Goal: Information Seeking & Learning: Learn about a topic

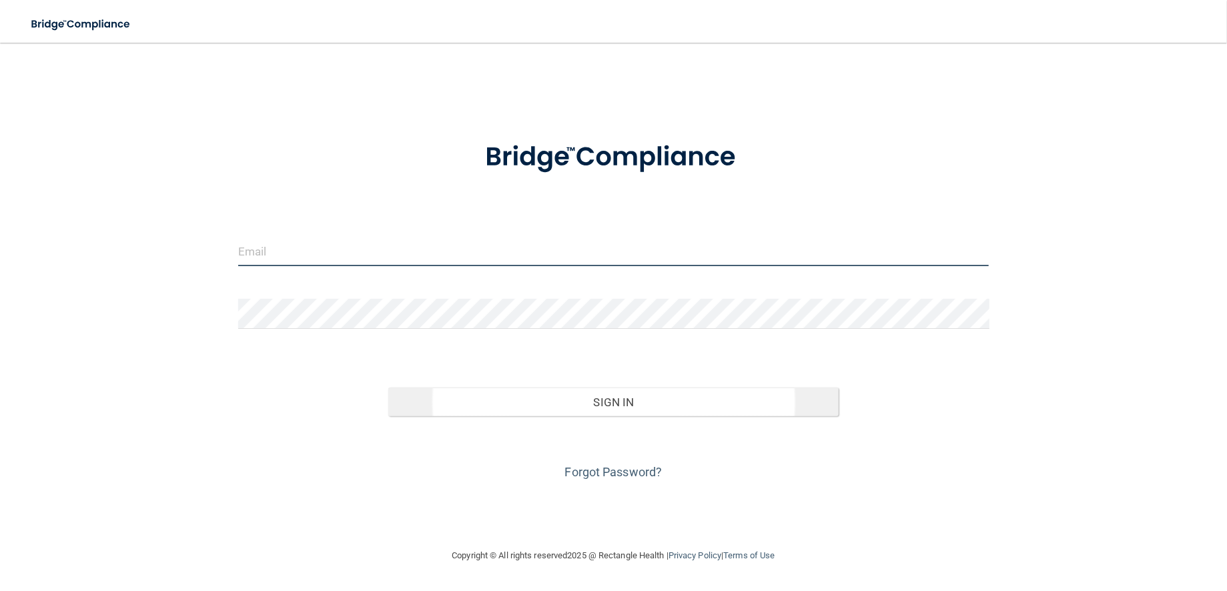
type input "[EMAIL_ADDRESS][DOMAIN_NAME]"
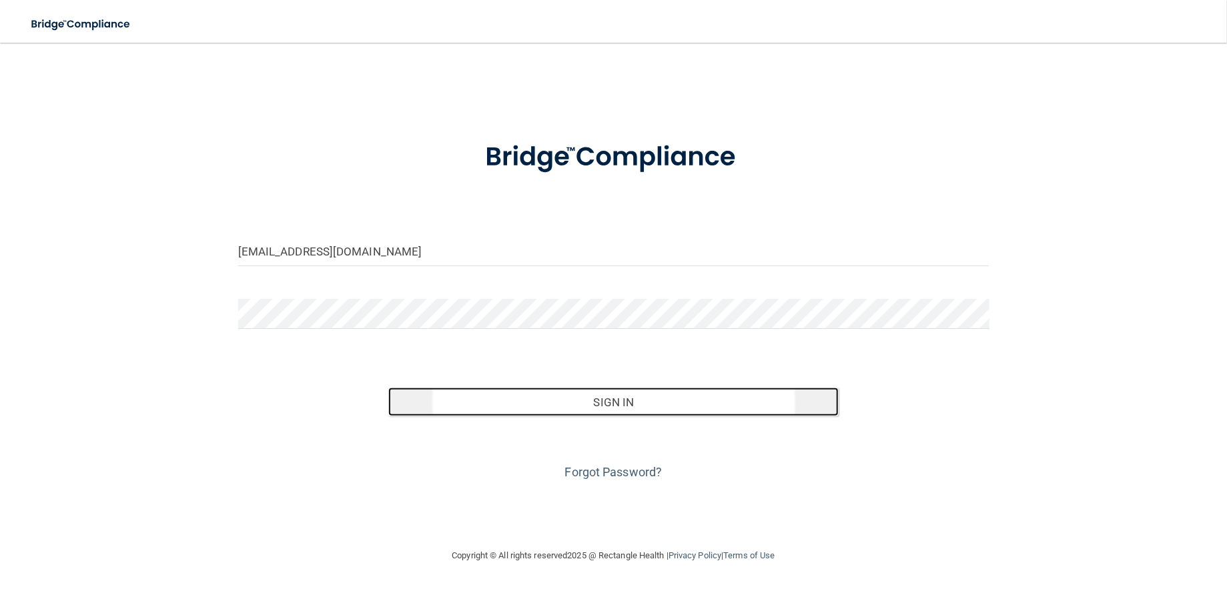
click at [623, 402] on button "Sign In" at bounding box center [613, 402] width 450 height 29
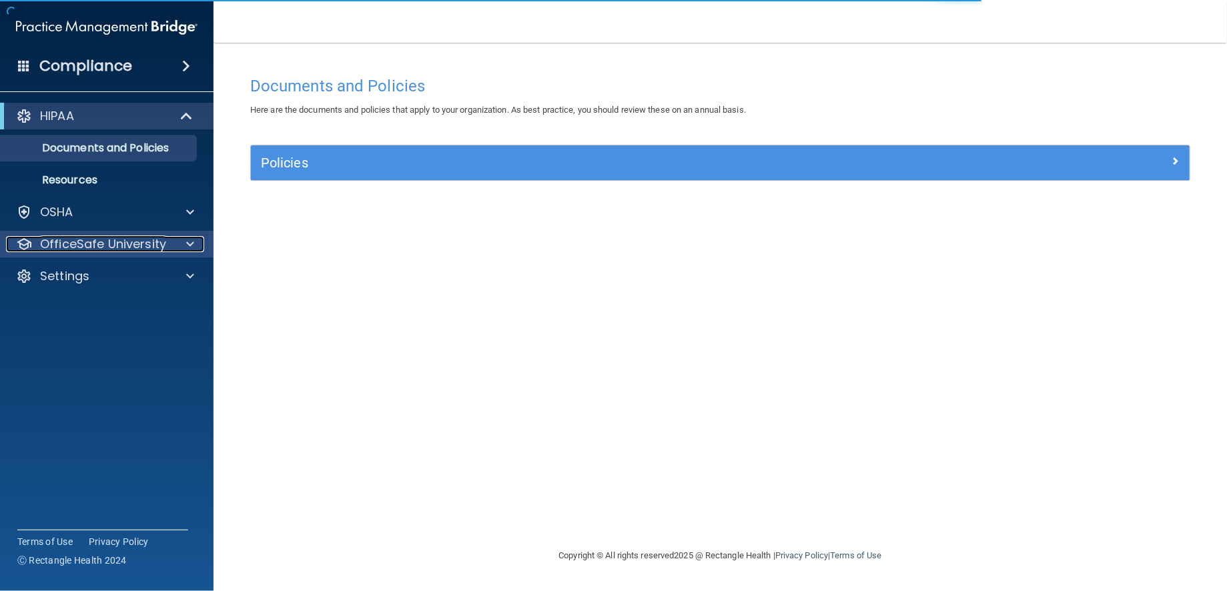
click at [113, 247] on p "OfficeSafe University" at bounding box center [103, 244] width 126 height 16
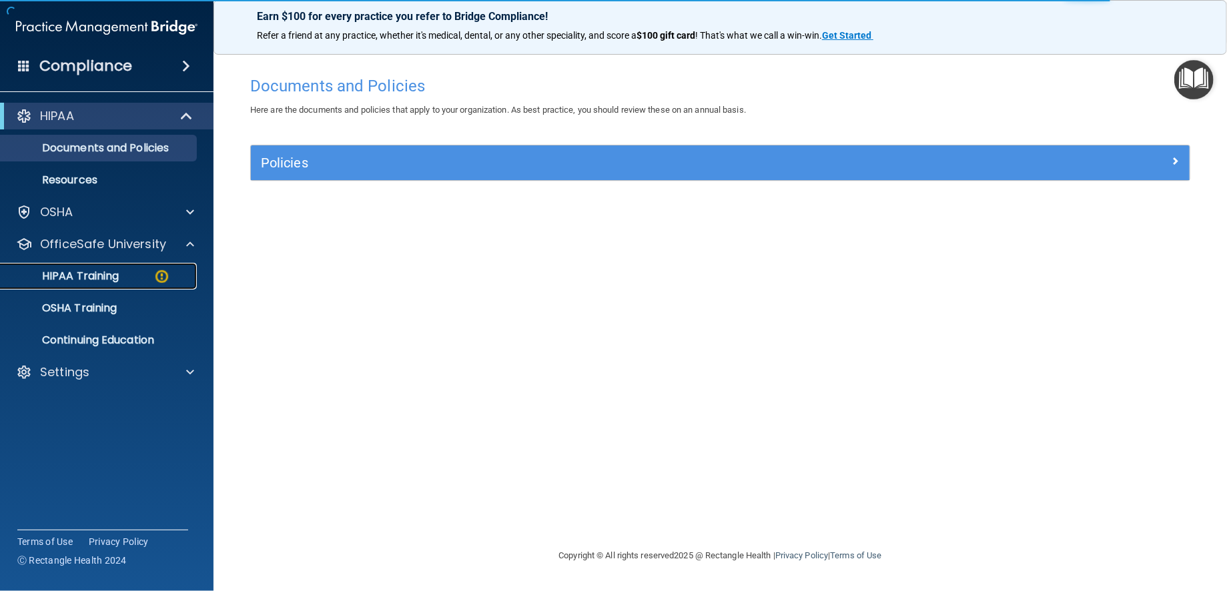
click at [111, 273] on p "HIPAA Training" at bounding box center [64, 275] width 110 height 13
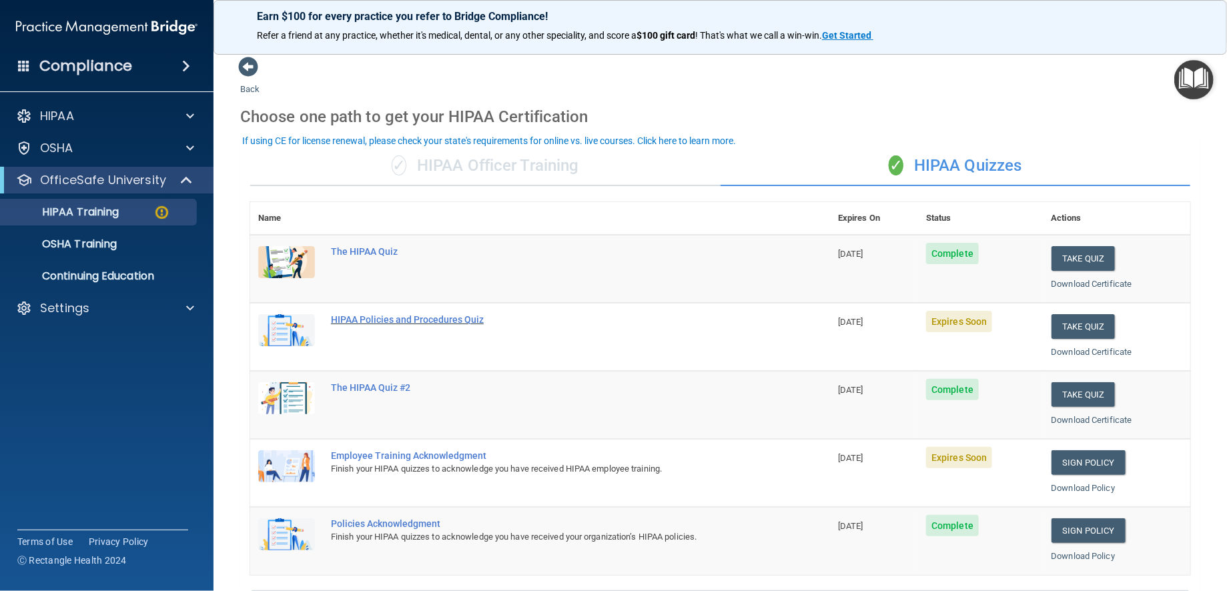
click at [464, 325] on div "HIPAA Policies and Procedures Quiz" at bounding box center [547, 319] width 432 height 11
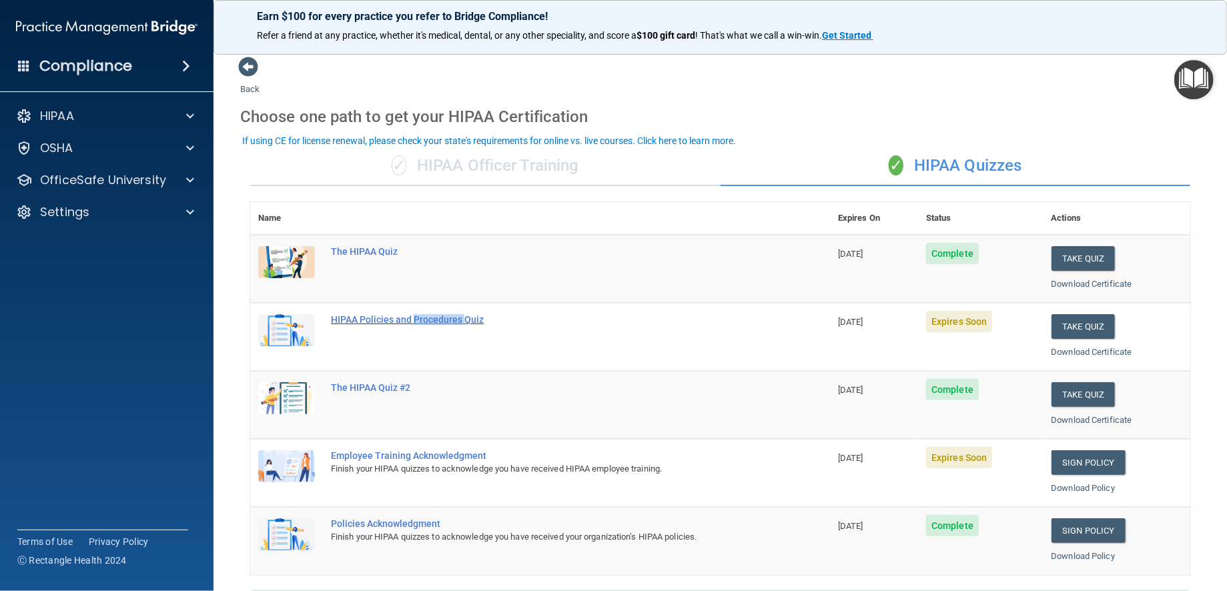
click at [464, 325] on div "HIPAA Policies and Procedures Quiz" at bounding box center [547, 319] width 432 height 11
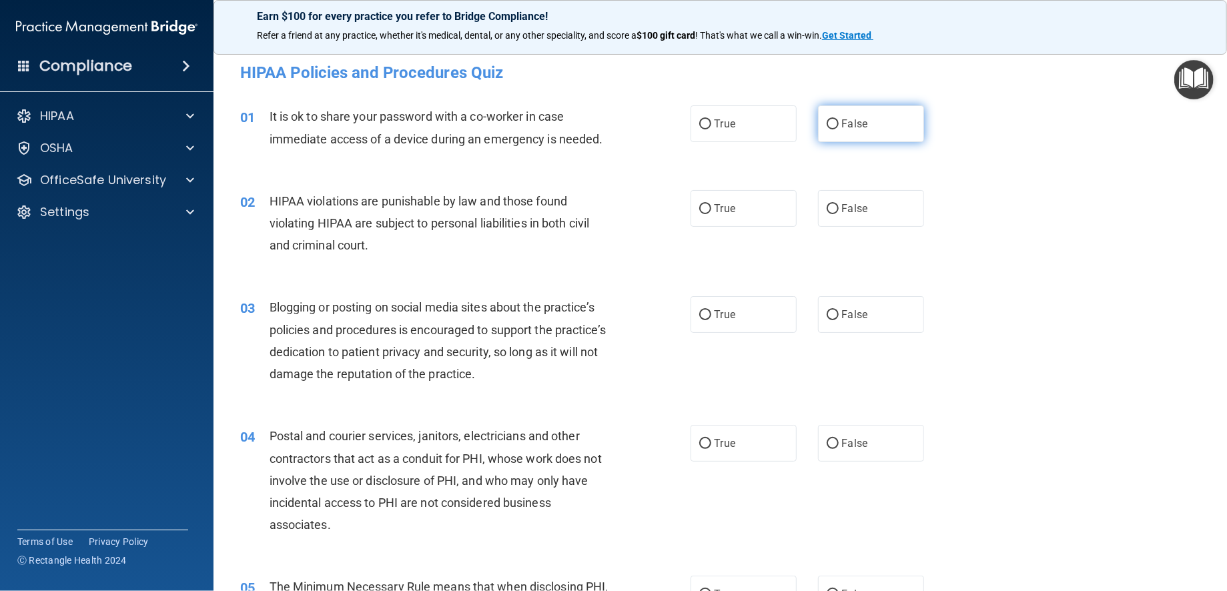
click at [826, 125] on input "False" at bounding box center [832, 124] width 12 height 10
radio input "true"
click at [699, 207] on input "True" at bounding box center [705, 209] width 12 height 10
radio input "true"
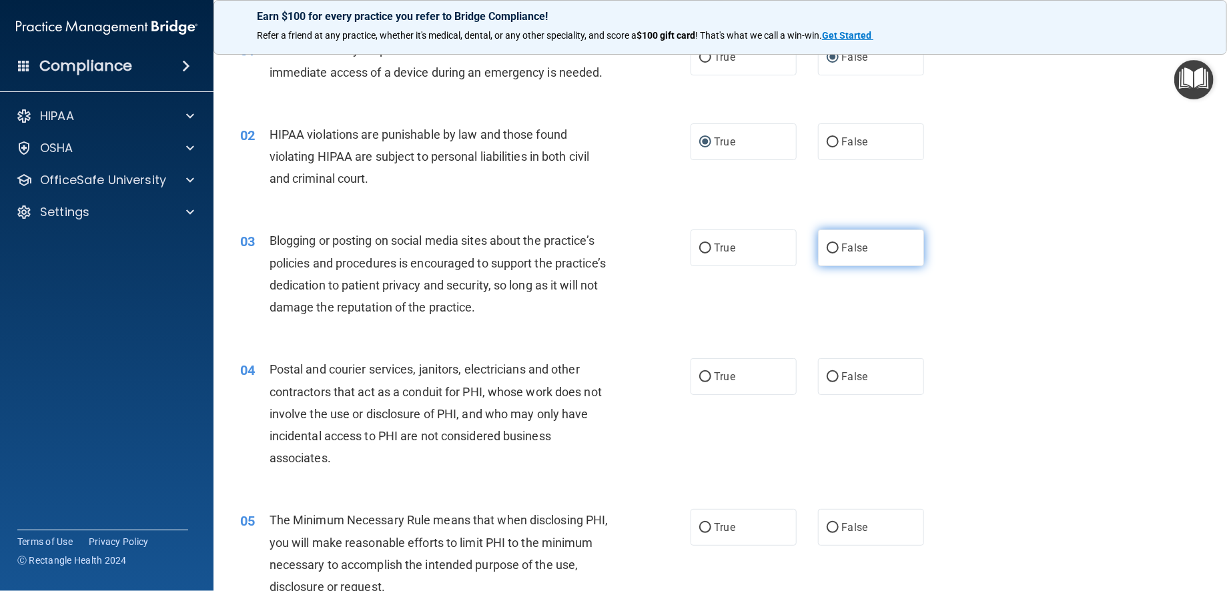
click at [826, 249] on input "False" at bounding box center [832, 248] width 12 height 10
radio input "true"
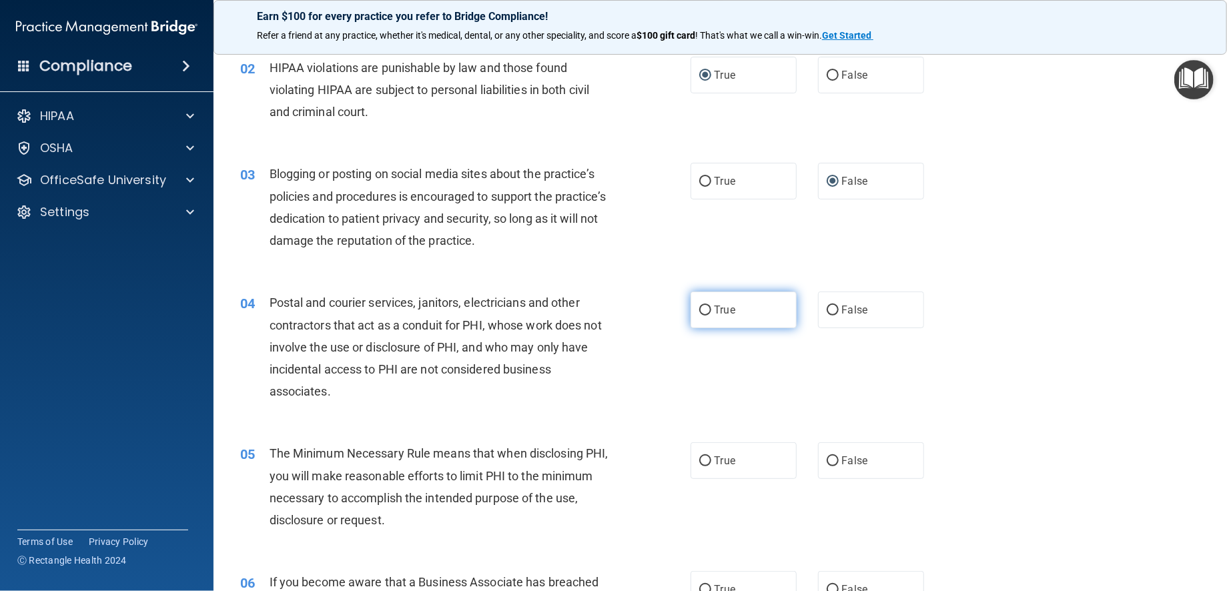
click at [699, 309] on input "True" at bounding box center [705, 310] width 12 height 10
radio input "true"
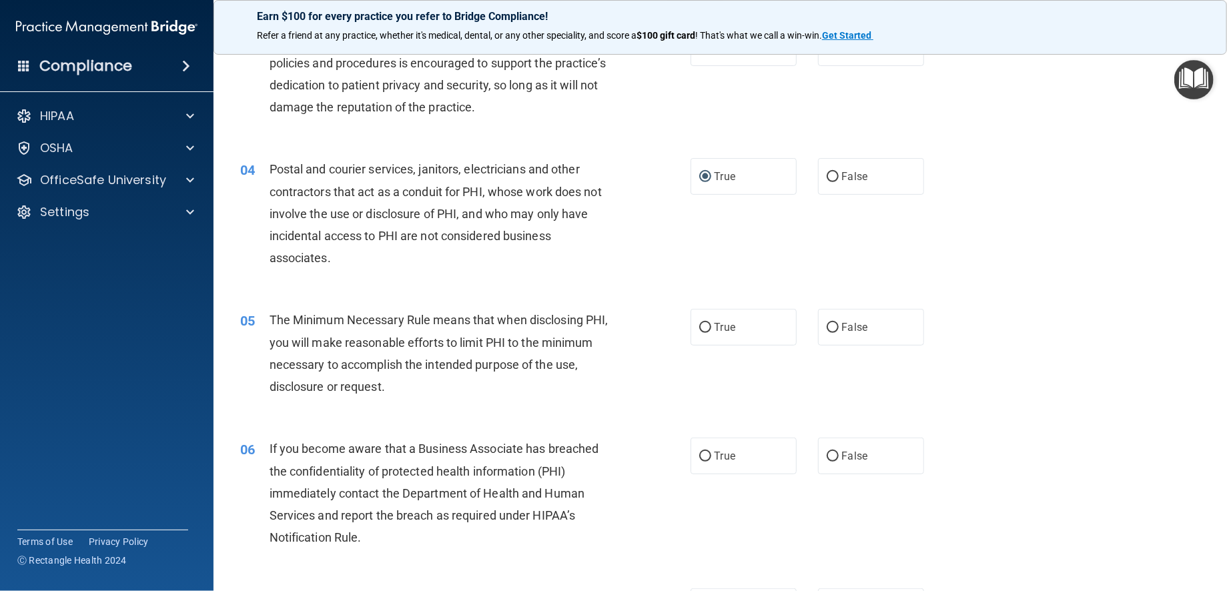
scroll to position [334, 0]
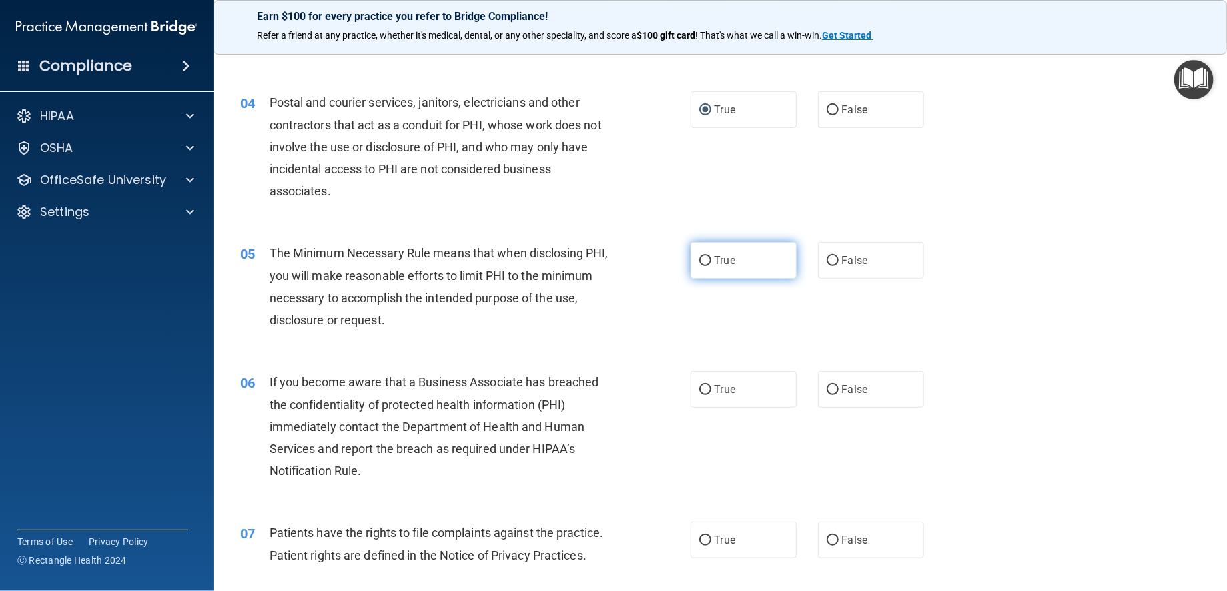
click at [700, 259] on input "True" at bounding box center [705, 261] width 12 height 10
radio input "true"
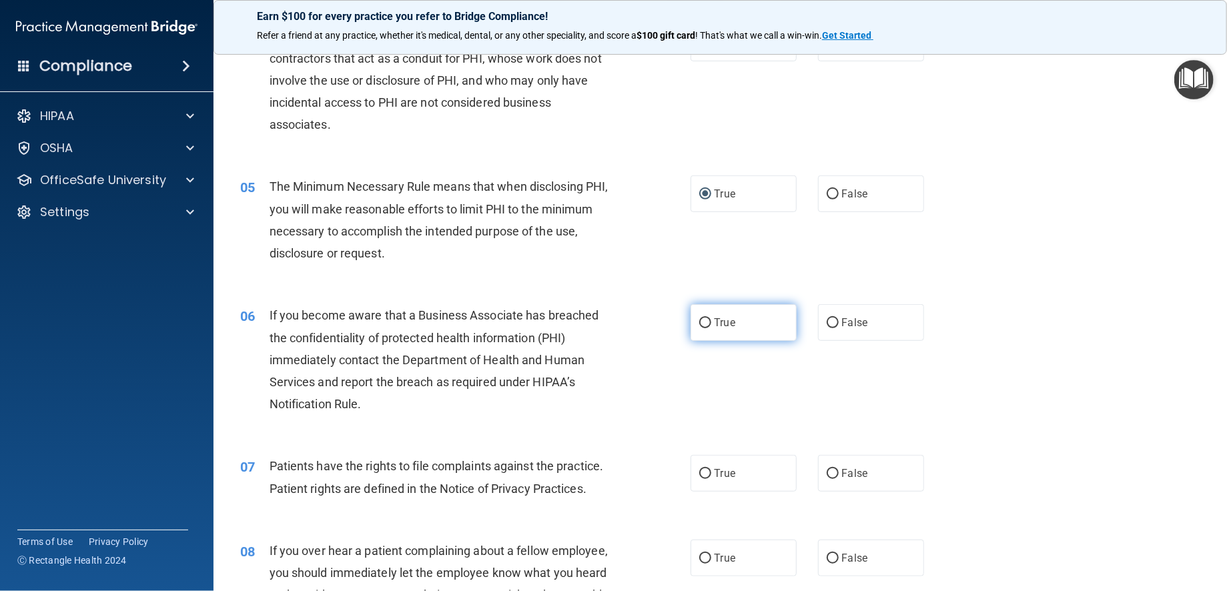
click at [699, 319] on input "True" at bounding box center [705, 323] width 12 height 10
radio input "true"
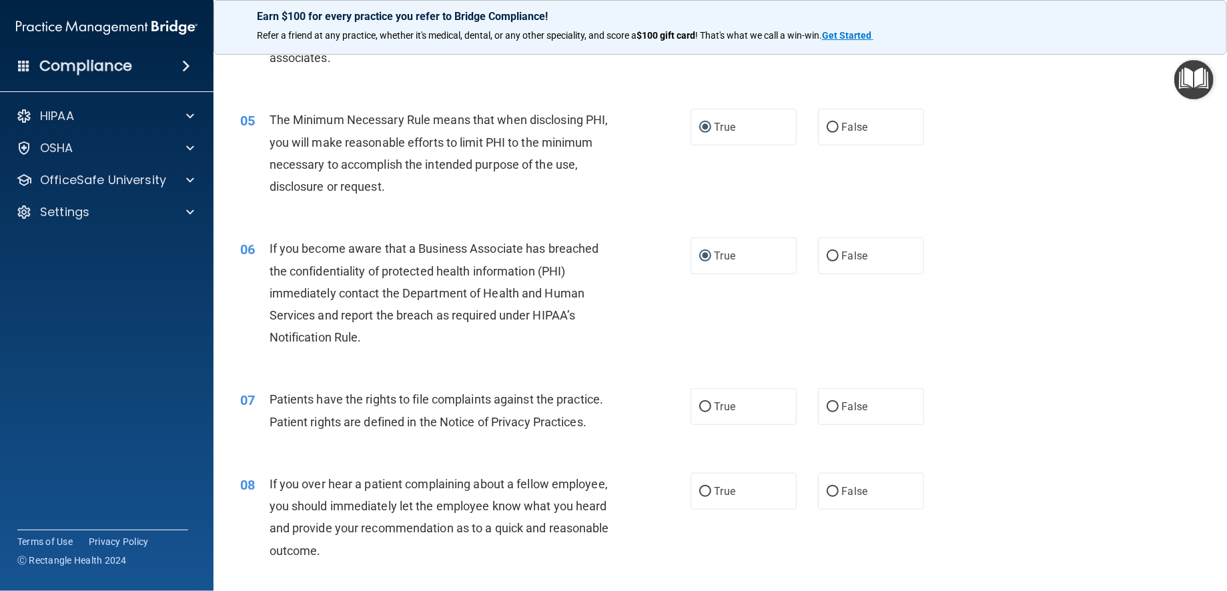
scroll to position [534, 0]
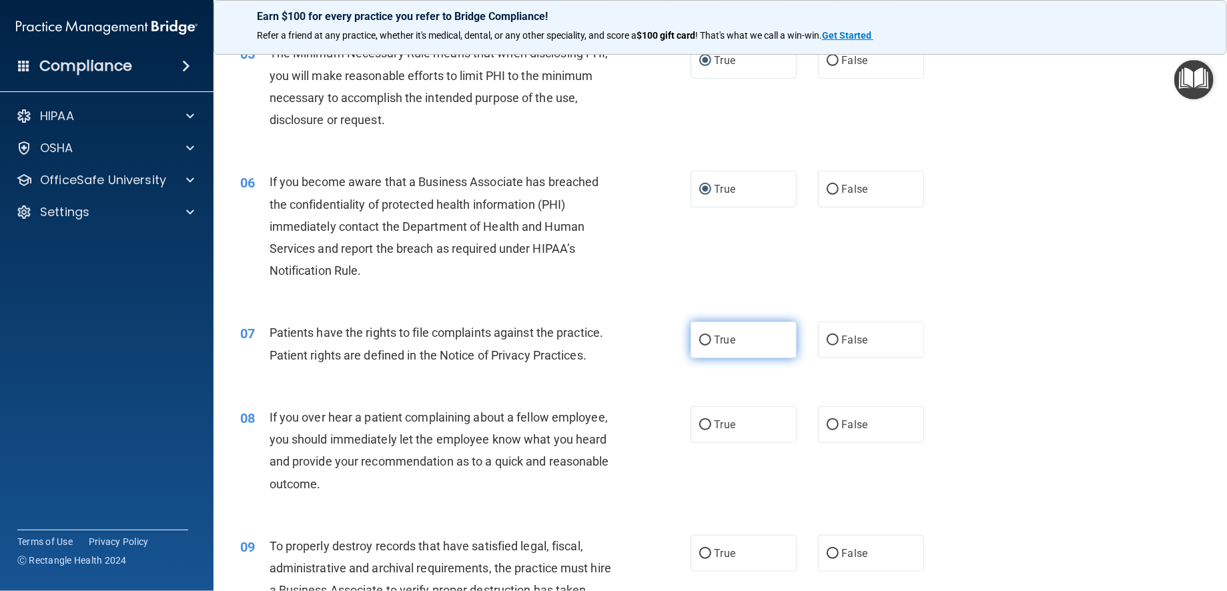
click at [700, 342] on input "True" at bounding box center [705, 341] width 12 height 10
radio input "true"
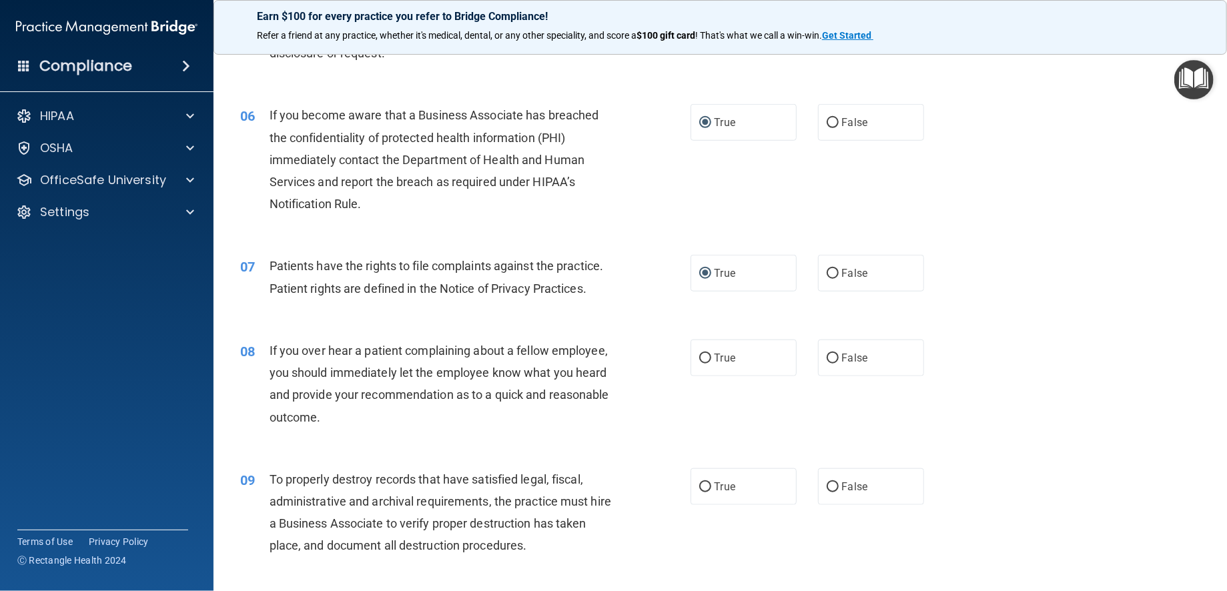
scroll to position [667, 0]
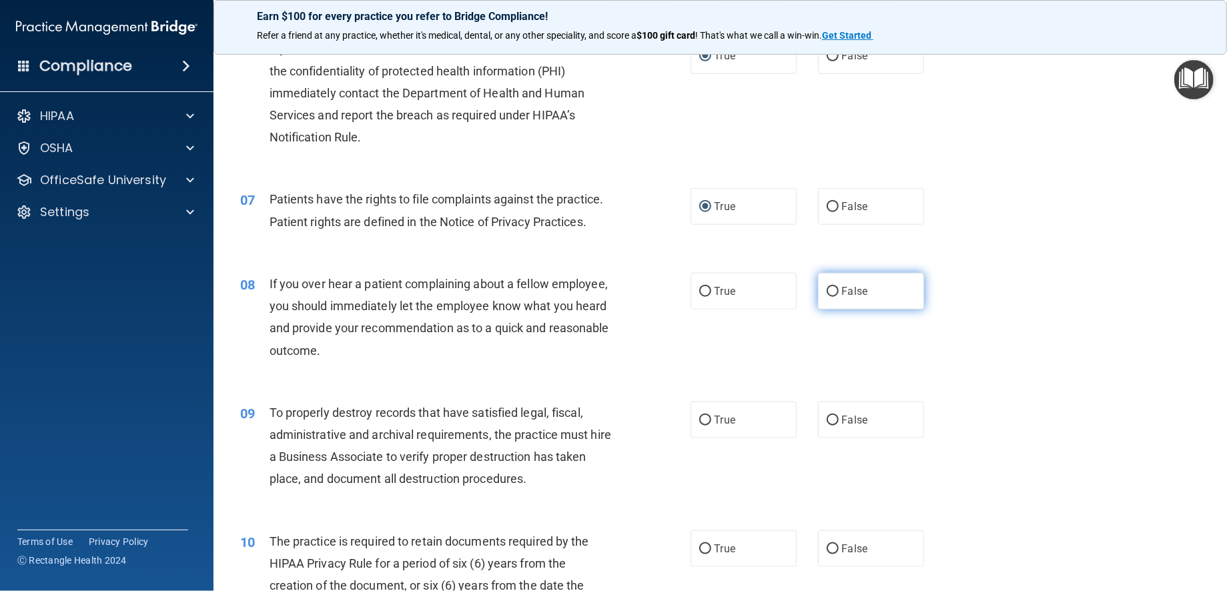
click at [826, 292] on input "False" at bounding box center [832, 292] width 12 height 10
radio input "true"
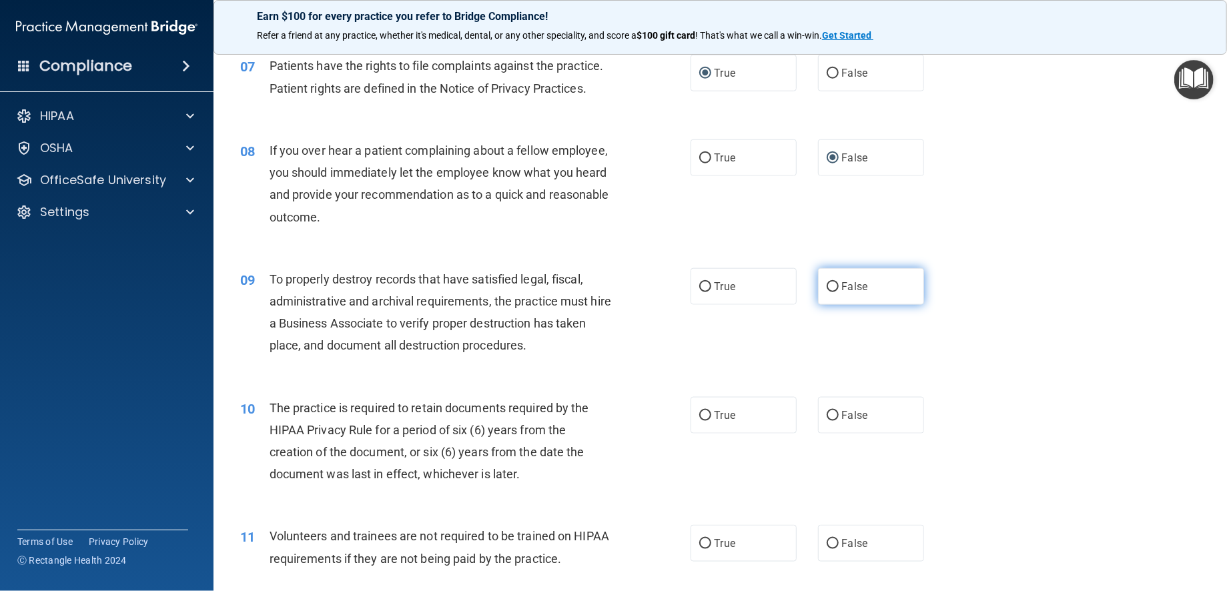
scroll to position [800, 0]
click at [826, 286] on input "False" at bounding box center [832, 287] width 12 height 10
radio input "true"
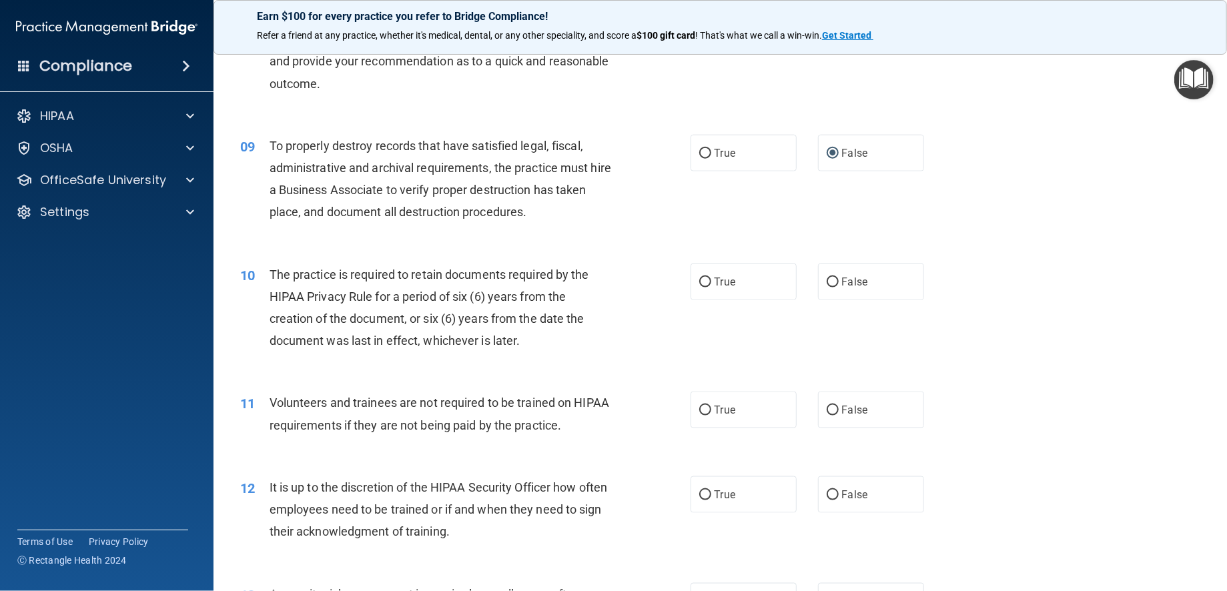
scroll to position [1001, 0]
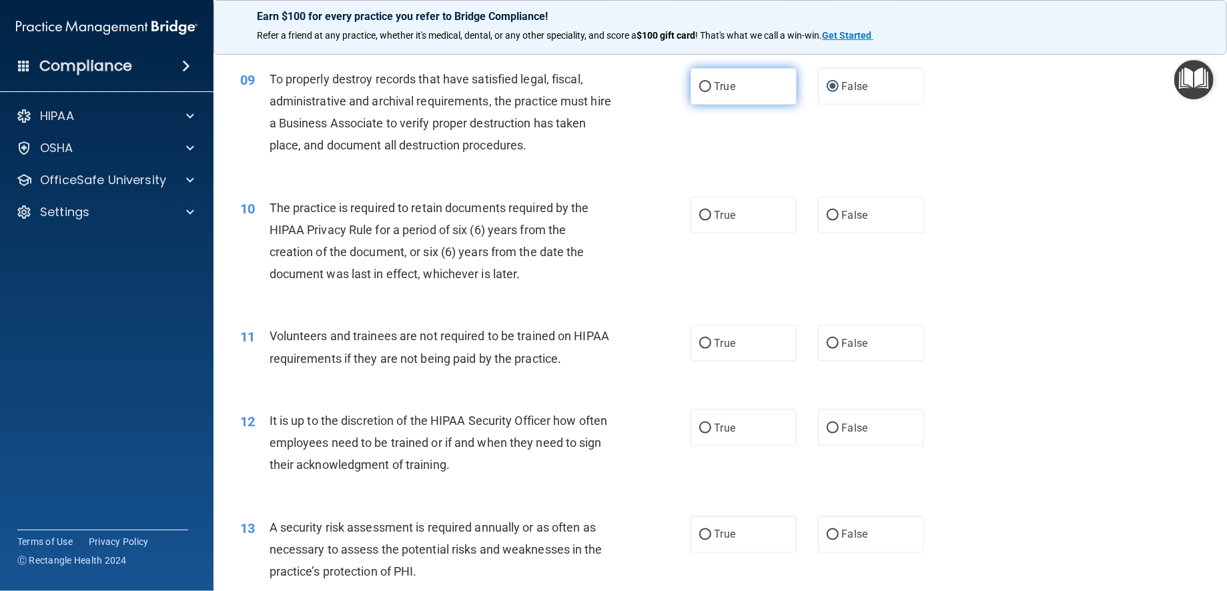
click at [699, 83] on input "True" at bounding box center [705, 87] width 12 height 10
radio input "true"
radio input "false"
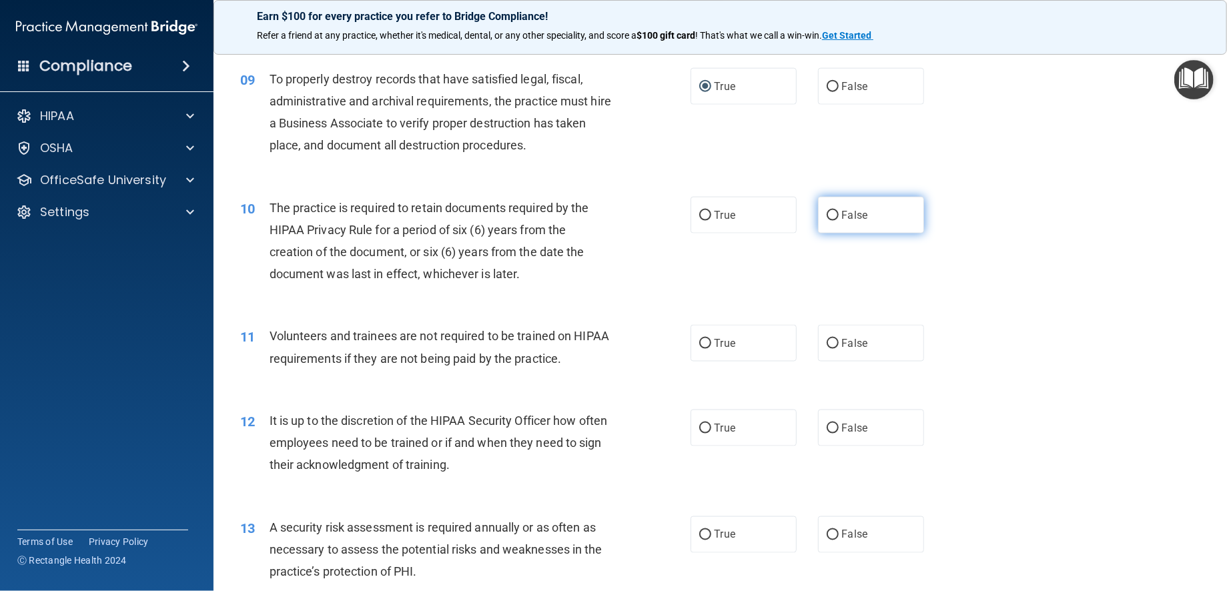
click at [828, 212] on input "False" at bounding box center [832, 216] width 12 height 10
radio input "true"
click at [826, 339] on input "False" at bounding box center [832, 344] width 12 height 10
radio input "true"
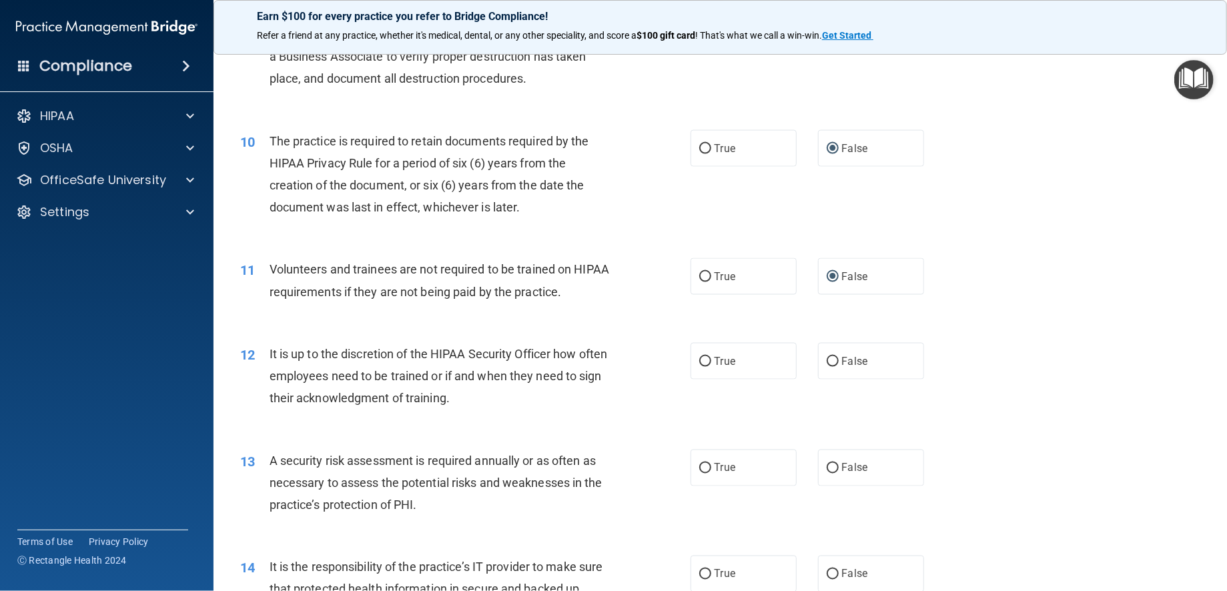
scroll to position [1134, 0]
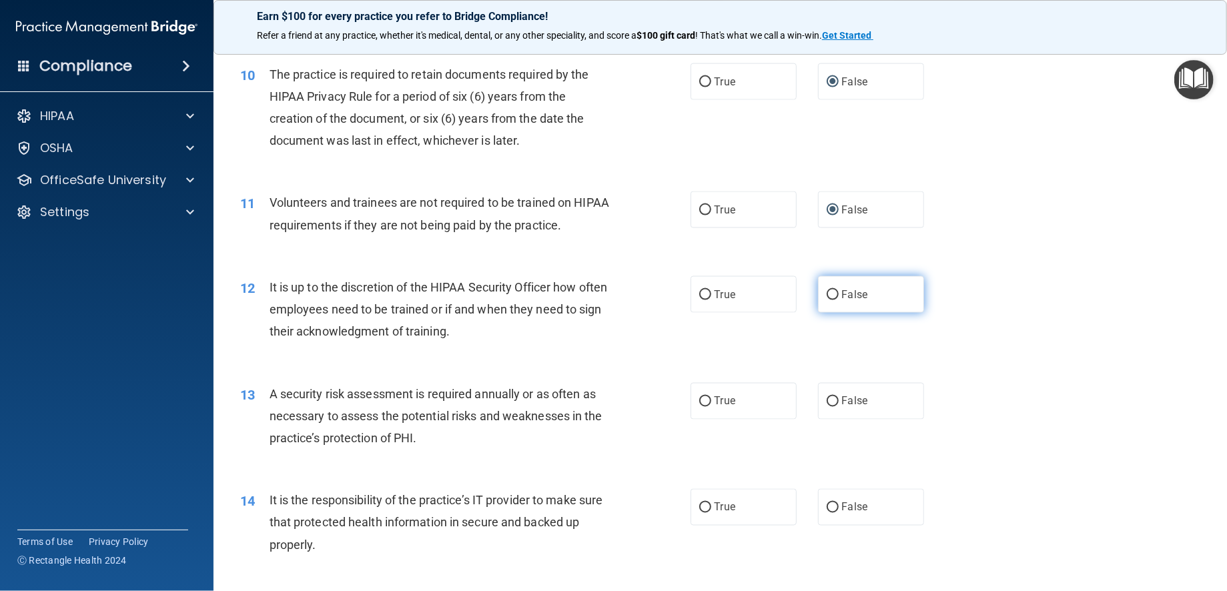
click at [826, 293] on input "False" at bounding box center [832, 295] width 12 height 10
radio input "true"
click at [699, 404] on input "True" at bounding box center [705, 402] width 12 height 10
radio input "true"
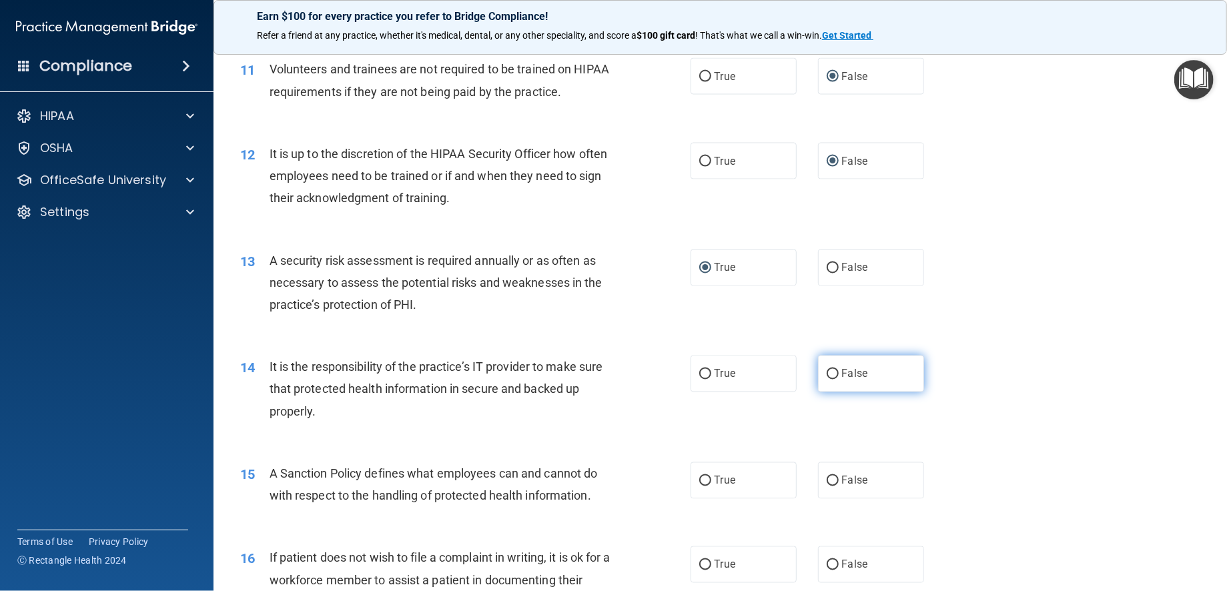
click at [826, 375] on input "False" at bounding box center [832, 375] width 12 height 10
radio input "true"
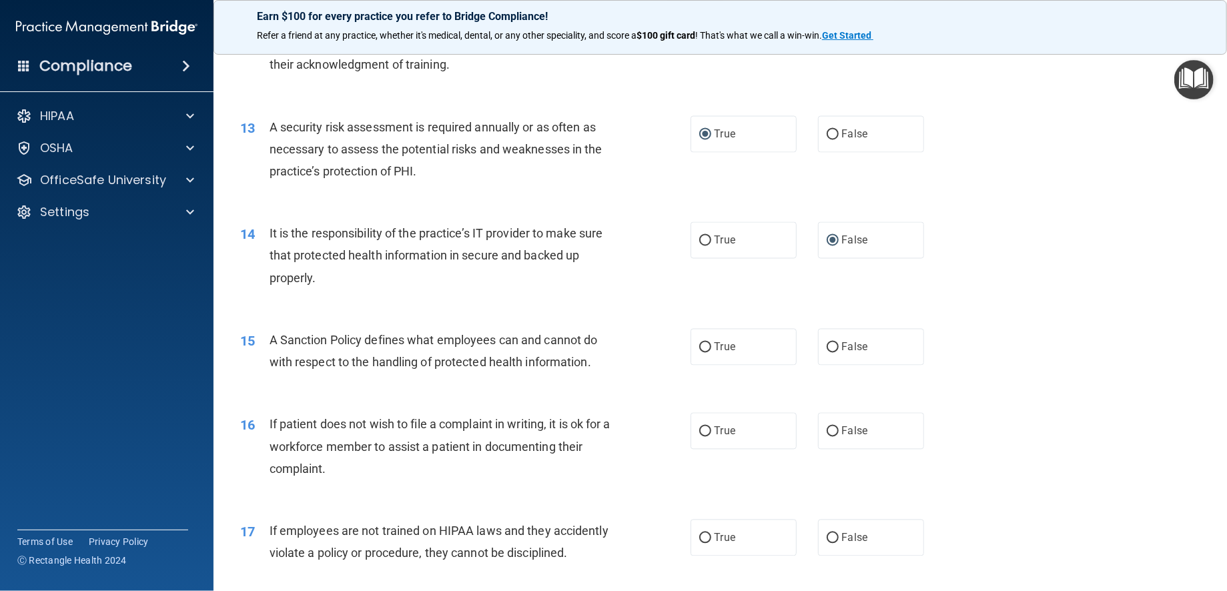
scroll to position [1401, 0]
drag, startPoint x: 280, startPoint y: 341, endPoint x: 364, endPoint y: 337, distance: 83.5
click at [364, 337] on span "A Sanction Policy defines what employees can and cannot do with respect to the …" at bounding box center [433, 351] width 328 height 36
drag, startPoint x: 364, startPoint y: 337, endPoint x: 348, endPoint y: 340, distance: 16.2
copy span "Sanction Policy"
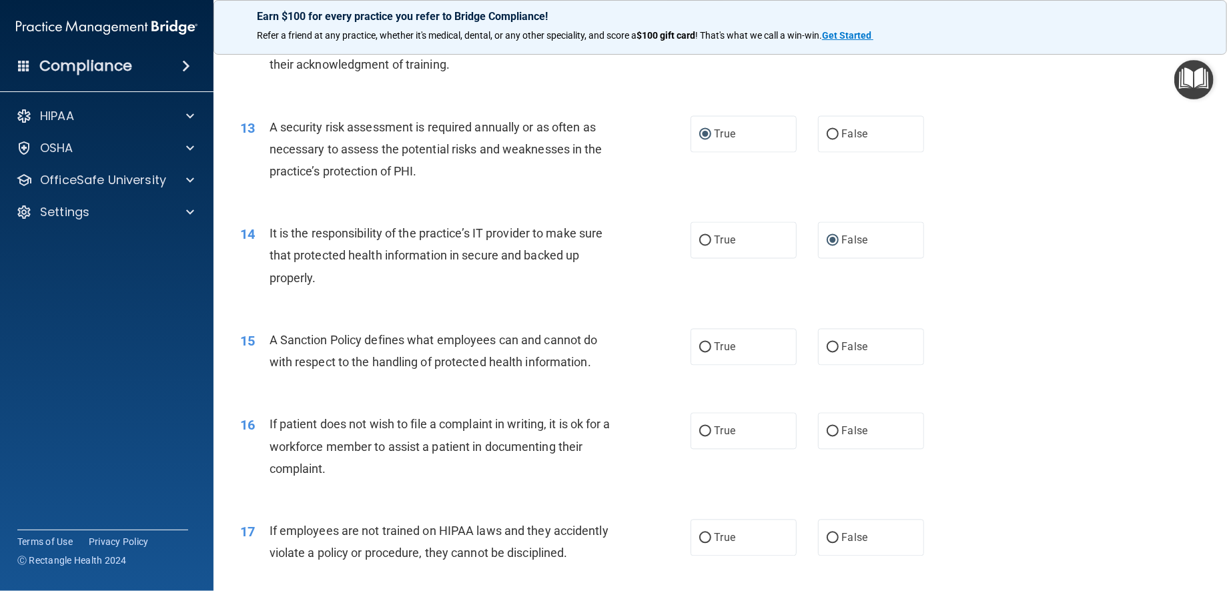
click at [609, 343] on div "A Sanction Policy defines what employees can and cannot do with respect to the …" at bounding box center [445, 351] width 352 height 44
click at [699, 344] on input "True" at bounding box center [705, 348] width 12 height 10
radio input "true"
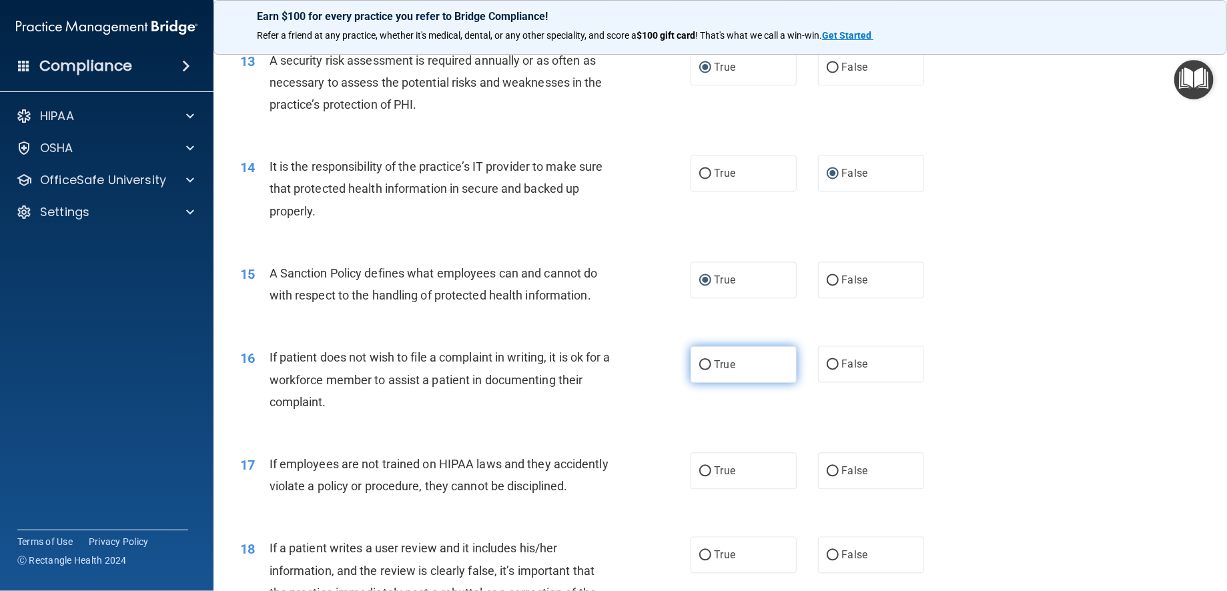
click at [699, 364] on input "True" at bounding box center [705, 365] width 12 height 10
radio input "true"
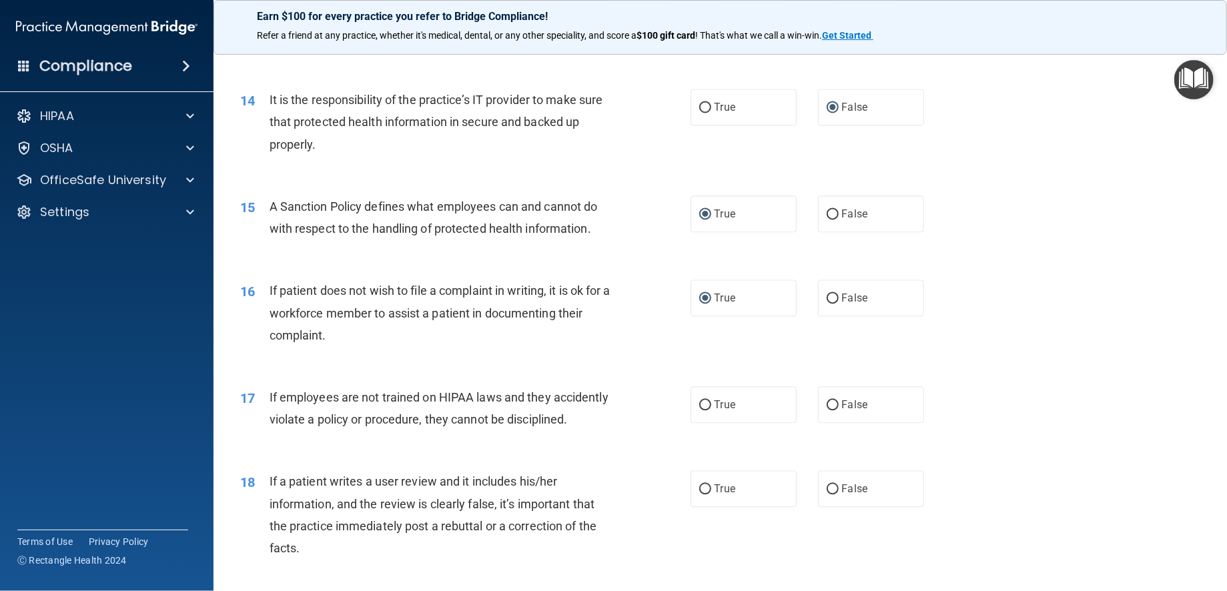
scroll to position [1601, 0]
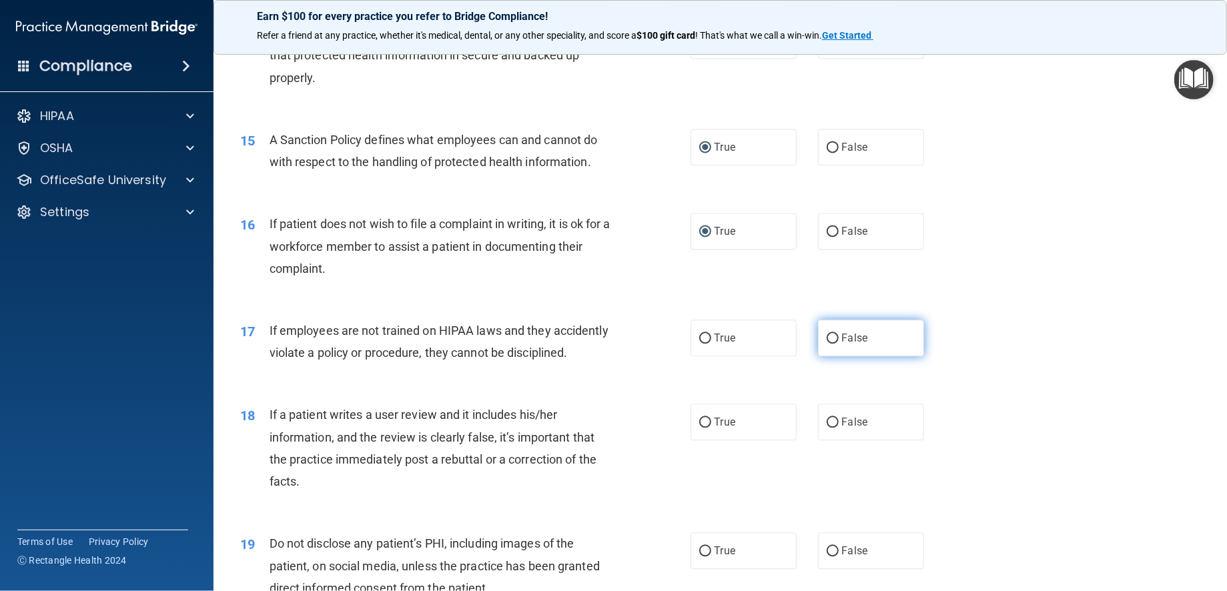
click at [826, 338] on input "False" at bounding box center [832, 339] width 12 height 10
radio input "true"
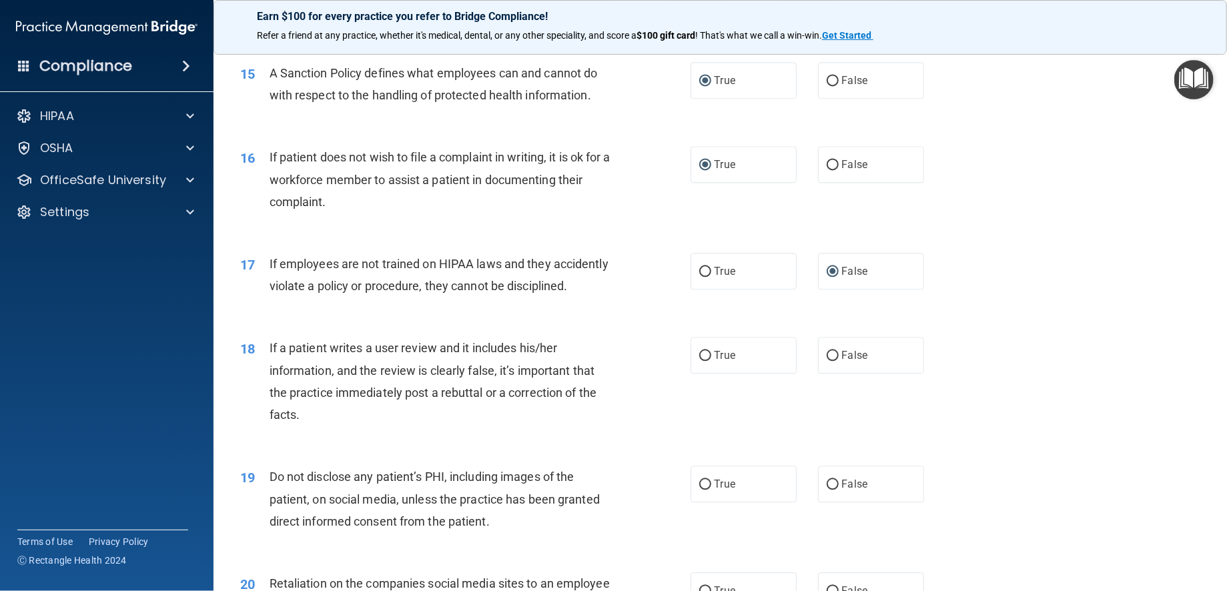
scroll to position [1734, 0]
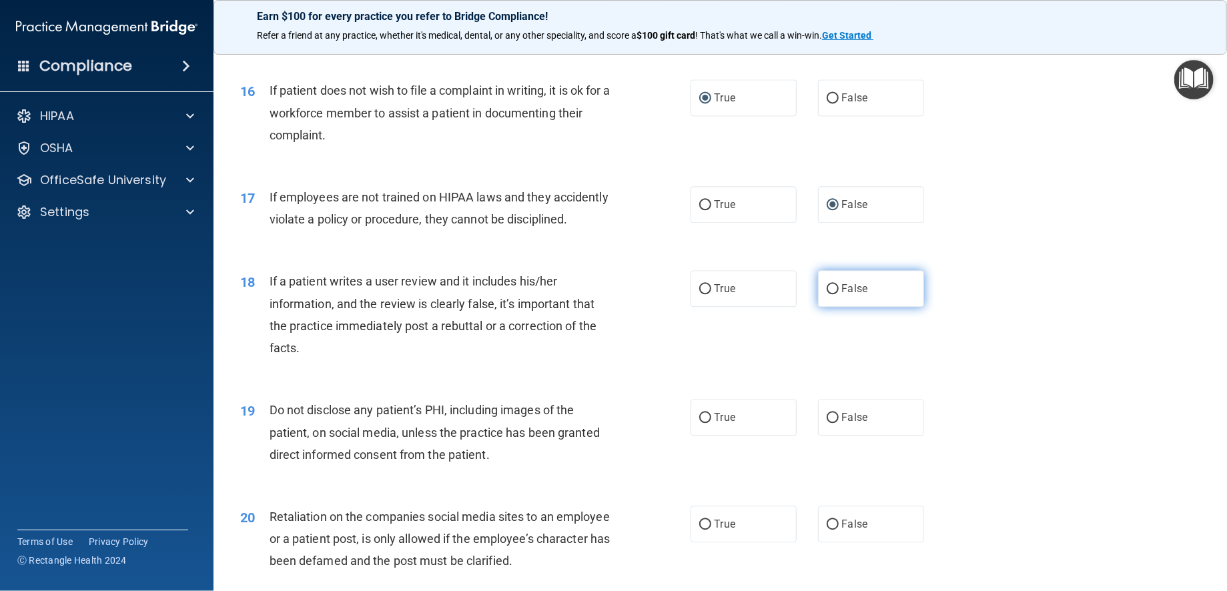
click at [826, 294] on input "False" at bounding box center [832, 289] width 12 height 10
radio input "true"
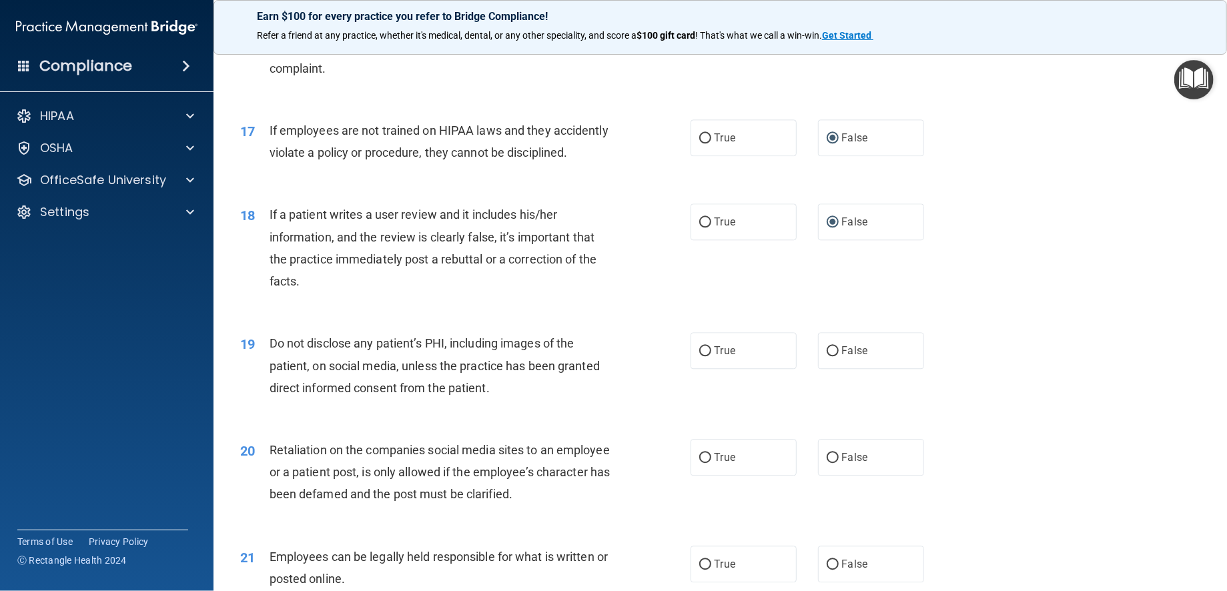
scroll to position [1868, 0]
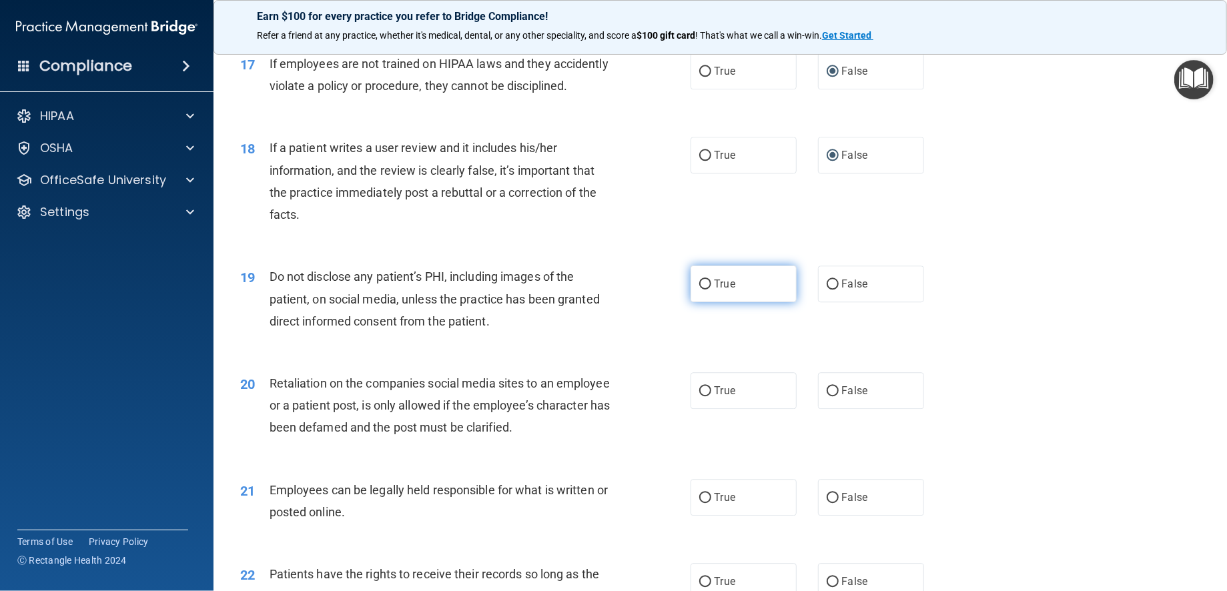
click at [700, 289] on input "True" at bounding box center [705, 284] width 12 height 10
radio input "true"
click at [956, 380] on div "20 Retaliation on the companies social media sites to an employee or a patient …" at bounding box center [720, 409] width 980 height 107
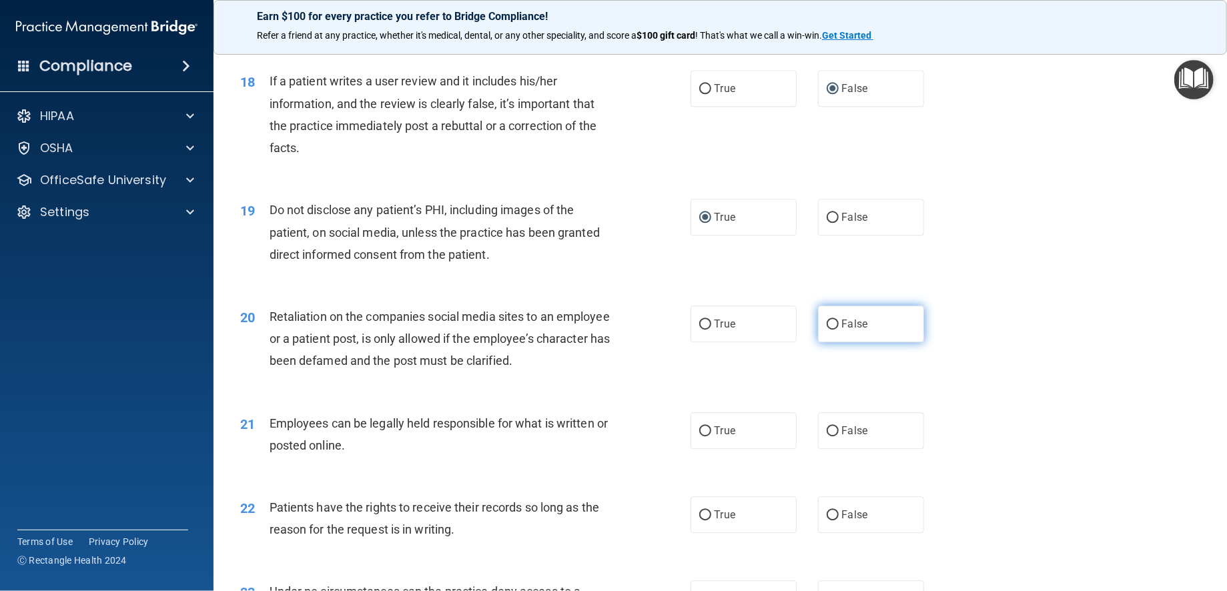
click at [826, 330] on input "False" at bounding box center [832, 324] width 12 height 10
radio input "true"
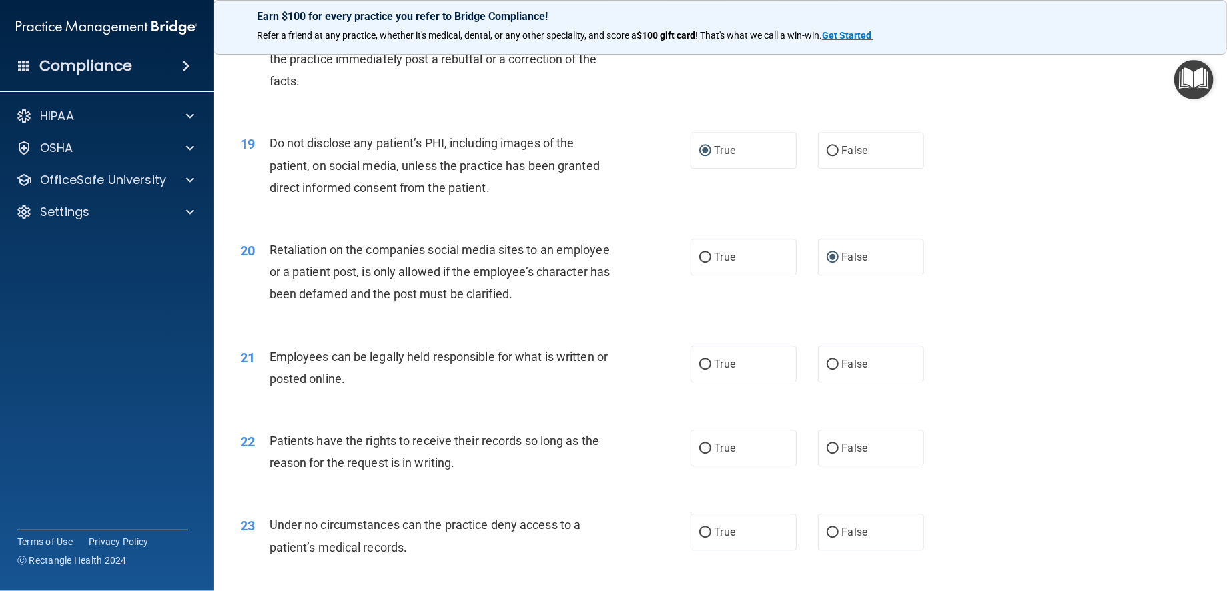
scroll to position [2068, 0]
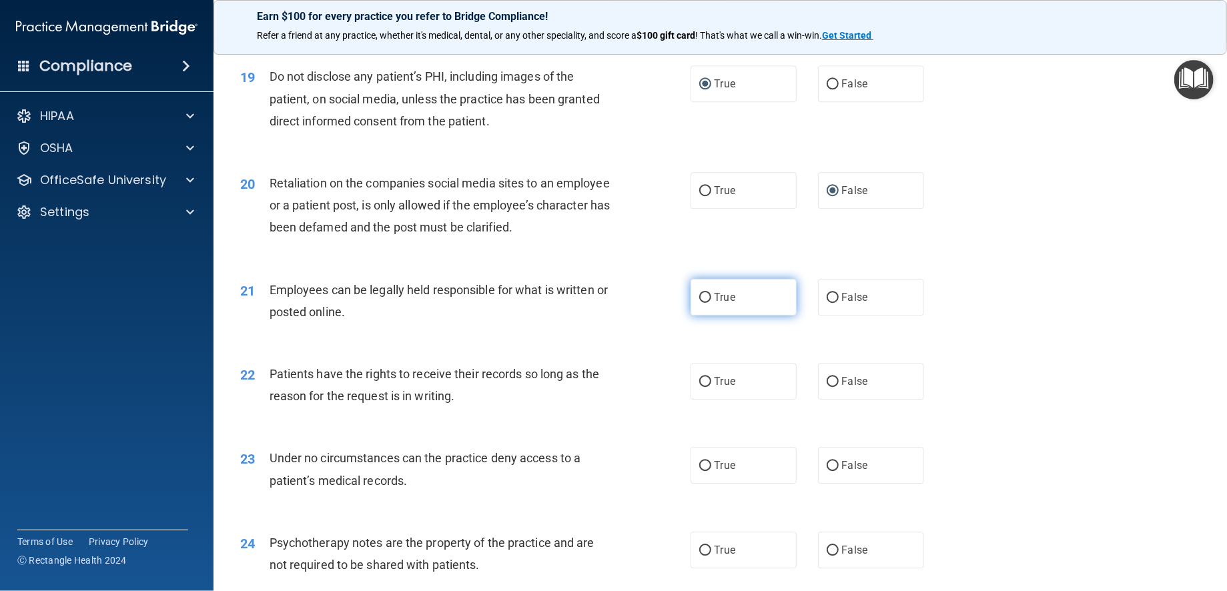
click at [699, 303] on input "True" at bounding box center [705, 298] width 12 height 10
radio input "true"
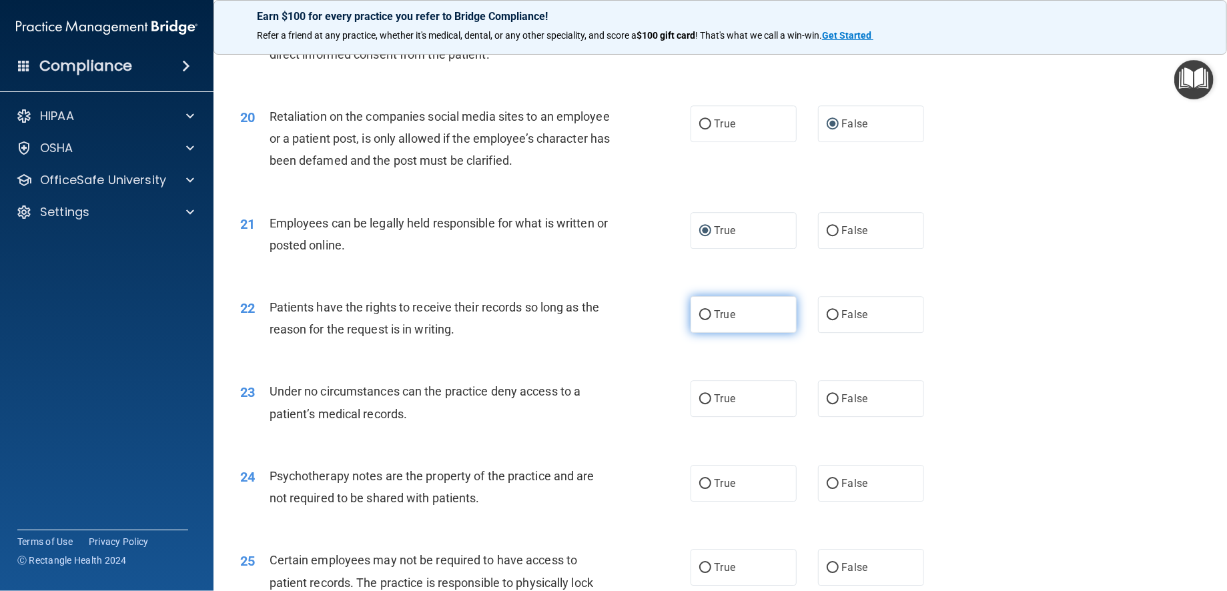
click at [701, 320] on input "True" at bounding box center [705, 315] width 12 height 10
radio input "true"
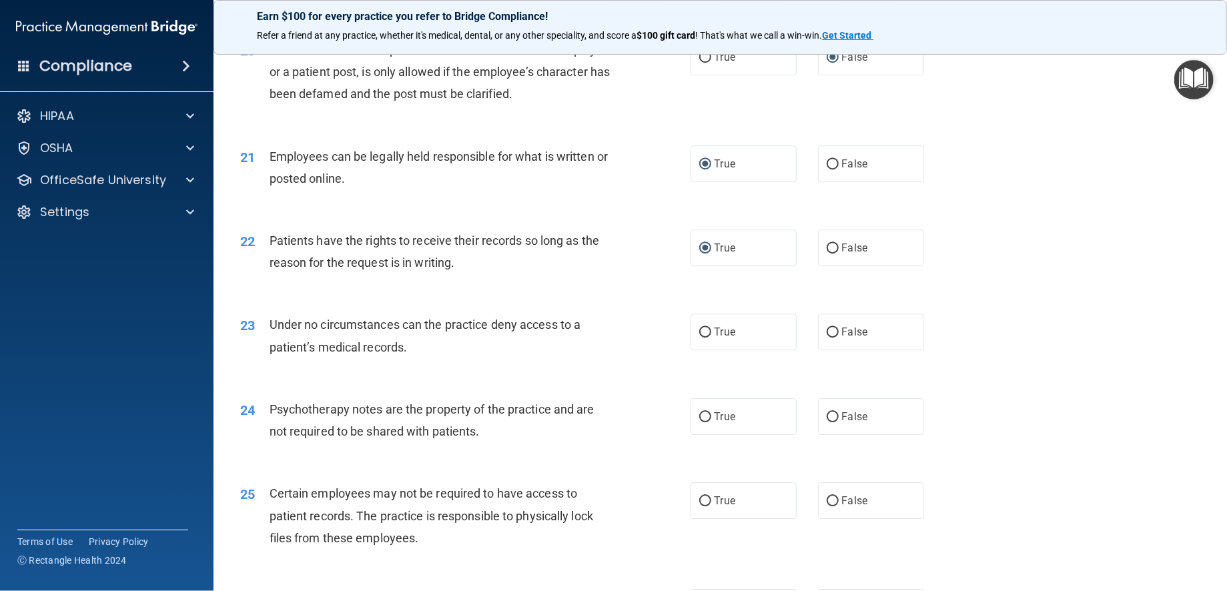
scroll to position [2268, 0]
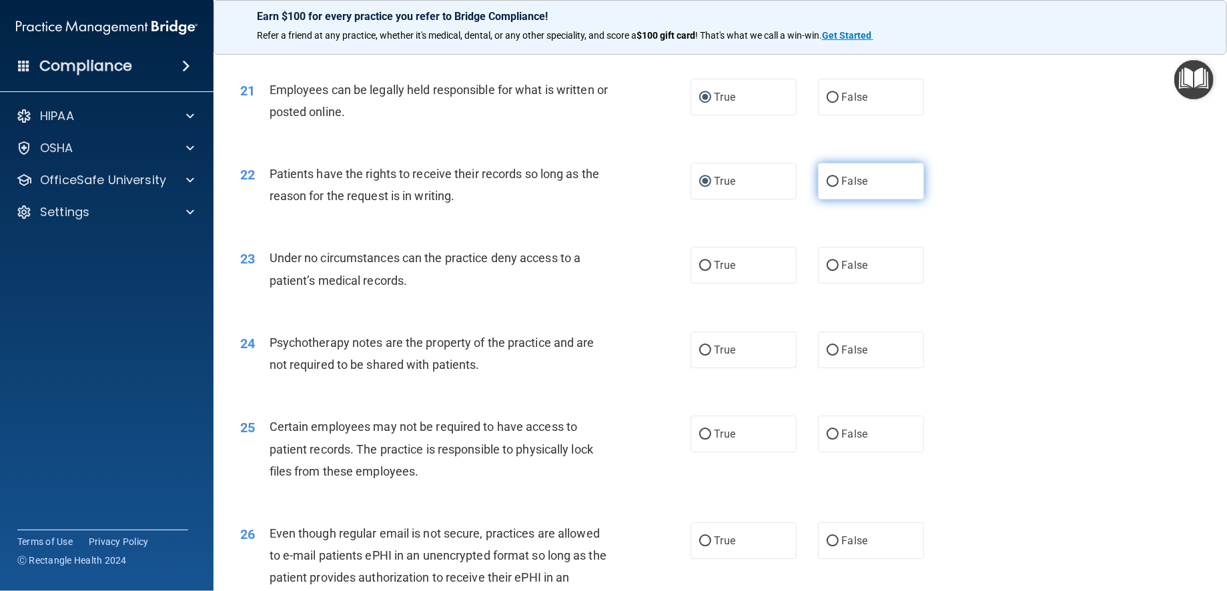
click at [826, 187] on input "False" at bounding box center [832, 182] width 12 height 10
radio input "true"
radio input "false"
click at [700, 271] on input "True" at bounding box center [705, 266] width 12 height 10
radio input "true"
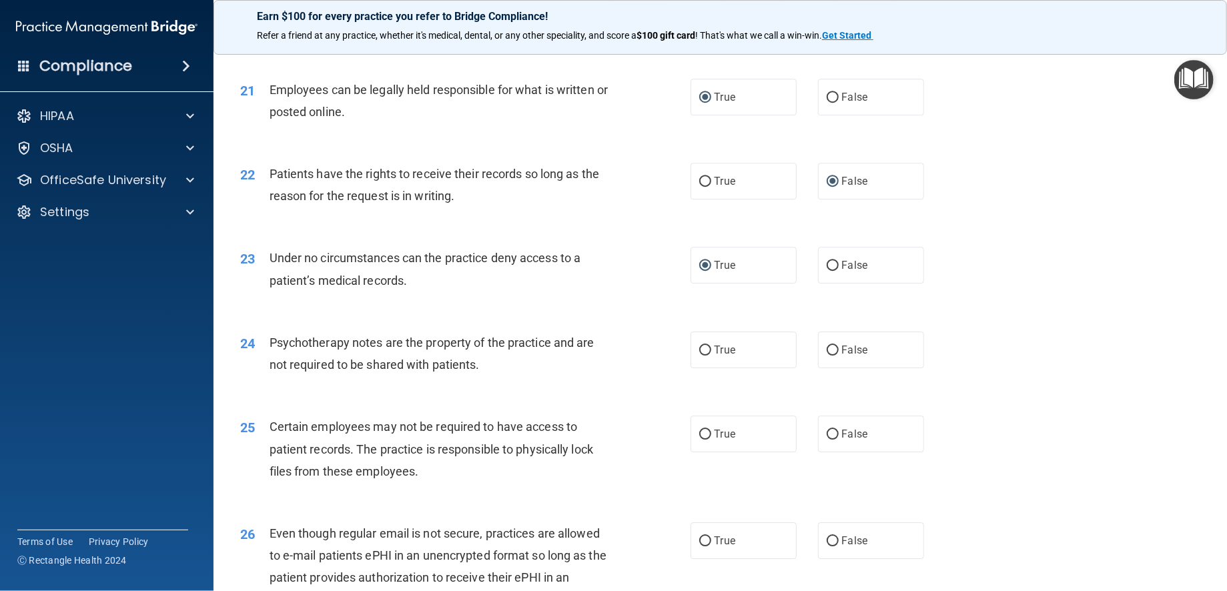
scroll to position [2335, 0]
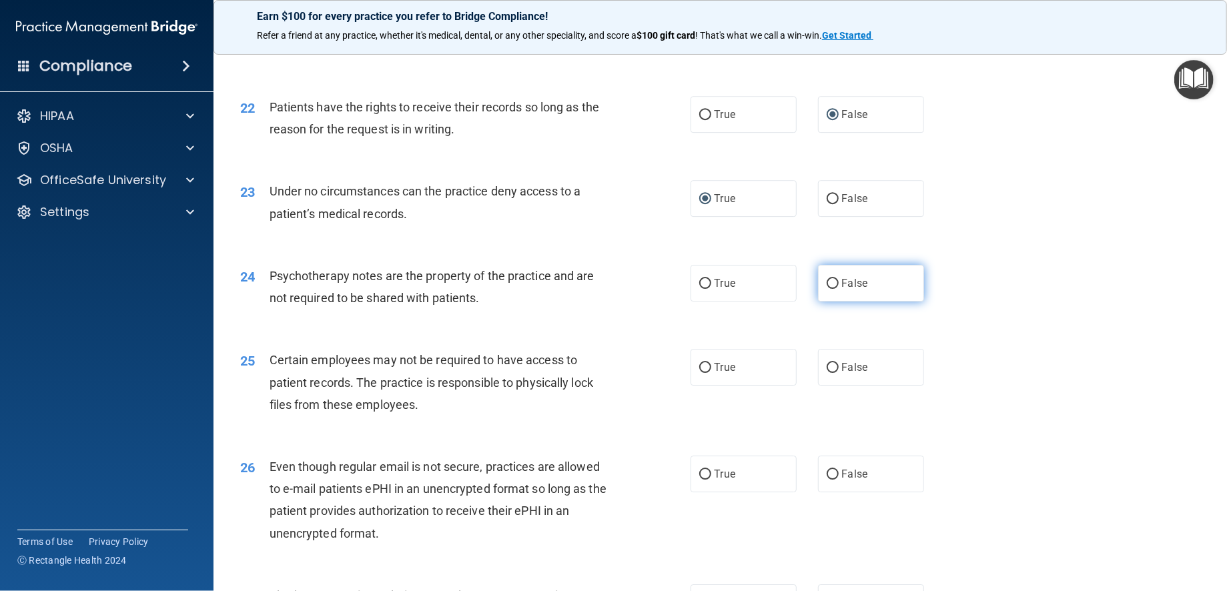
click at [832, 301] on label "False" at bounding box center [871, 283] width 106 height 37
click at [832, 289] on input "False" at bounding box center [832, 284] width 12 height 10
radio input "true"
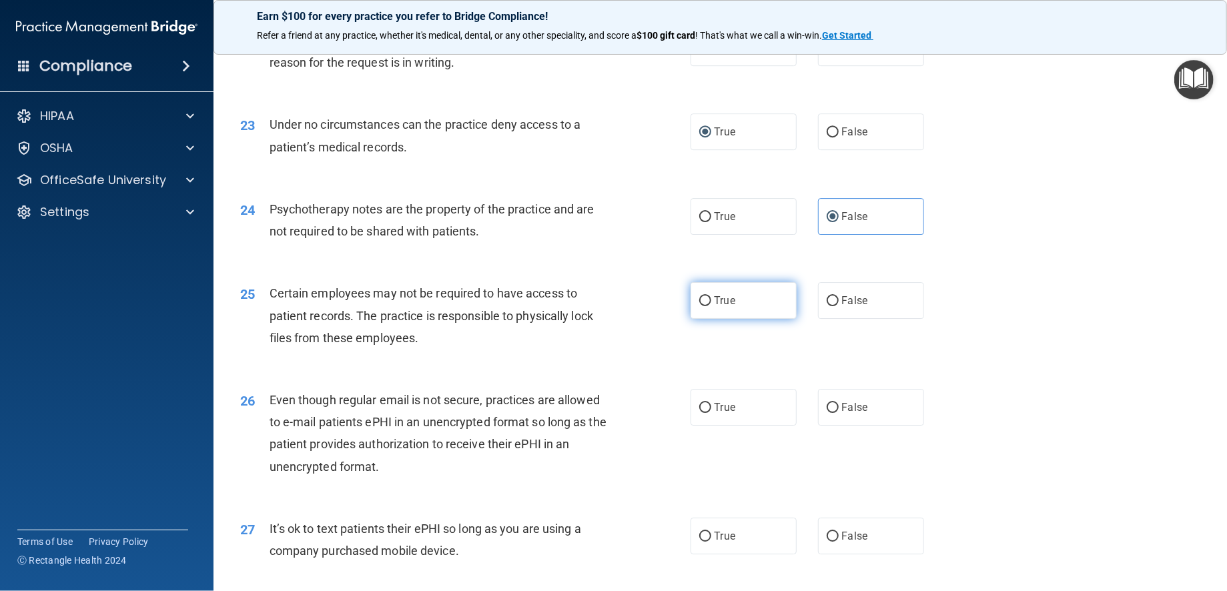
click at [699, 306] on input "True" at bounding box center [705, 301] width 12 height 10
radio input "true"
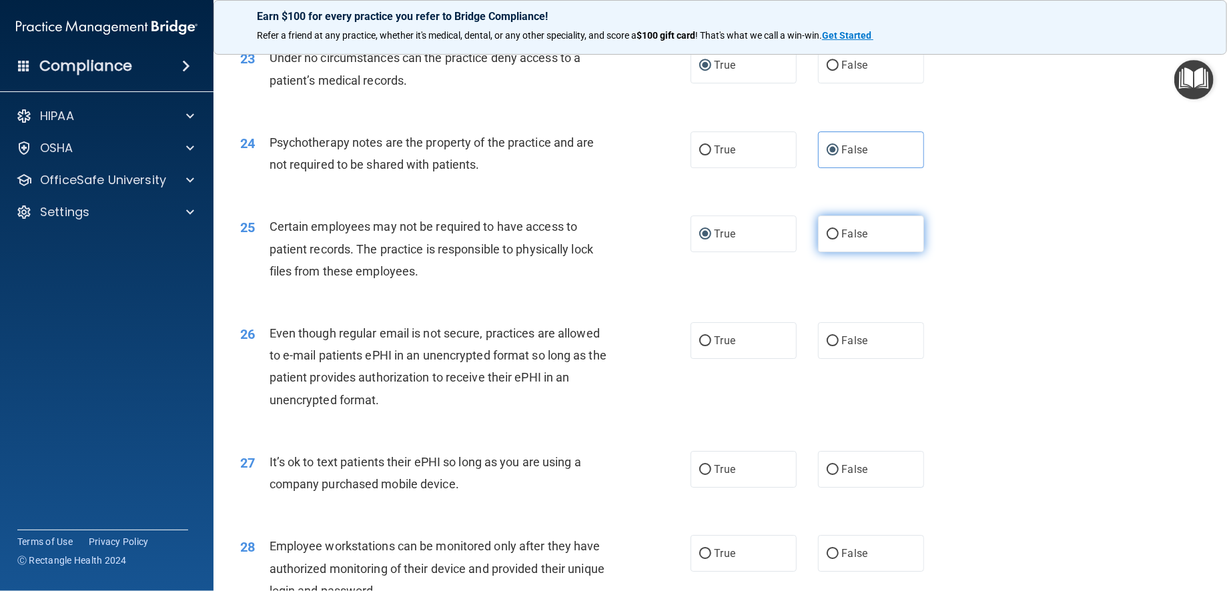
click at [826, 239] on input "False" at bounding box center [832, 234] width 12 height 10
radio input "true"
radio input "false"
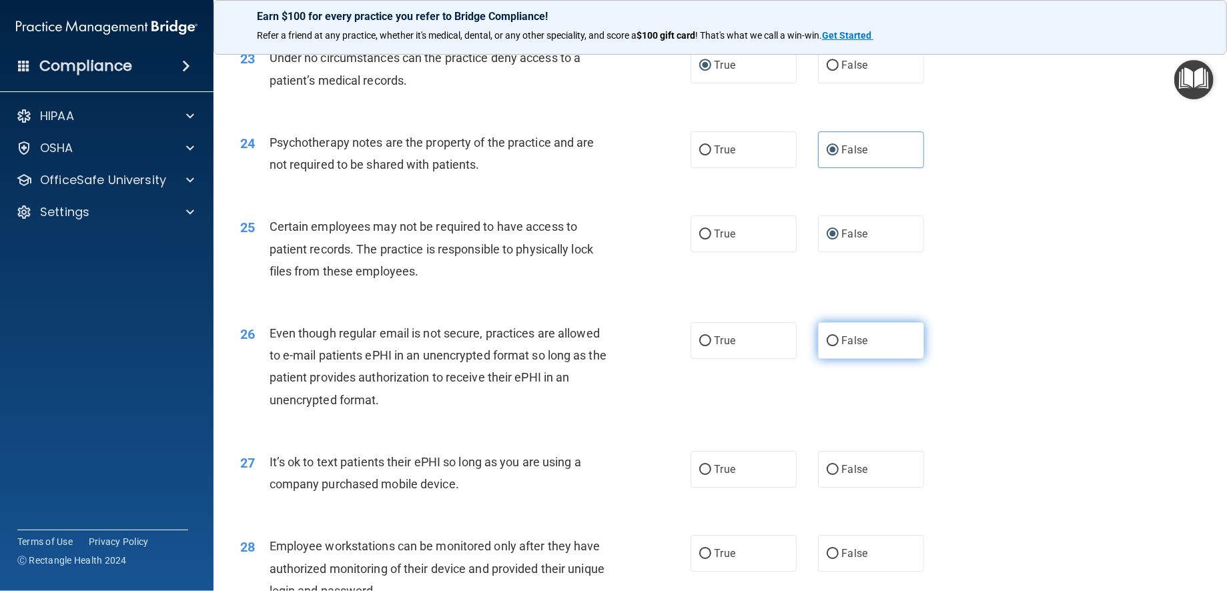
click at [828, 346] on input "False" at bounding box center [832, 341] width 12 height 10
radio input "true"
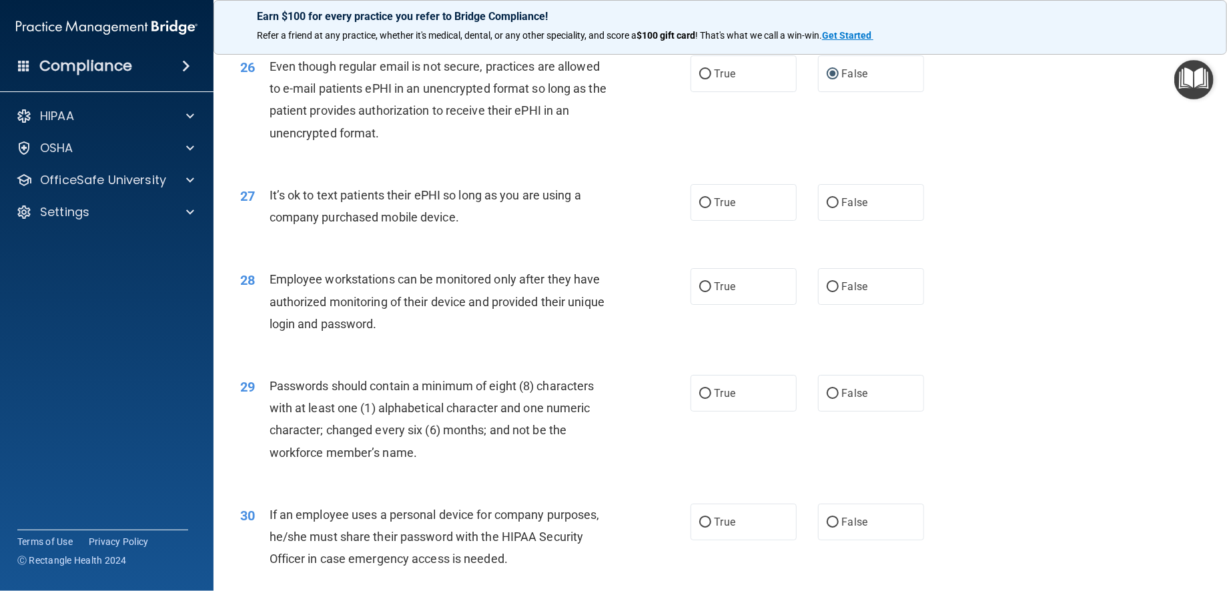
scroll to position [2801, 0]
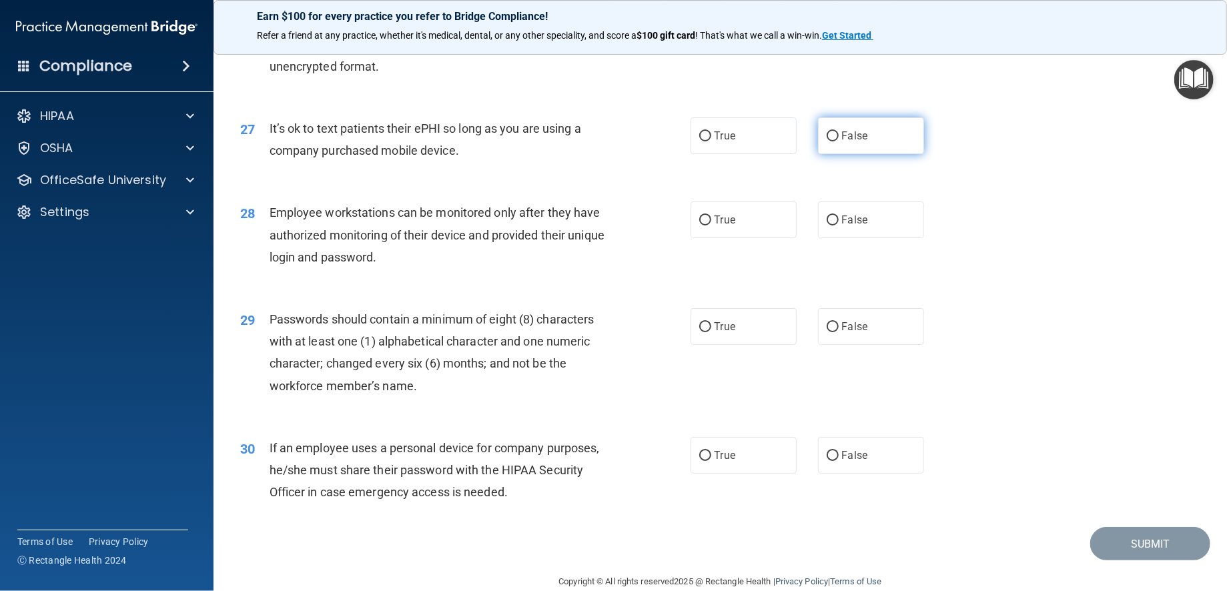
click at [827, 141] on input "False" at bounding box center [832, 136] width 12 height 10
radio input "true"
click at [826, 225] on input "False" at bounding box center [832, 220] width 12 height 10
radio input "true"
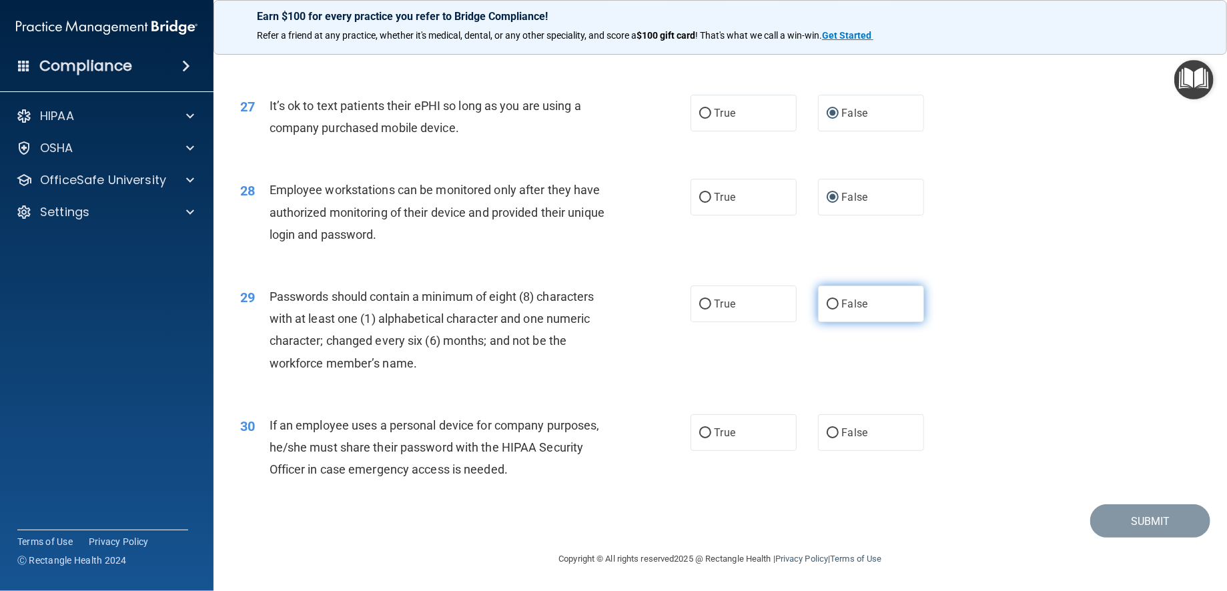
click at [826, 303] on input "False" at bounding box center [832, 304] width 12 height 10
radio input "true"
click at [828, 435] on input "False" at bounding box center [832, 433] width 12 height 10
radio input "true"
click at [1147, 521] on button "Submit" at bounding box center [1150, 521] width 120 height 34
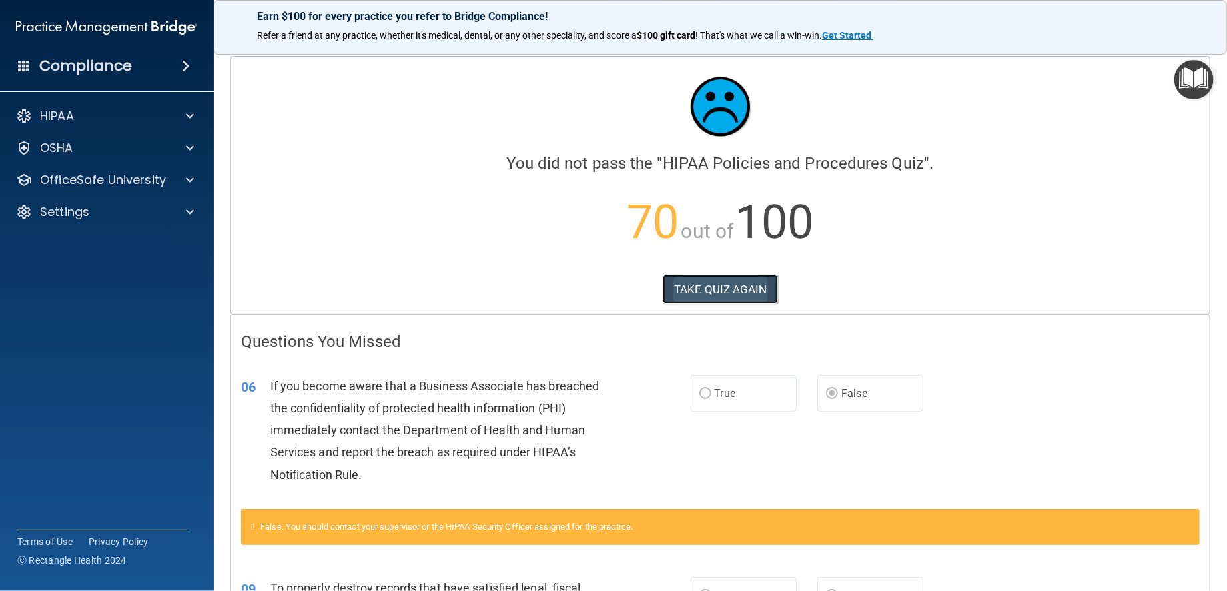
click at [692, 292] on button "TAKE QUIZ AGAIN" at bounding box center [719, 289] width 115 height 29
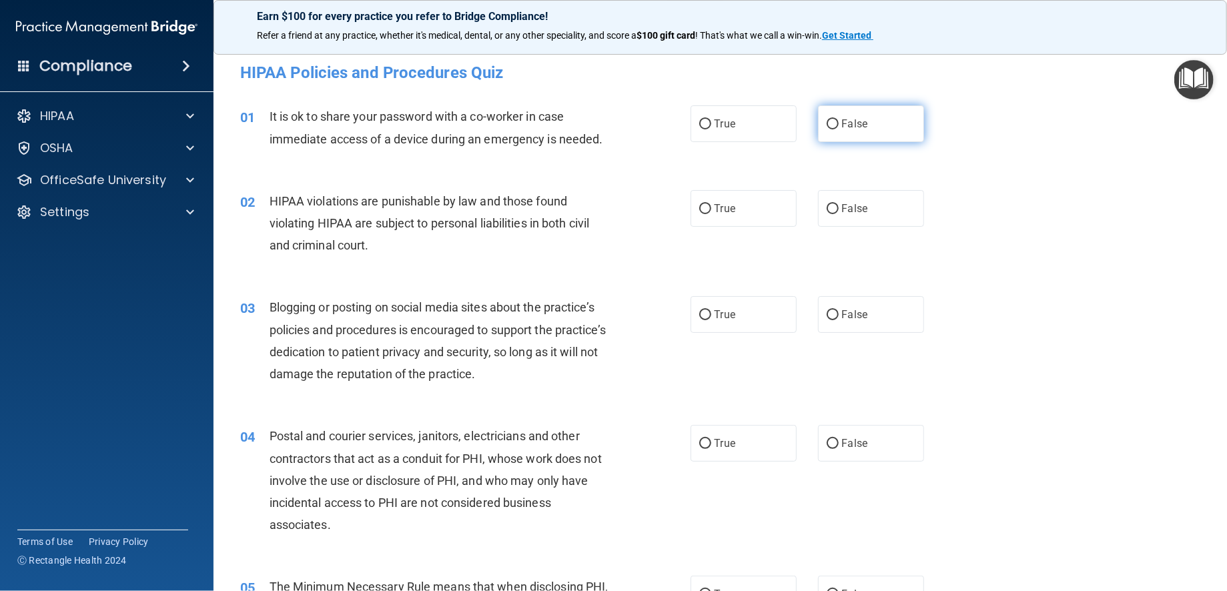
click at [826, 124] on input "False" at bounding box center [832, 124] width 12 height 10
radio input "true"
click at [700, 205] on input "True" at bounding box center [705, 209] width 12 height 10
radio input "true"
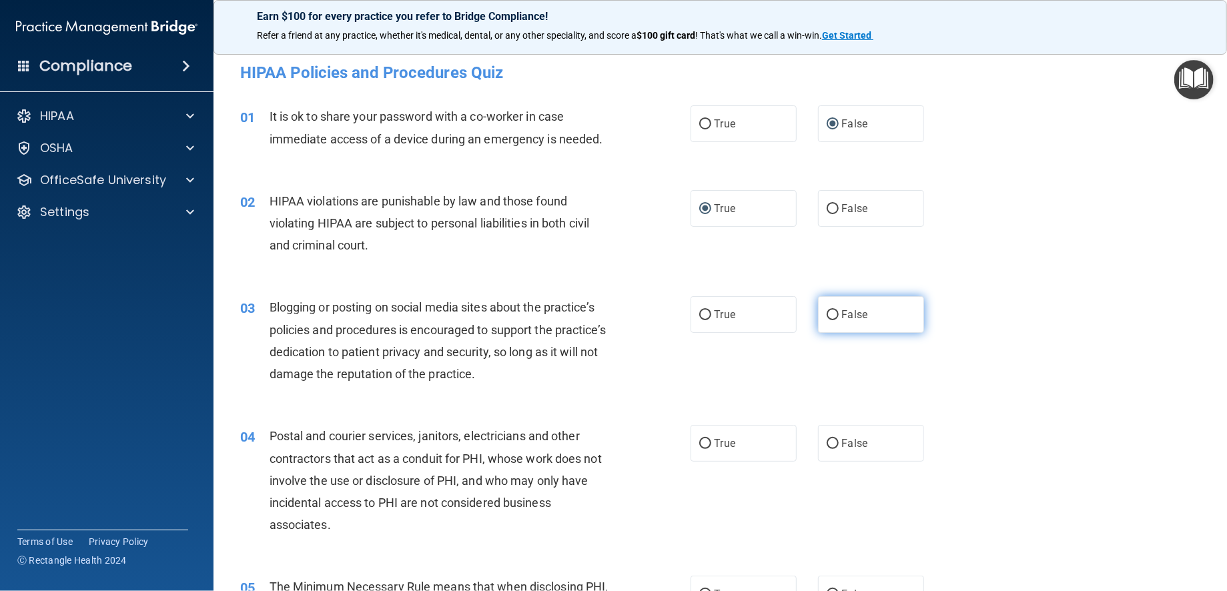
click at [826, 314] on input "False" at bounding box center [832, 315] width 12 height 10
radio input "true"
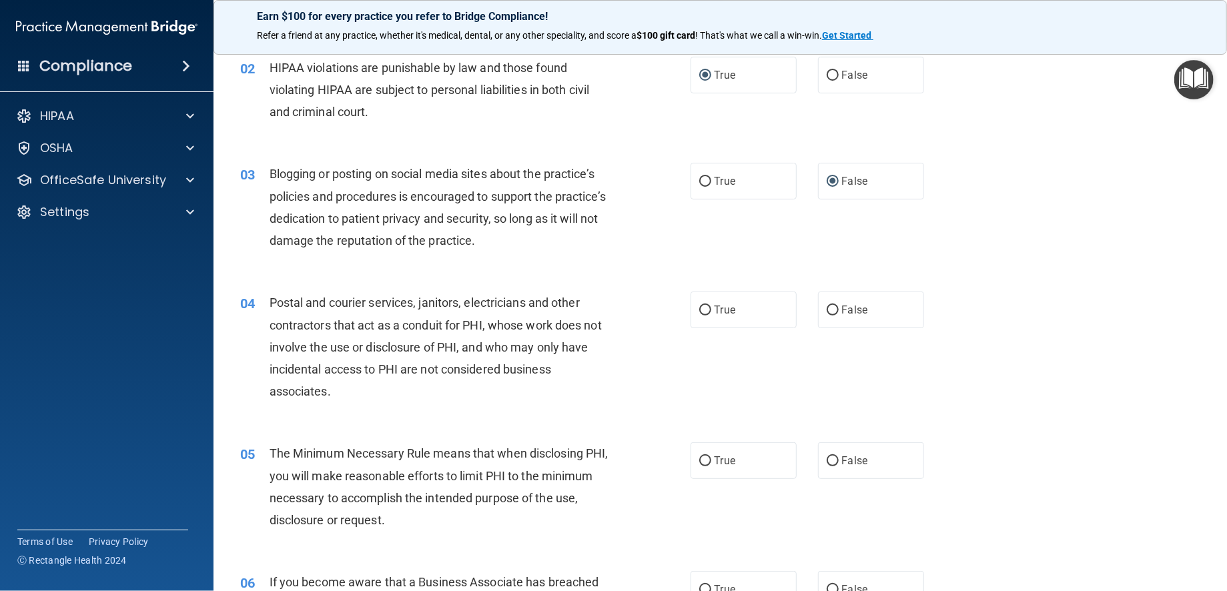
scroll to position [200, 0]
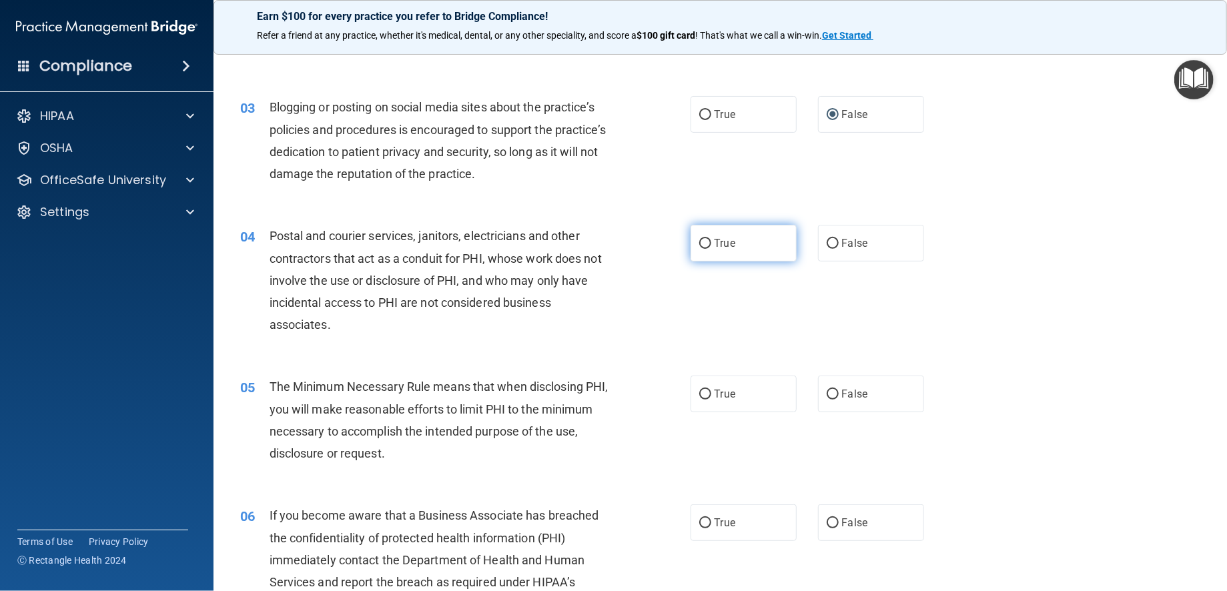
click at [699, 242] on input "True" at bounding box center [705, 244] width 12 height 10
radio input "true"
click at [699, 394] on input "True" at bounding box center [705, 395] width 12 height 10
radio input "true"
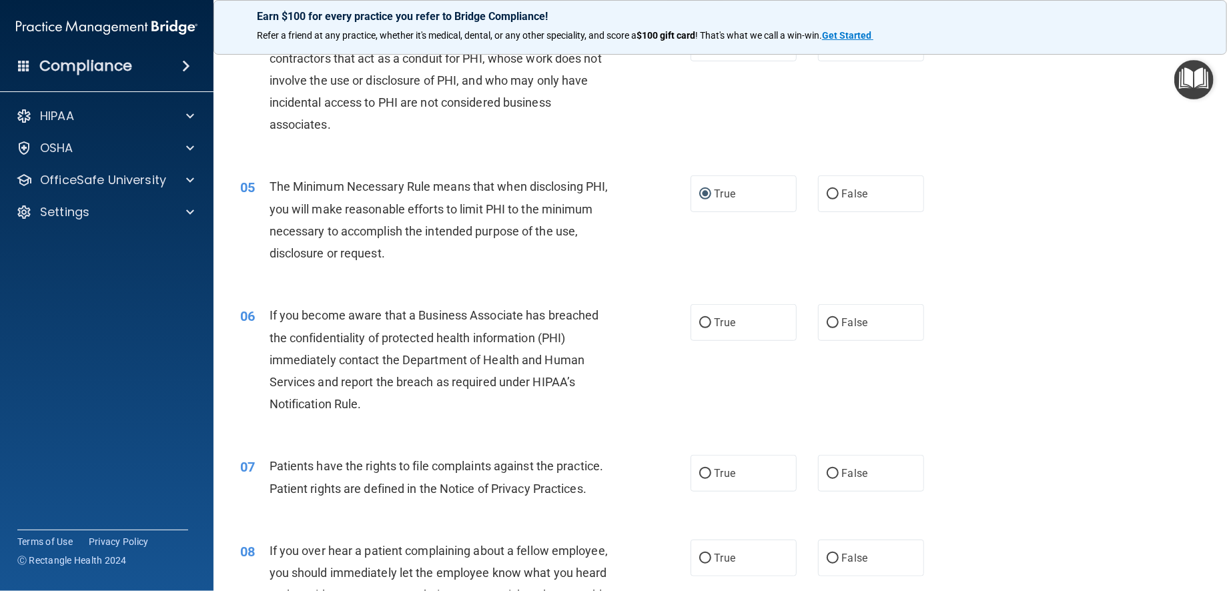
scroll to position [467, 0]
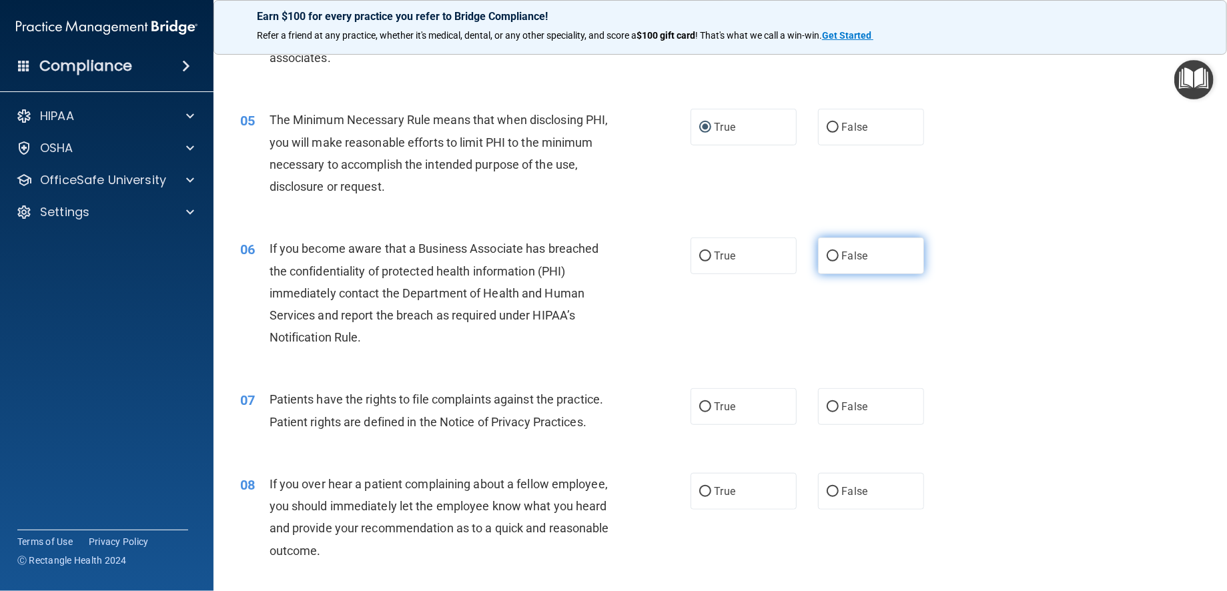
click at [826, 253] on input "False" at bounding box center [832, 256] width 12 height 10
radio input "true"
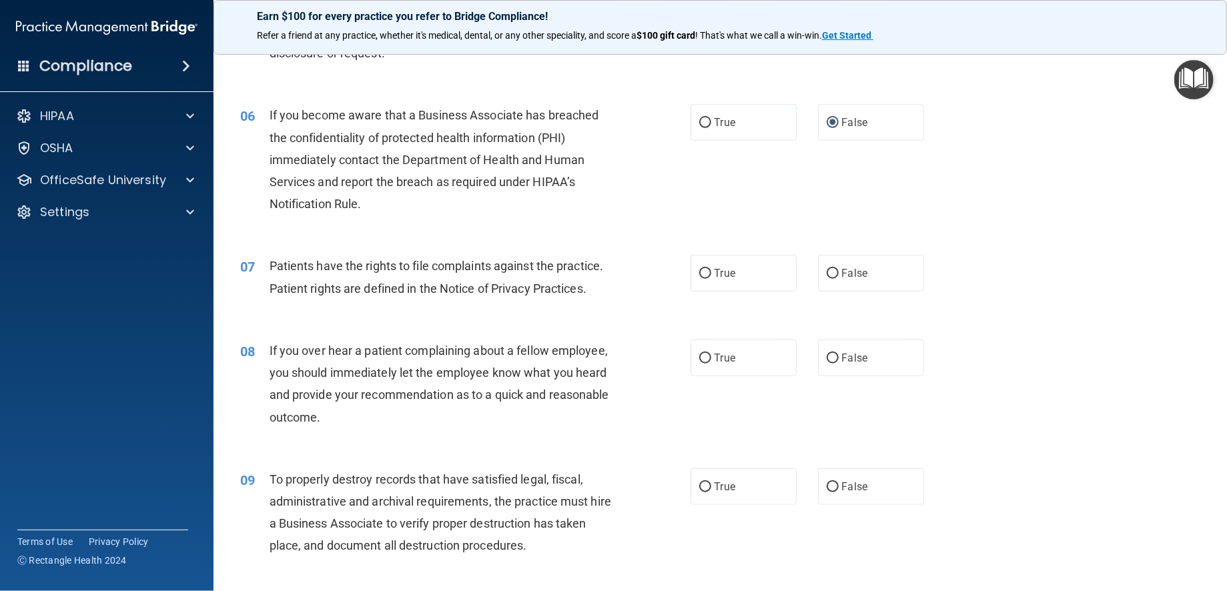
scroll to position [667, 0]
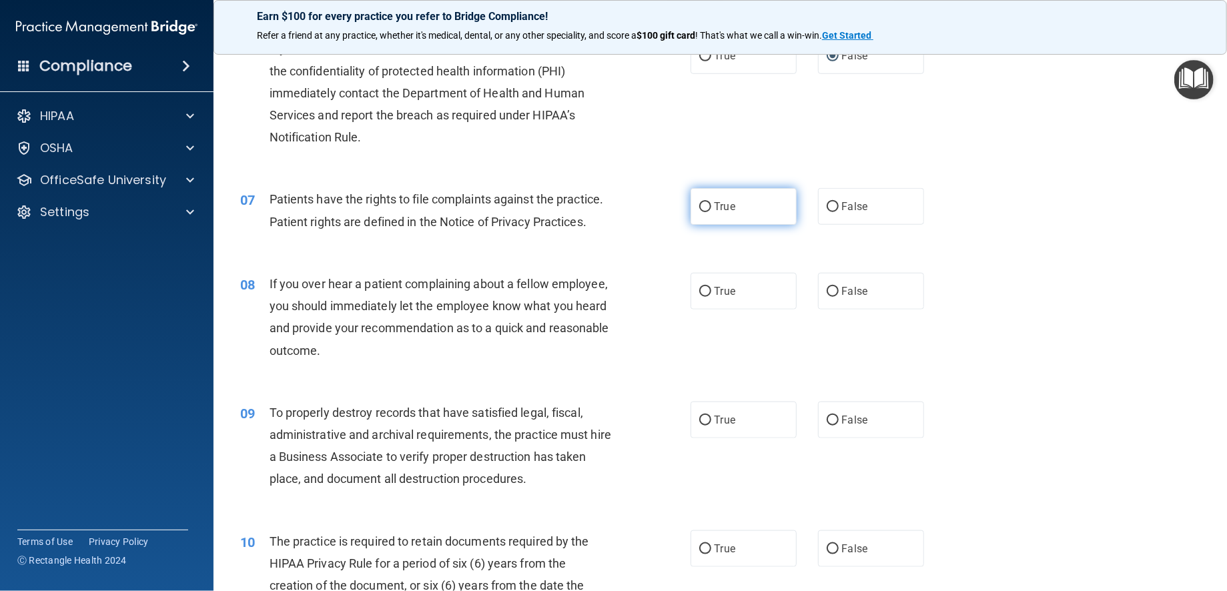
click at [701, 207] on input "True" at bounding box center [705, 207] width 12 height 10
radio input "true"
click at [826, 291] on input "False" at bounding box center [832, 292] width 12 height 10
radio input "true"
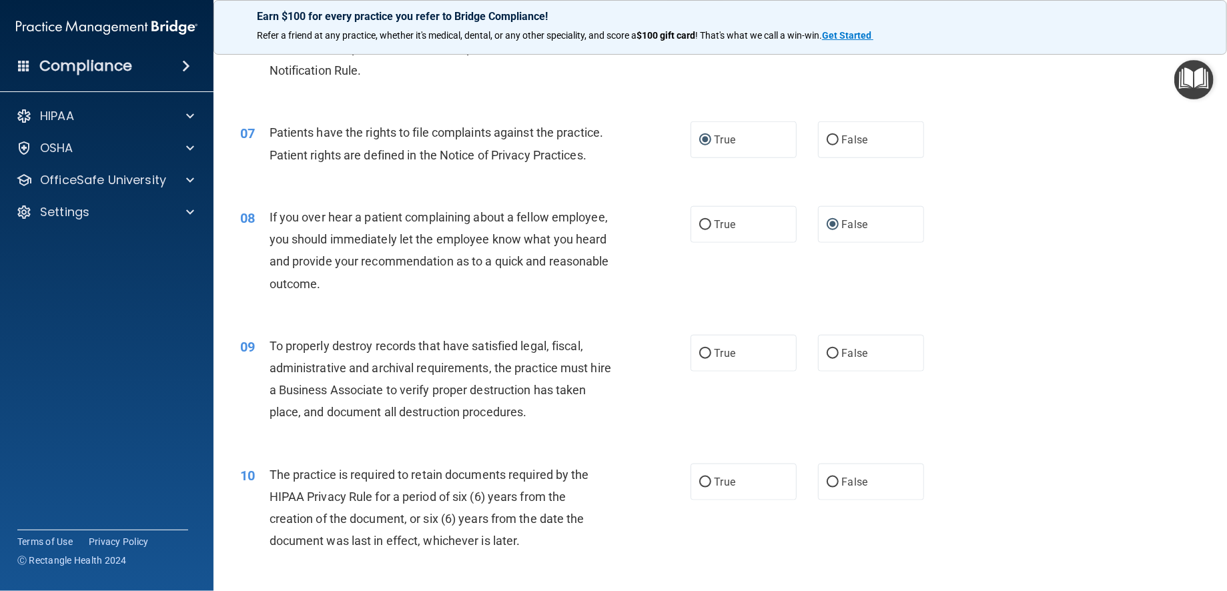
scroll to position [800, 0]
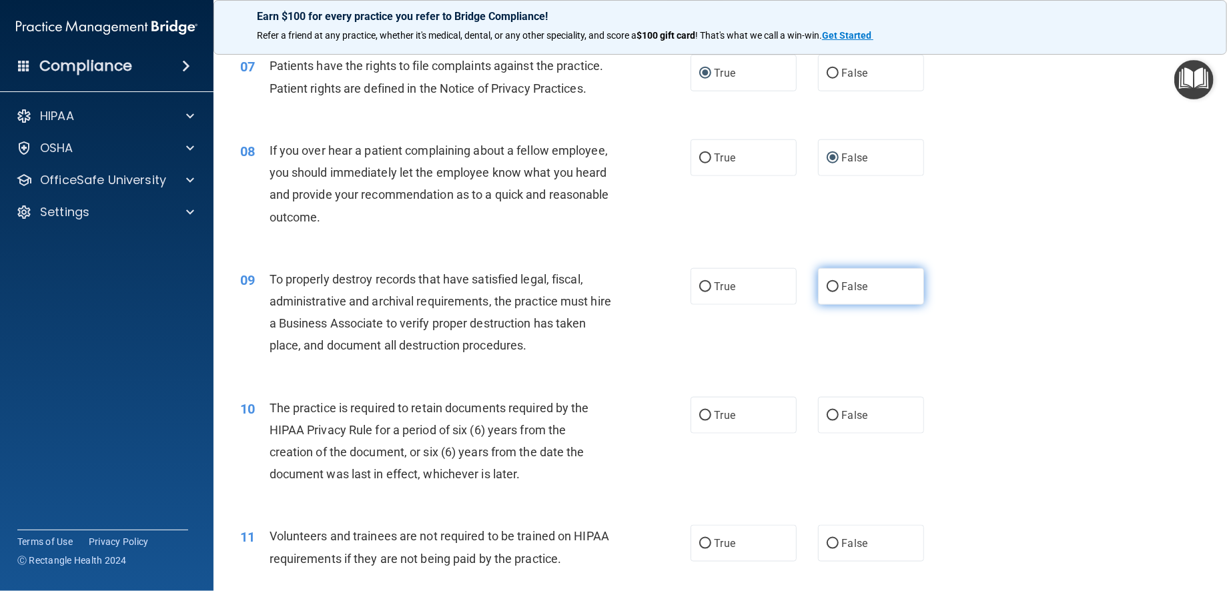
click at [827, 286] on input "False" at bounding box center [832, 287] width 12 height 10
radio input "true"
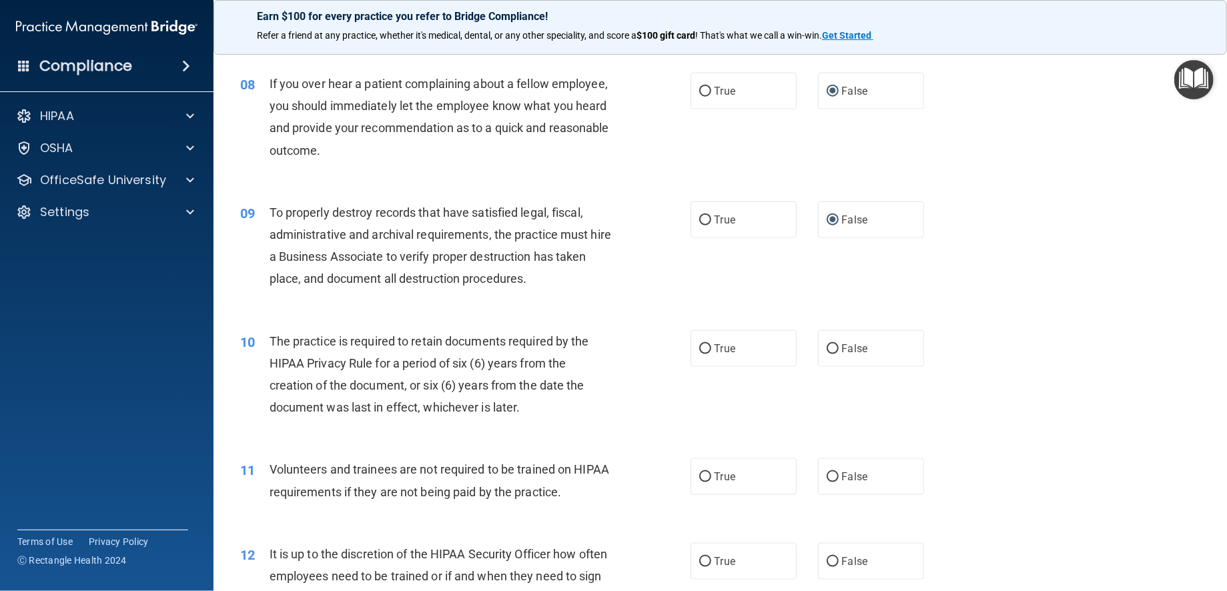
scroll to position [934, 0]
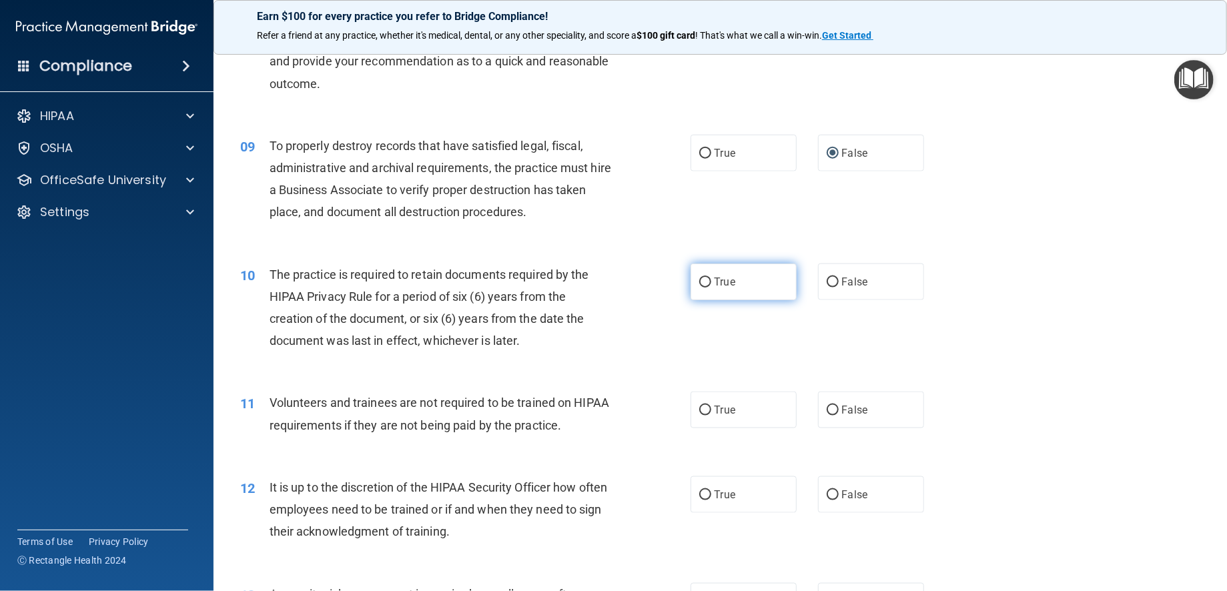
click at [699, 281] on input "True" at bounding box center [705, 282] width 12 height 10
radio input "true"
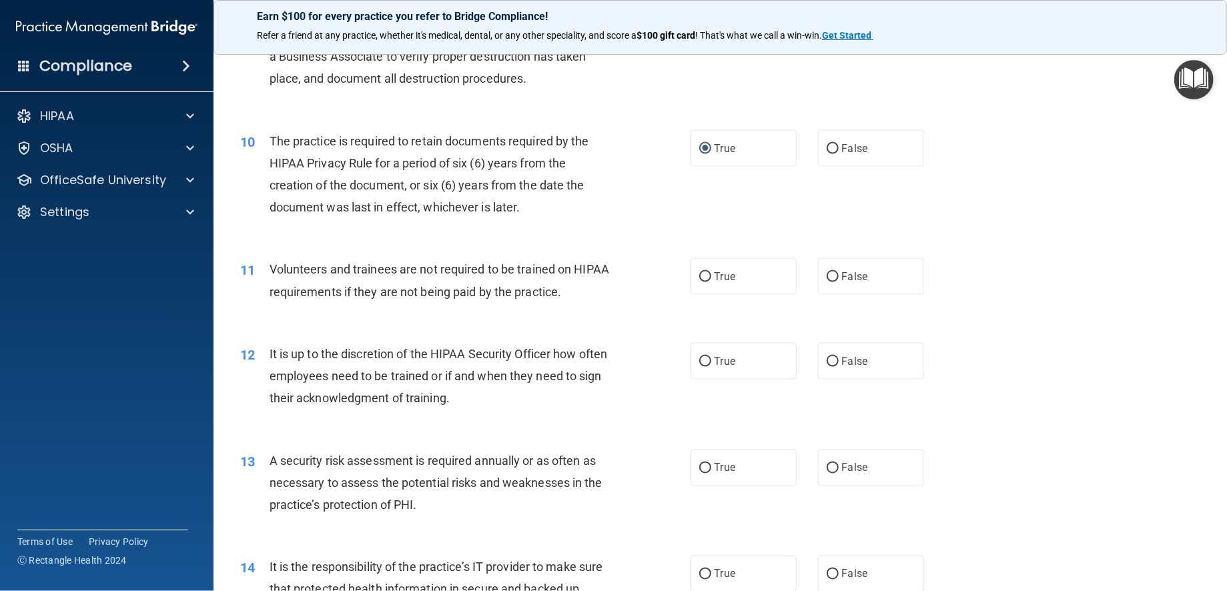
scroll to position [1067, 0]
click at [826, 274] on input "False" at bounding box center [832, 277] width 12 height 10
radio input "true"
click at [826, 362] on input "False" at bounding box center [832, 362] width 12 height 10
radio input "true"
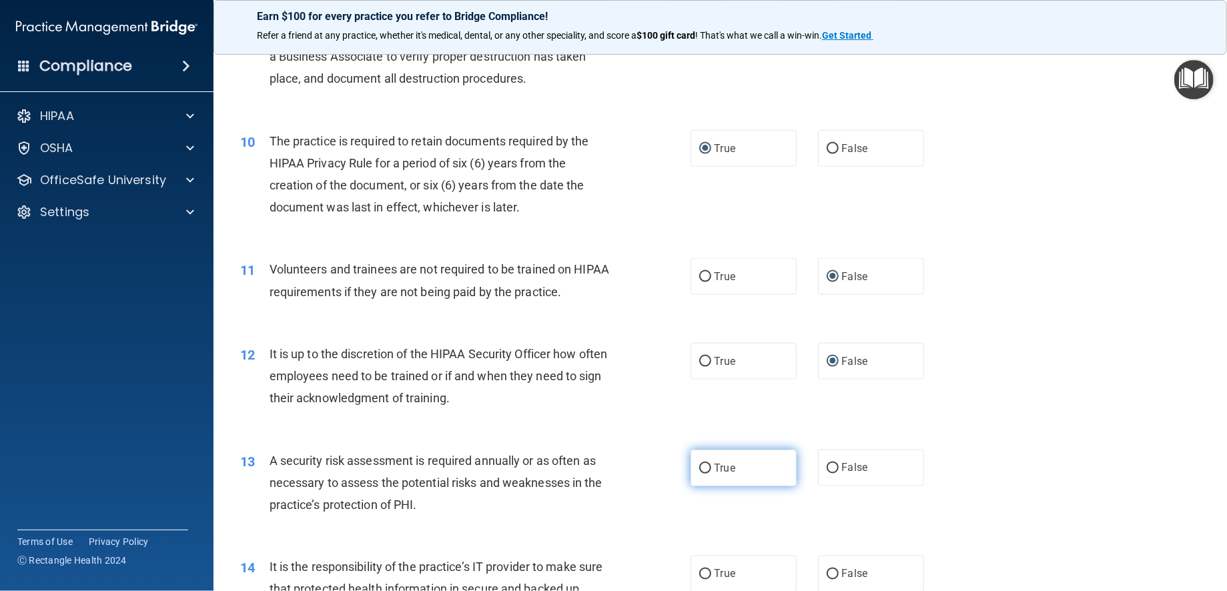
click at [699, 465] on input "True" at bounding box center [705, 469] width 12 height 10
radio input "true"
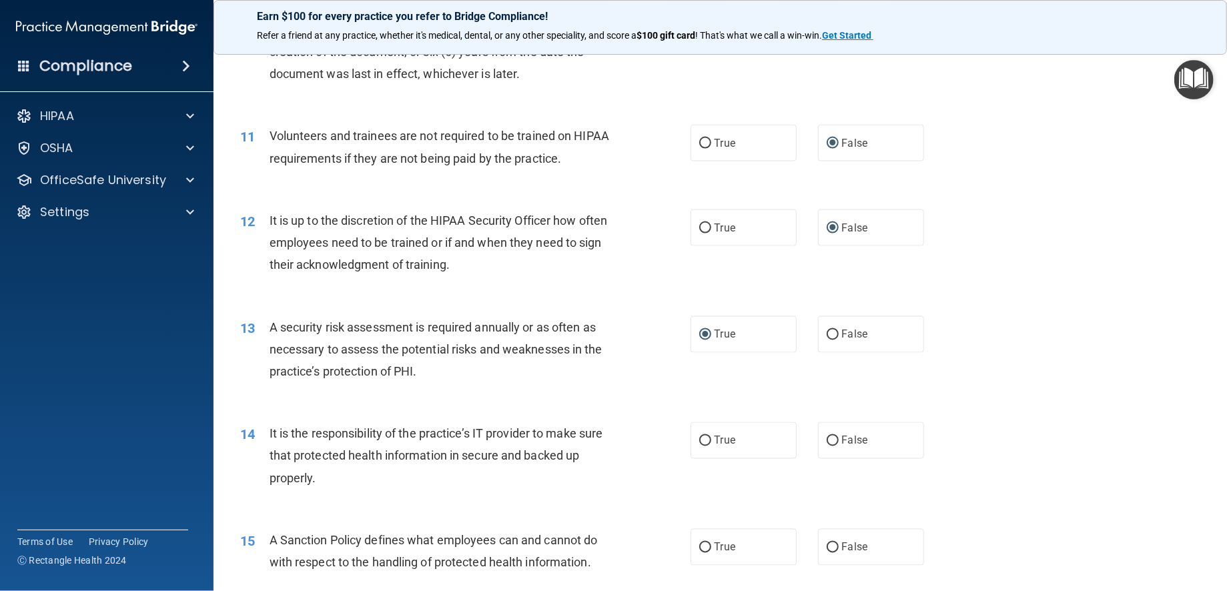
scroll to position [1267, 0]
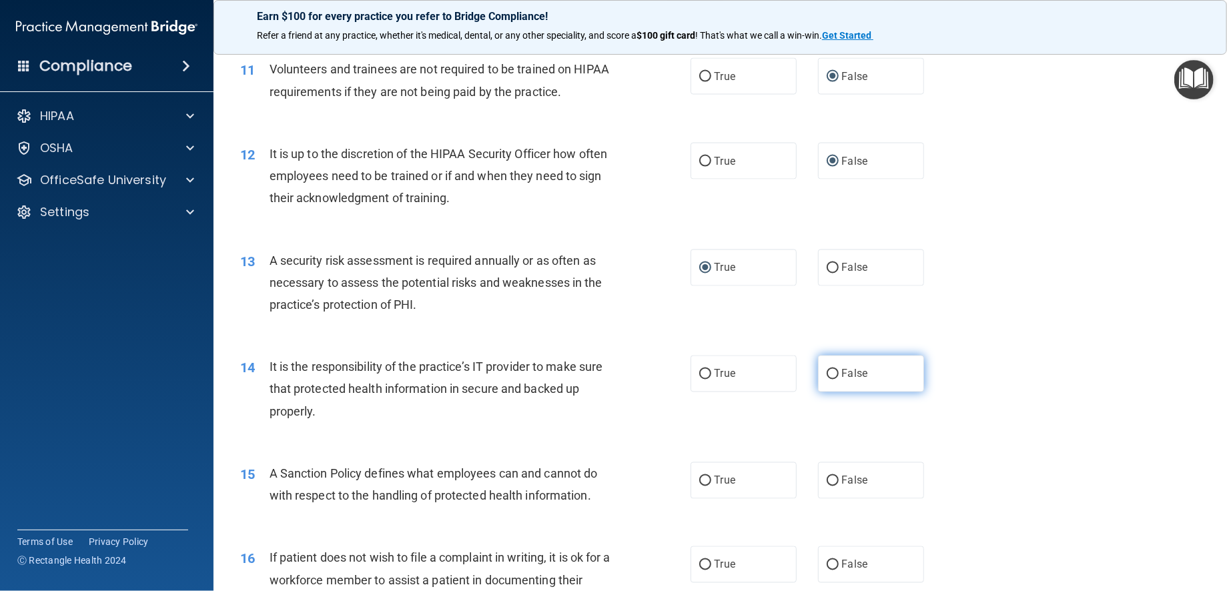
click at [826, 376] on input "False" at bounding box center [832, 375] width 12 height 10
radio input "true"
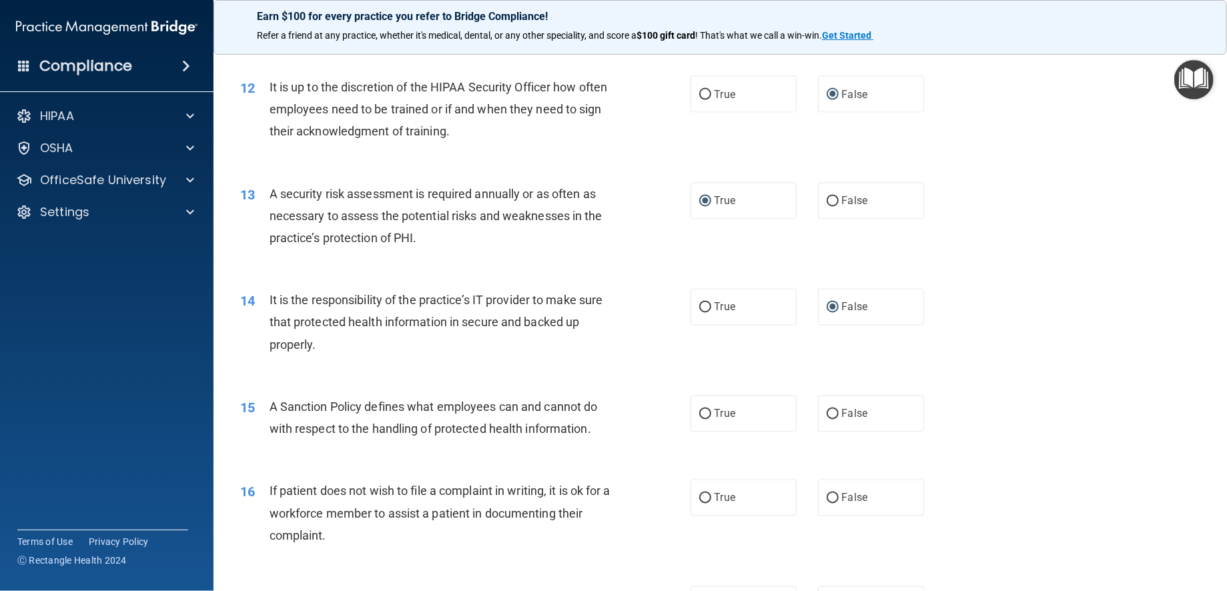
scroll to position [1401, 0]
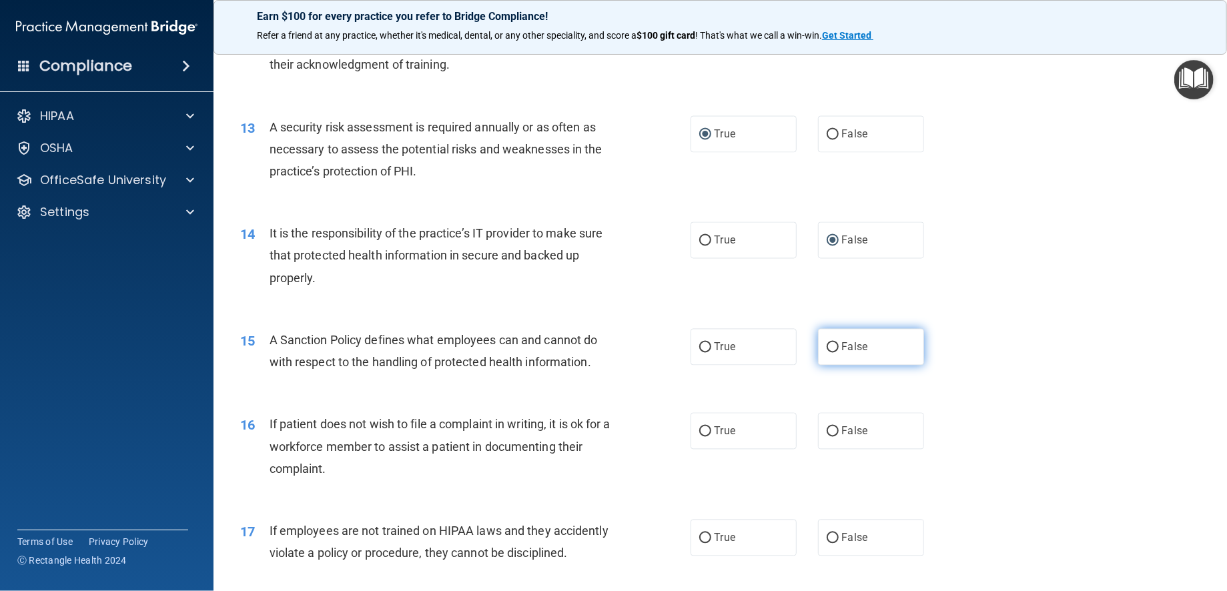
click at [826, 348] on input "False" at bounding box center [832, 348] width 12 height 10
radio input "true"
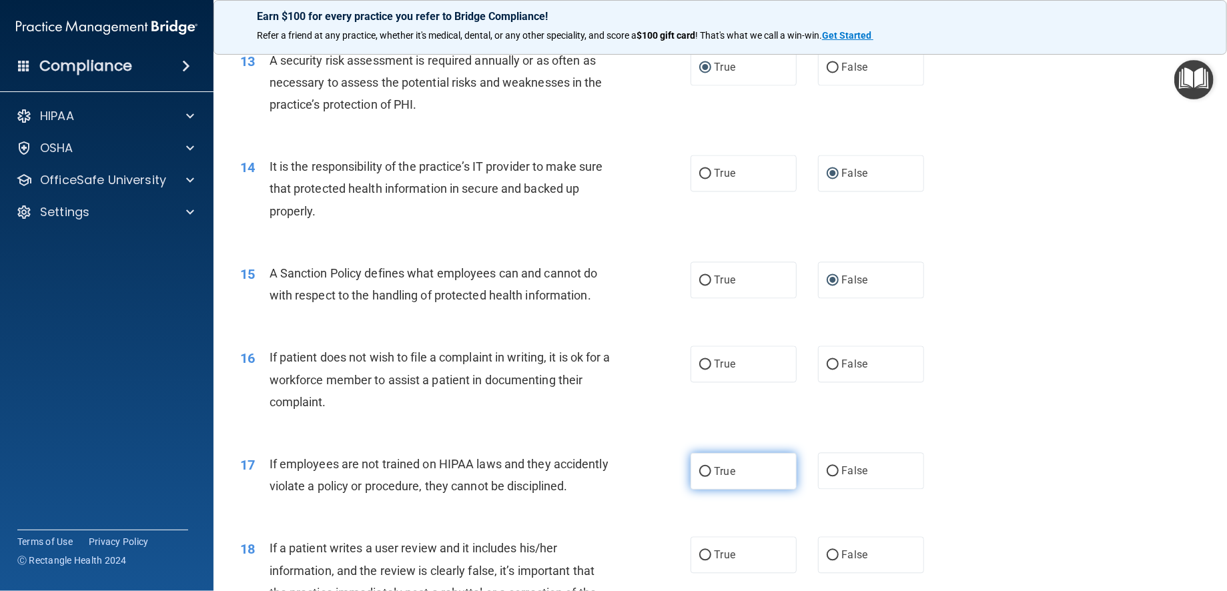
scroll to position [1534, 0]
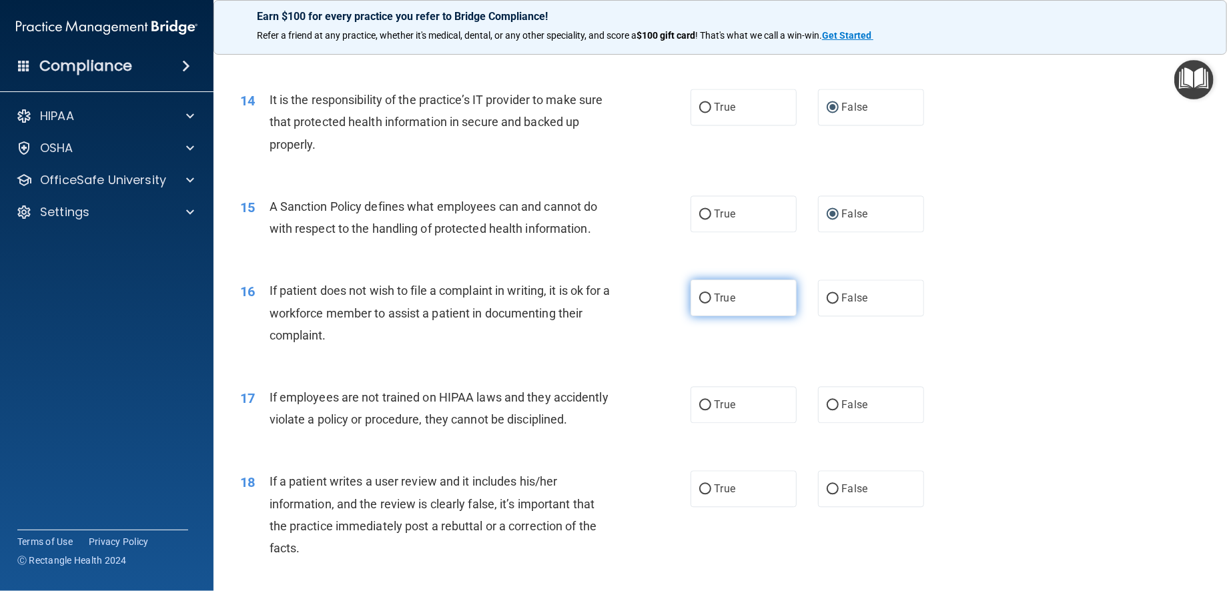
click at [700, 295] on input "True" at bounding box center [705, 298] width 12 height 10
radio input "true"
click at [826, 405] on input "False" at bounding box center [832, 405] width 12 height 10
radio input "true"
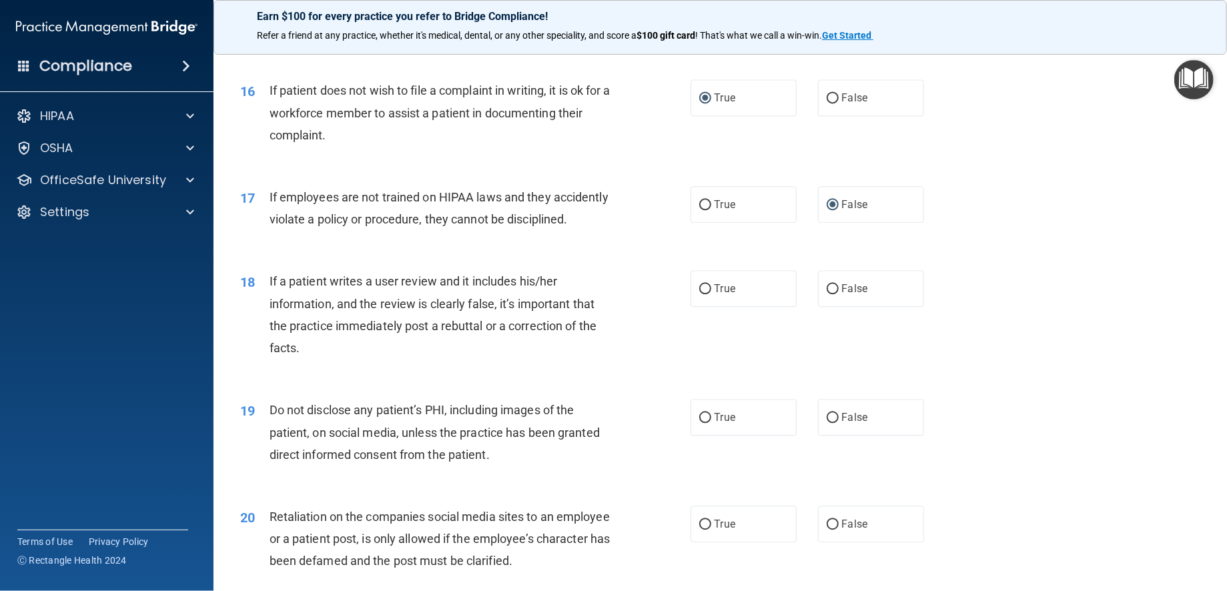
scroll to position [1801, 0]
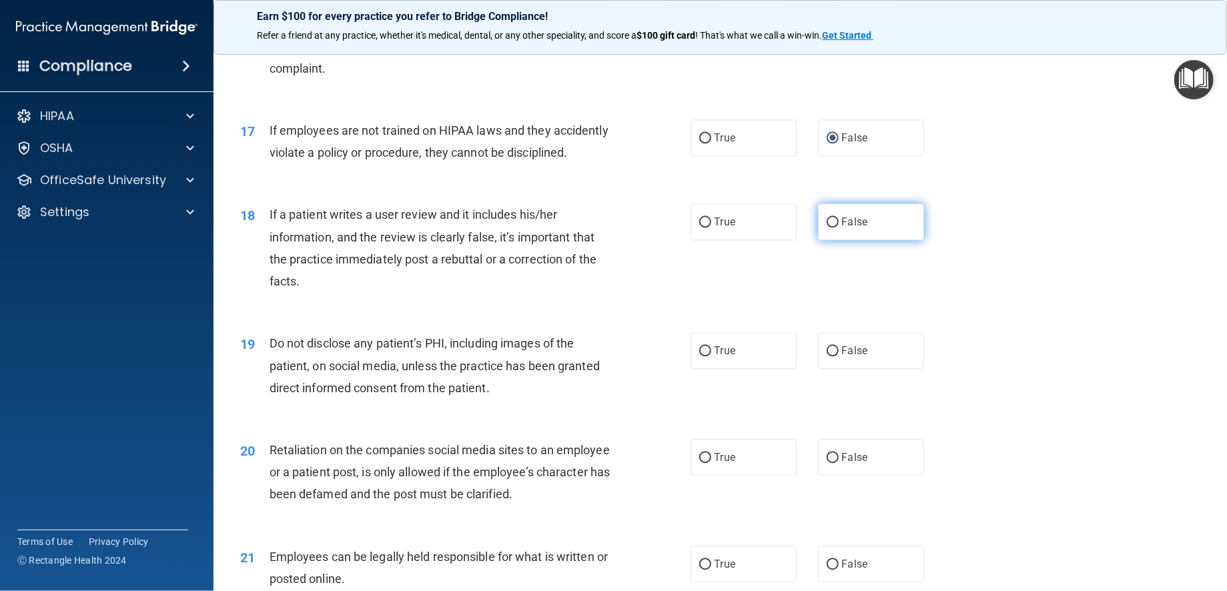
click at [828, 227] on input "False" at bounding box center [832, 222] width 12 height 10
radio input "true"
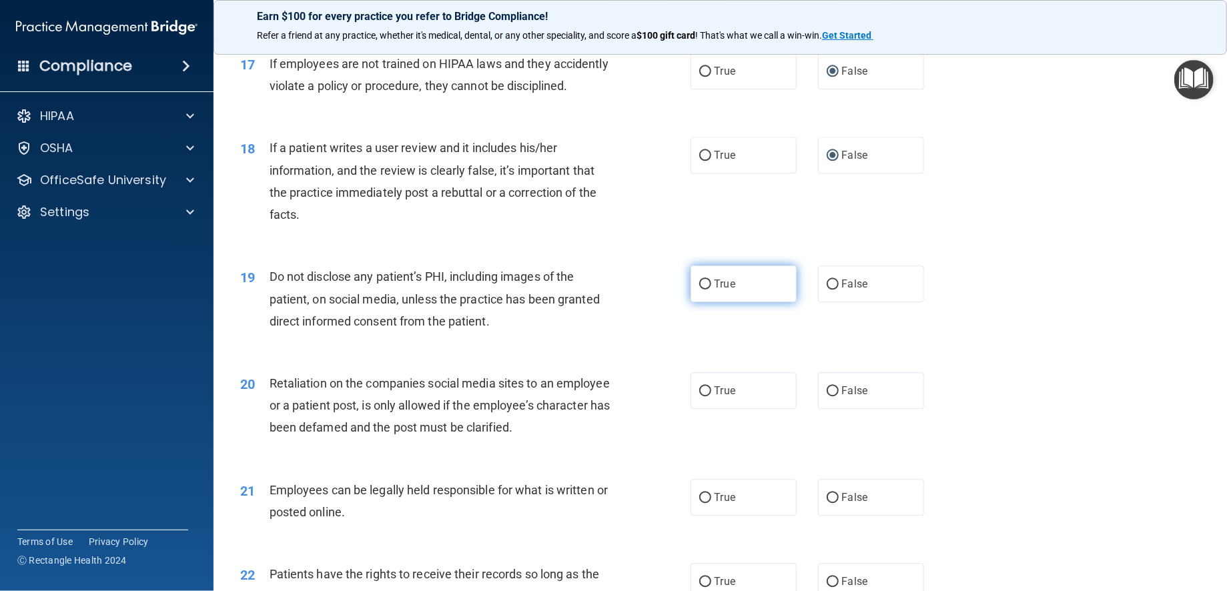
click at [699, 289] on input "True" at bounding box center [705, 284] width 12 height 10
radio input "true"
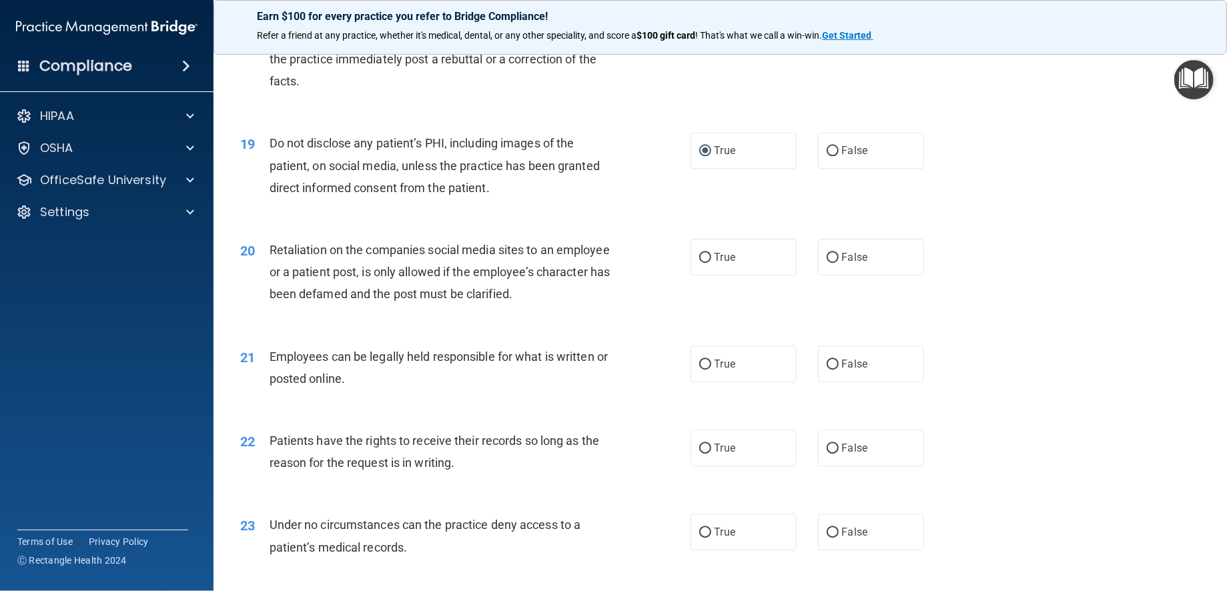
scroll to position [2068, 0]
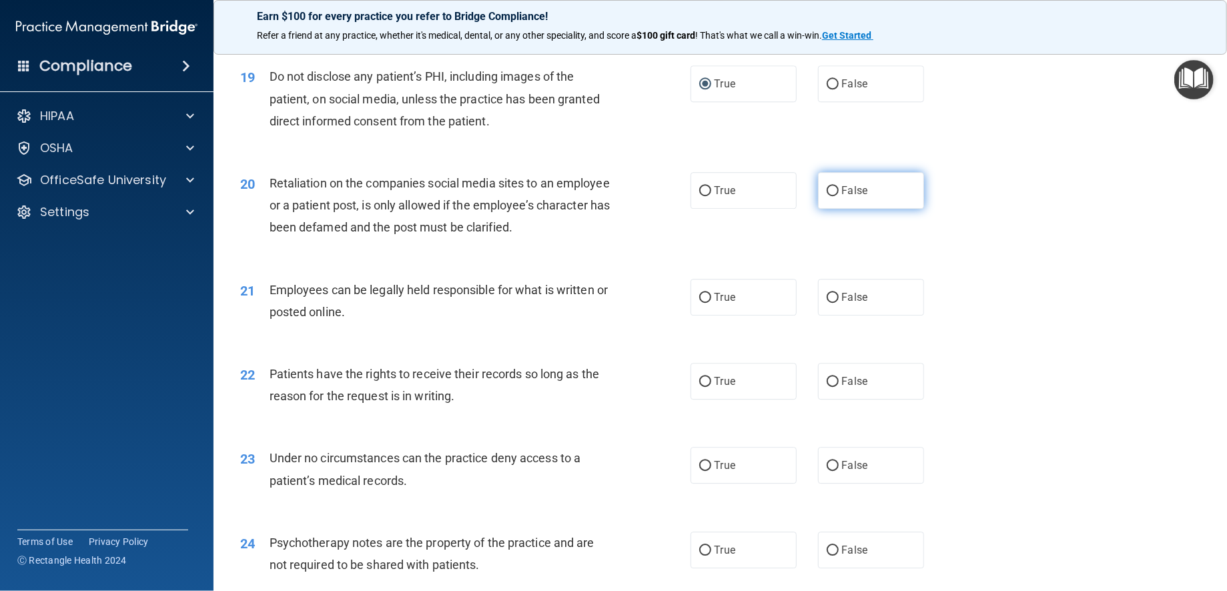
click at [828, 196] on input "False" at bounding box center [832, 191] width 12 height 10
radio input "true"
click at [700, 303] on input "True" at bounding box center [705, 298] width 12 height 10
radio input "true"
click at [699, 387] on input "True" at bounding box center [705, 382] width 12 height 10
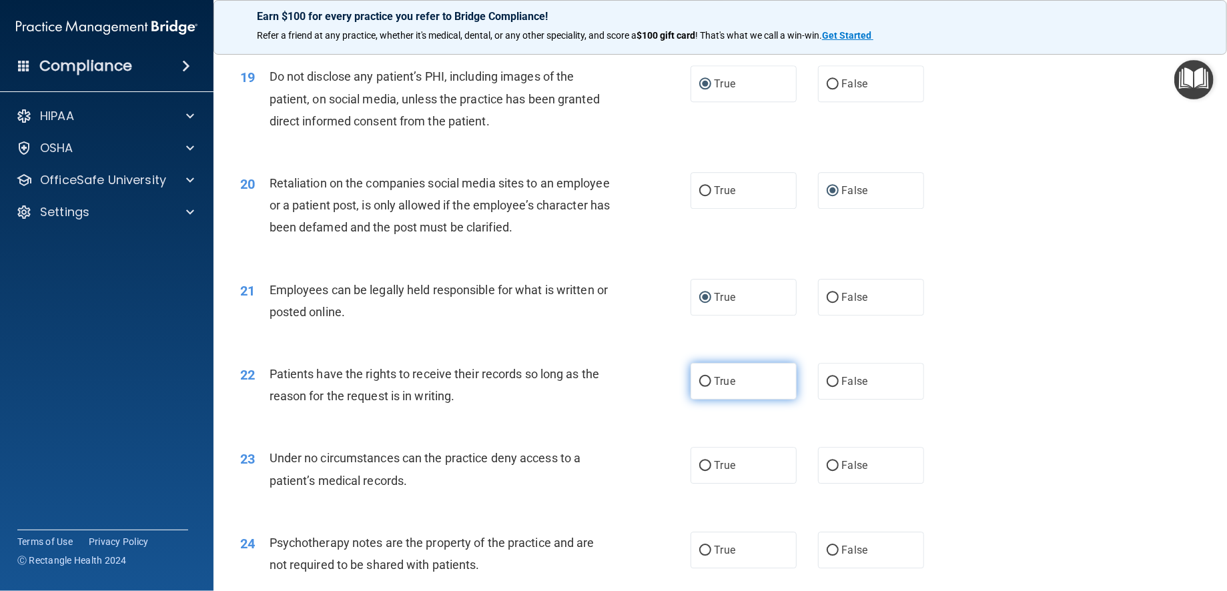
radio input "true"
click at [826, 471] on input "False" at bounding box center [832, 466] width 12 height 10
radio input "true"
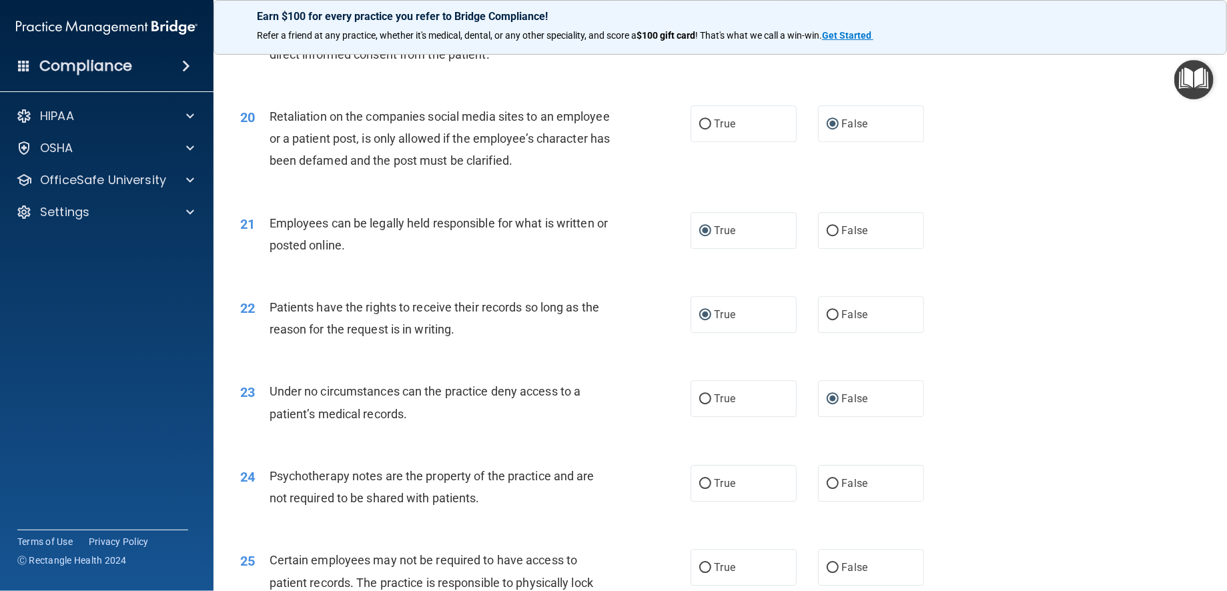
scroll to position [2201, 0]
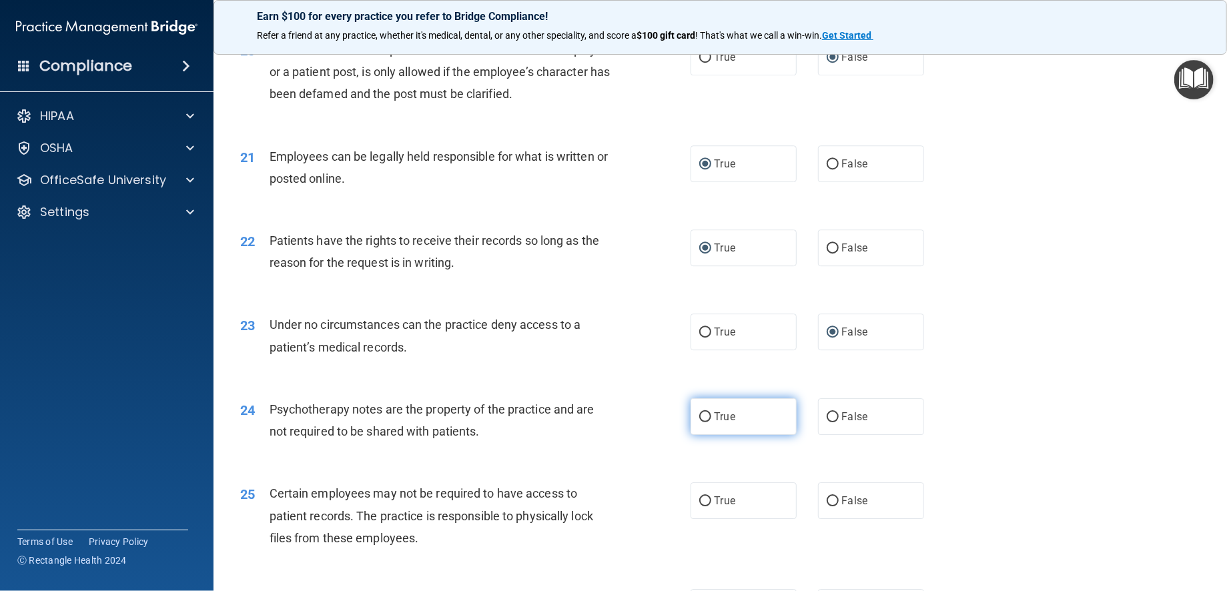
click at [699, 422] on input "True" at bounding box center [705, 417] width 12 height 10
radio input "true"
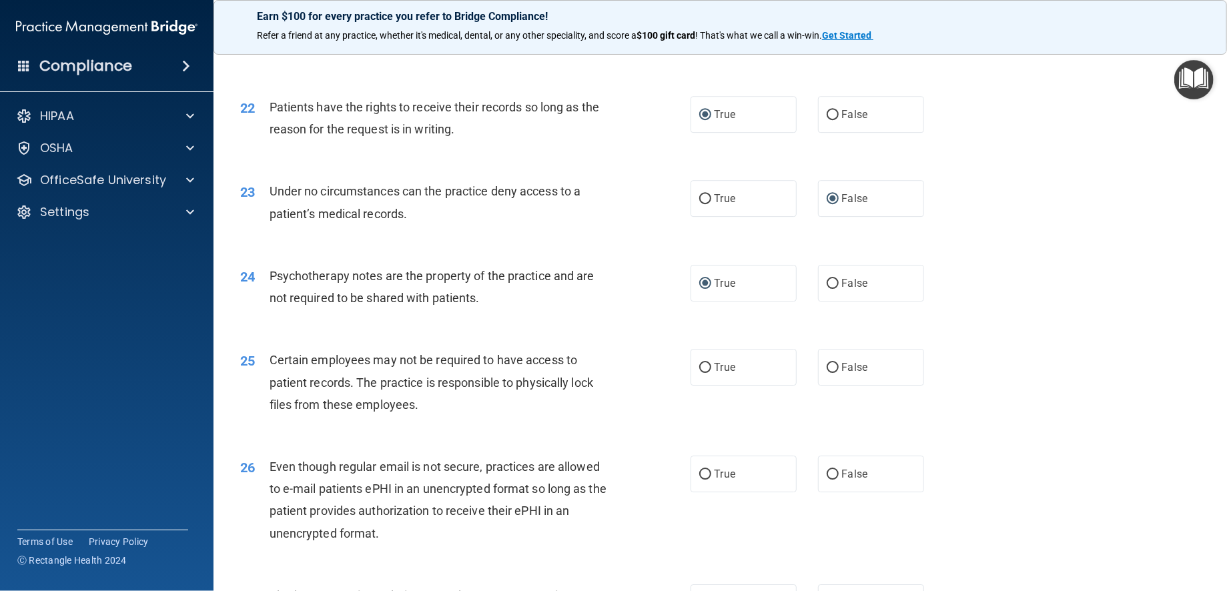
scroll to position [2401, 0]
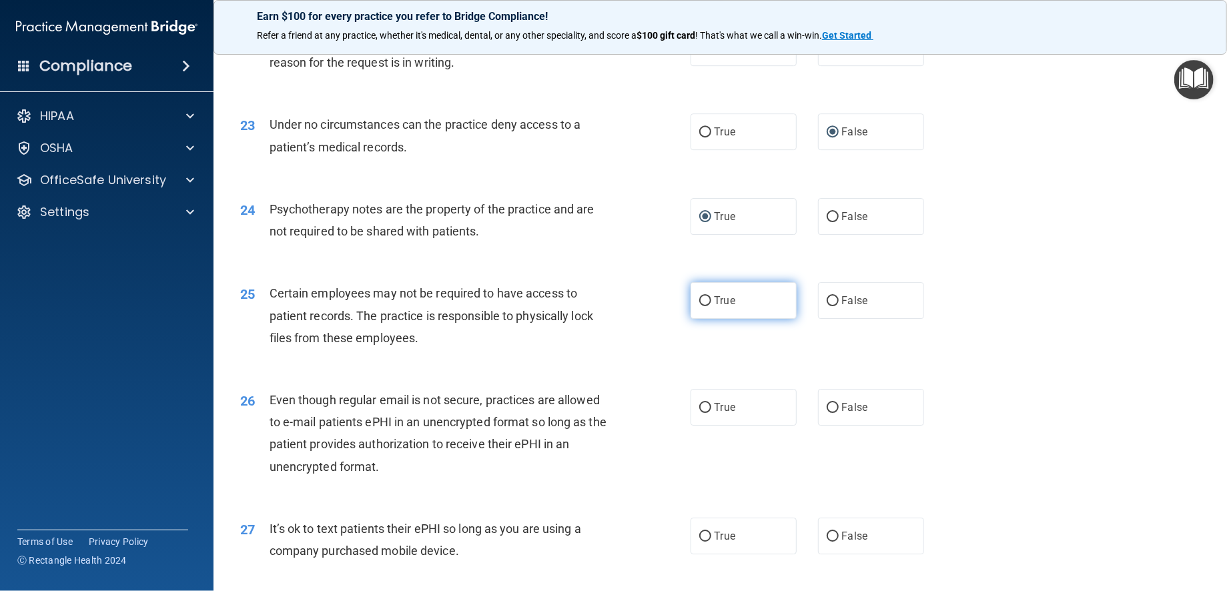
click at [699, 306] on input "True" at bounding box center [705, 301] width 12 height 10
radio input "true"
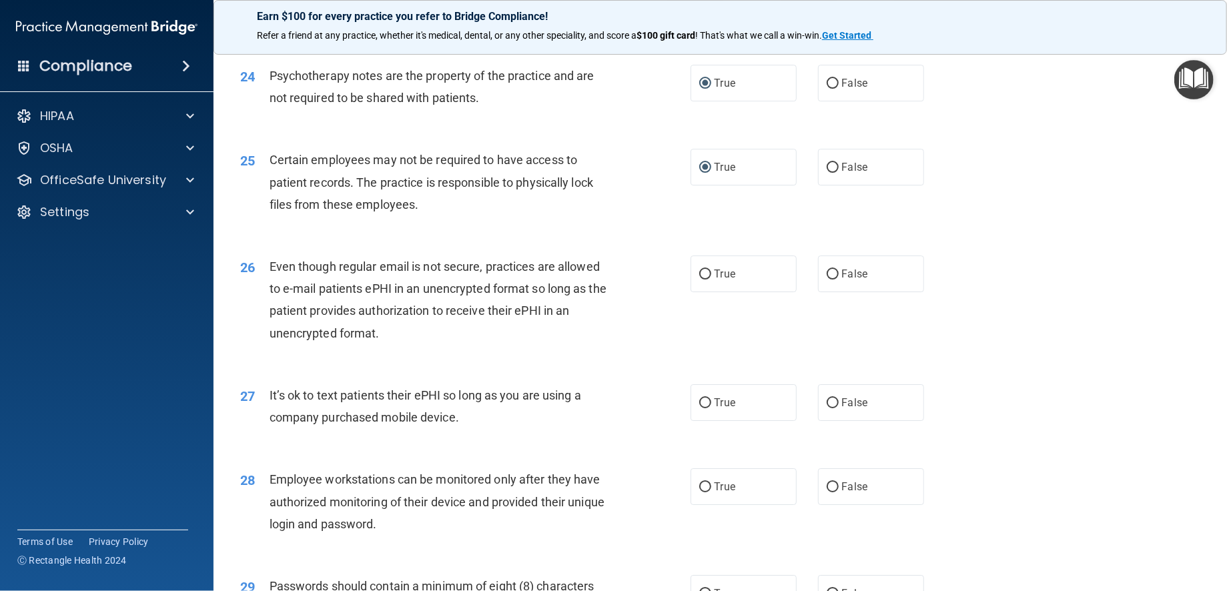
scroll to position [2601, 0]
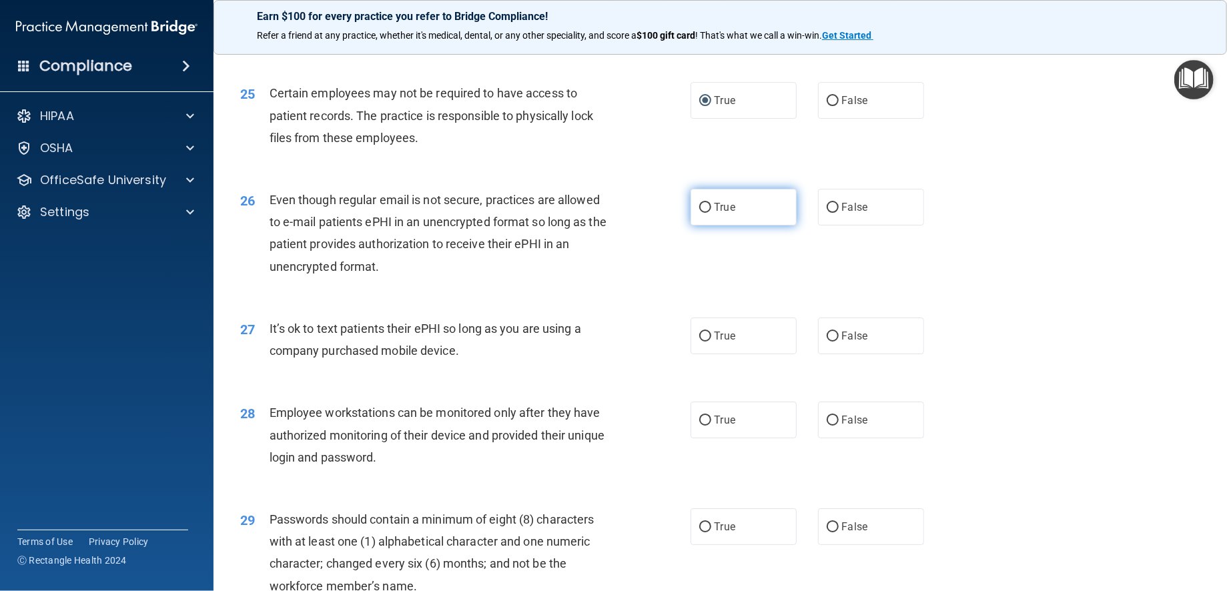
click at [699, 213] on input "True" at bounding box center [705, 208] width 12 height 10
radio input "true"
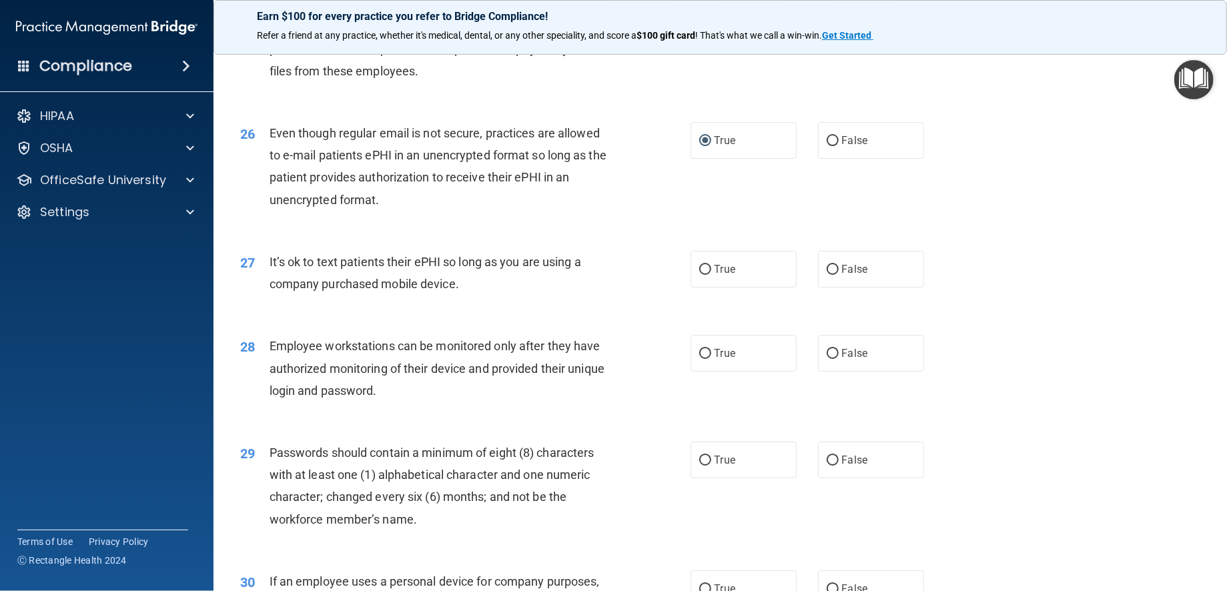
scroll to position [2735, 0]
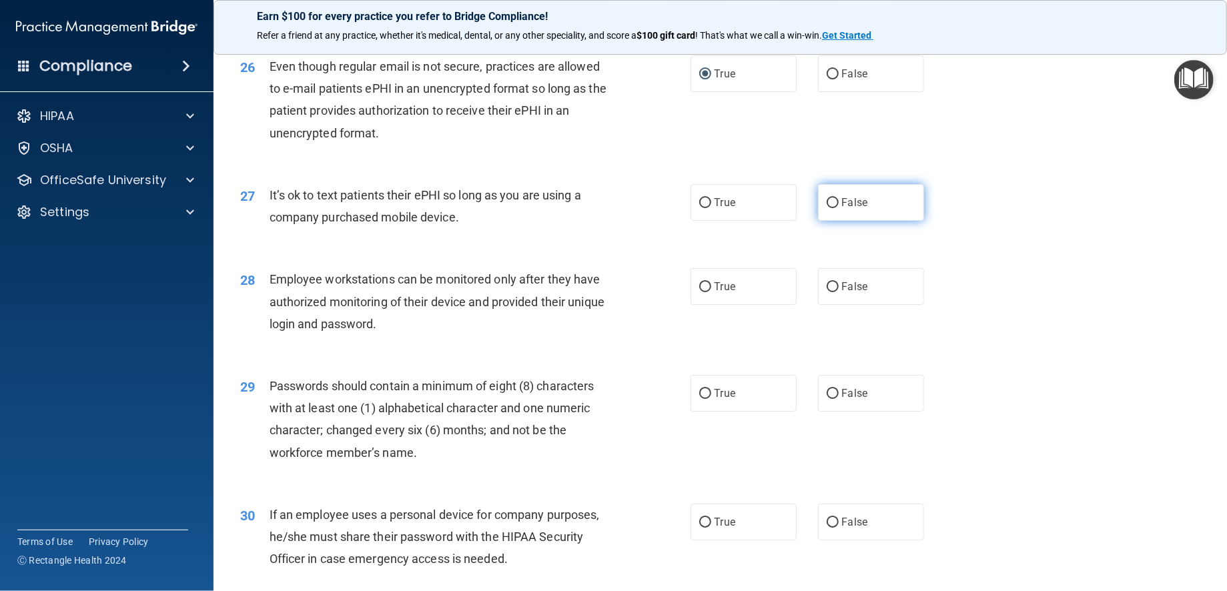
click at [826, 208] on input "False" at bounding box center [832, 203] width 12 height 10
radio input "true"
click at [826, 292] on input "False" at bounding box center [832, 287] width 12 height 10
radio input "true"
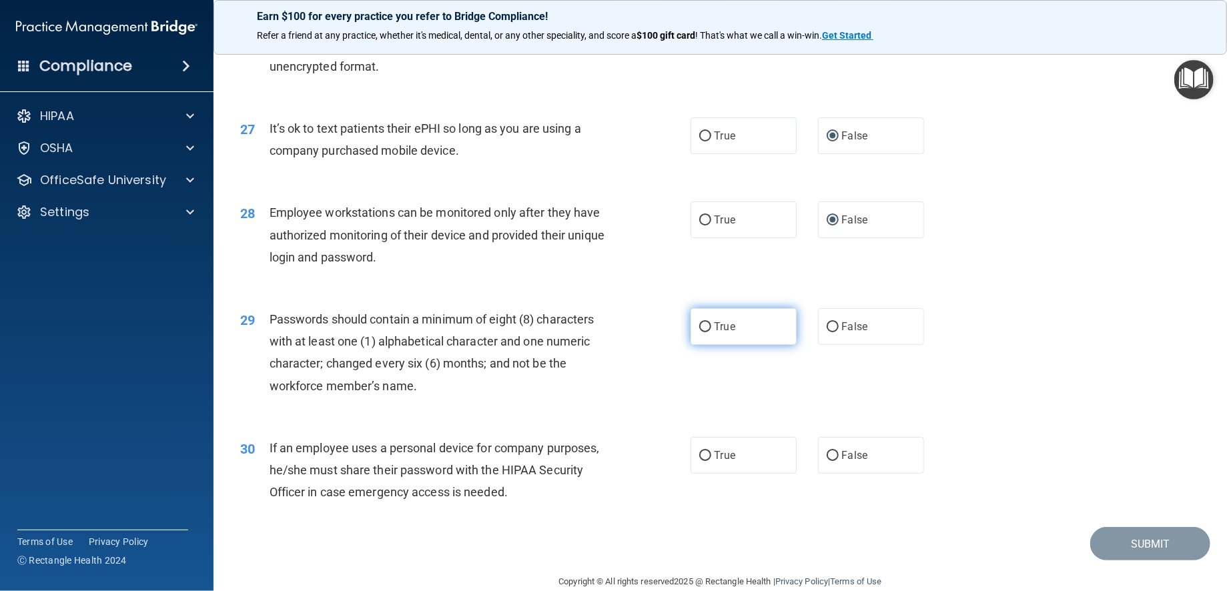
click at [699, 332] on input "True" at bounding box center [705, 327] width 12 height 10
radio input "true"
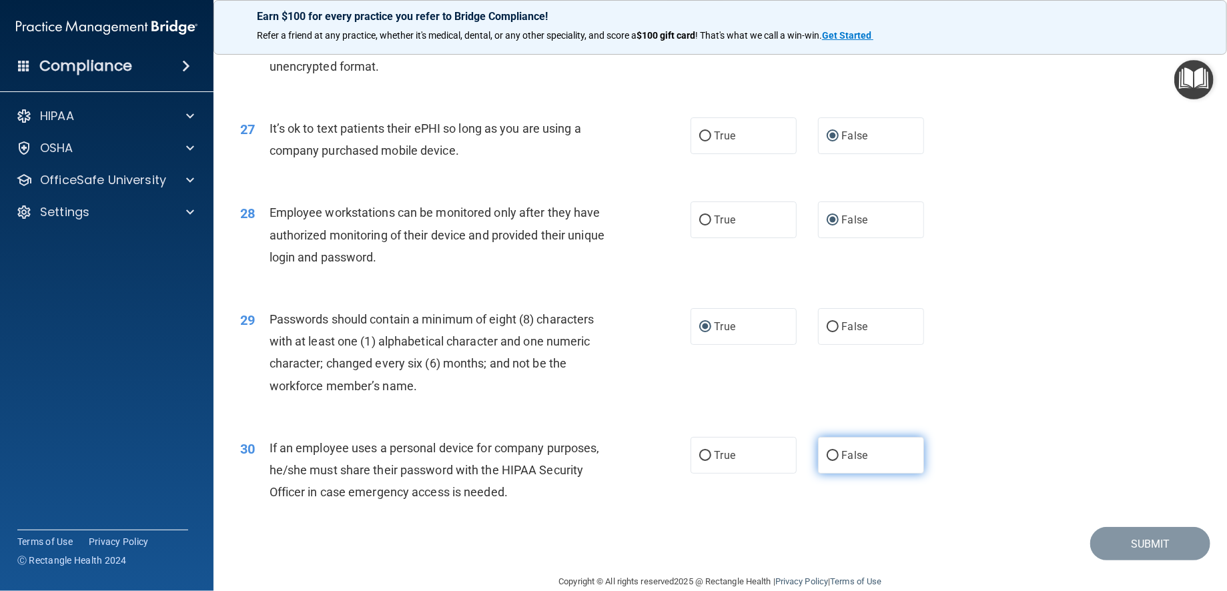
click at [828, 461] on input "False" at bounding box center [832, 456] width 12 height 10
radio input "true"
click at [1164, 561] on button "Submit" at bounding box center [1150, 544] width 120 height 34
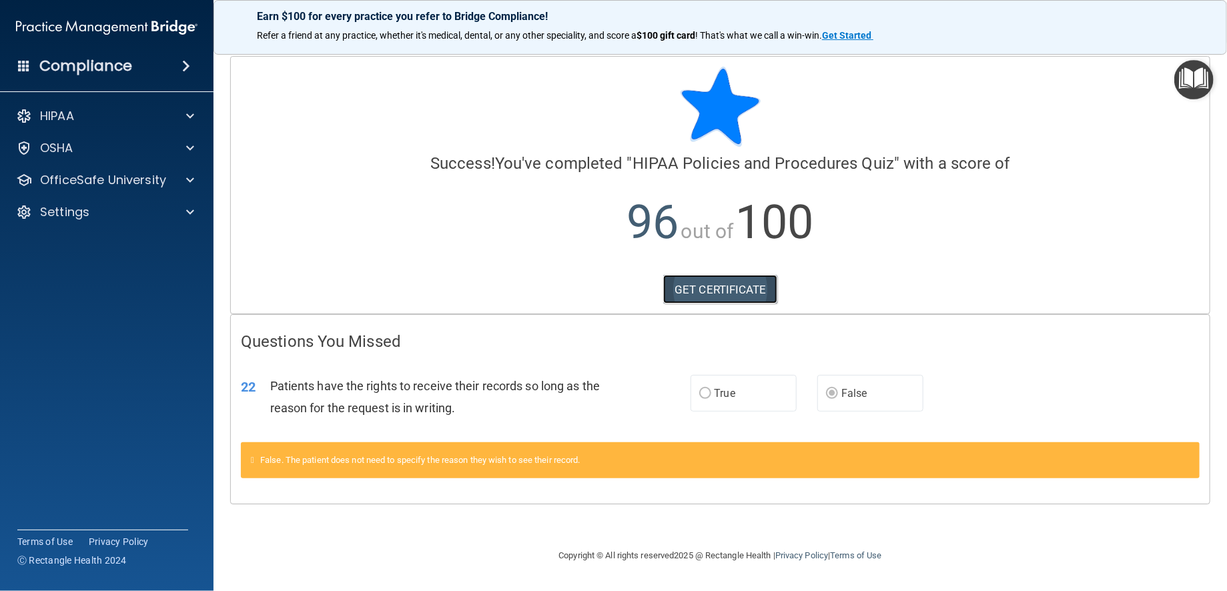
click at [746, 286] on link "GET CERTIFICATE" at bounding box center [720, 289] width 114 height 29
click at [68, 145] on p "OSHA" at bounding box center [56, 148] width 33 height 16
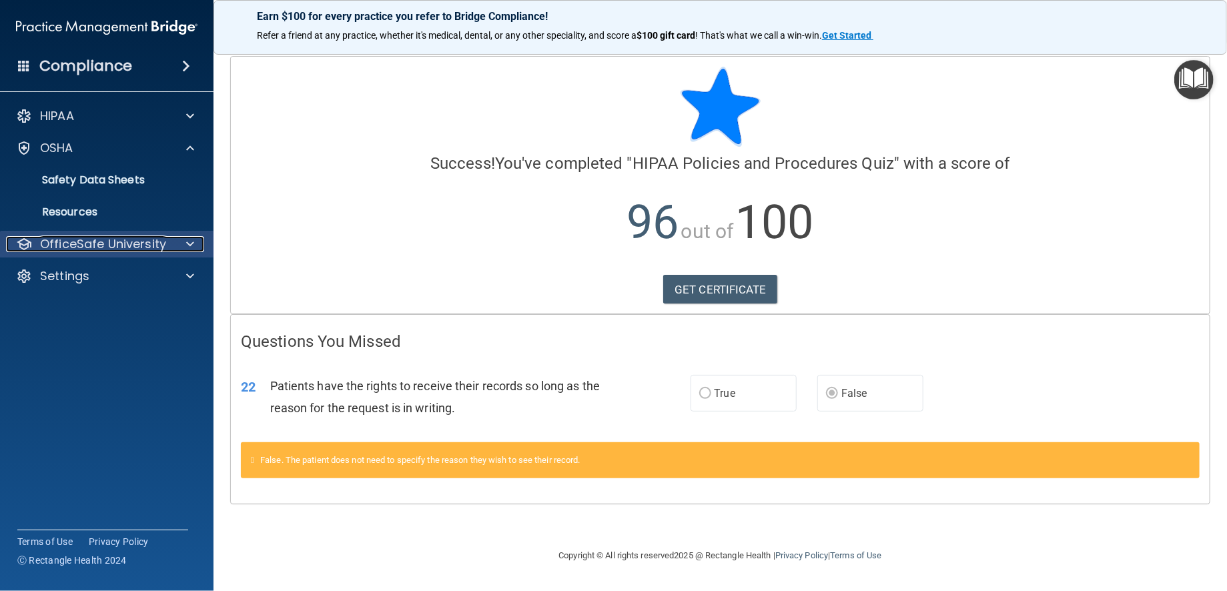
click at [78, 247] on p "OfficeSafe University" at bounding box center [103, 244] width 126 height 16
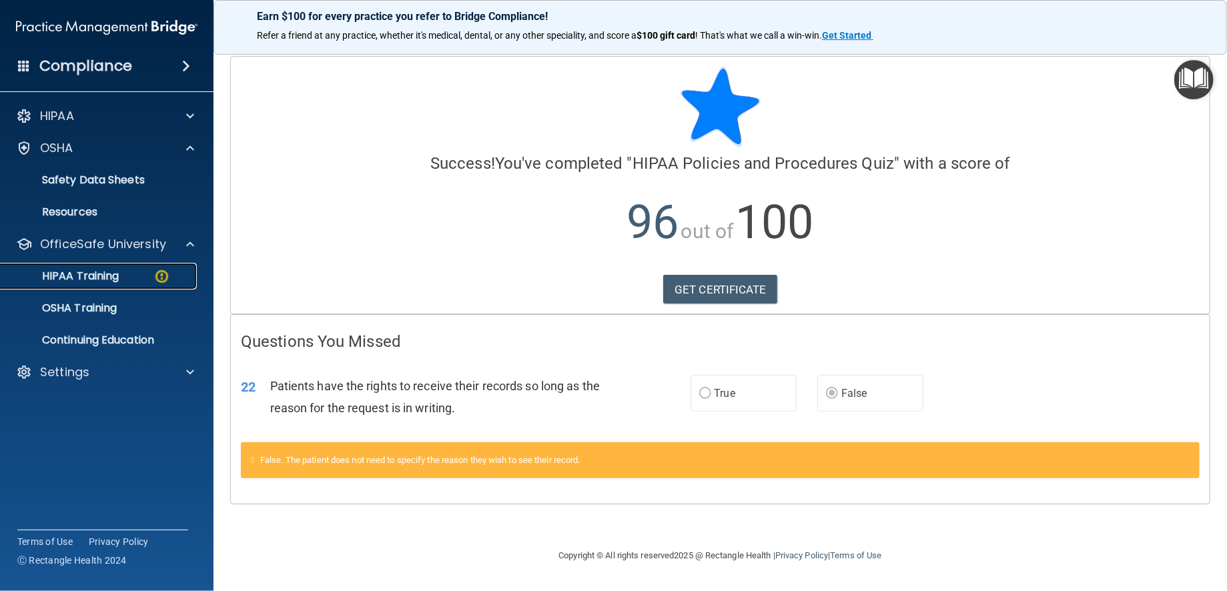
click at [101, 273] on p "HIPAA Training" at bounding box center [64, 275] width 110 height 13
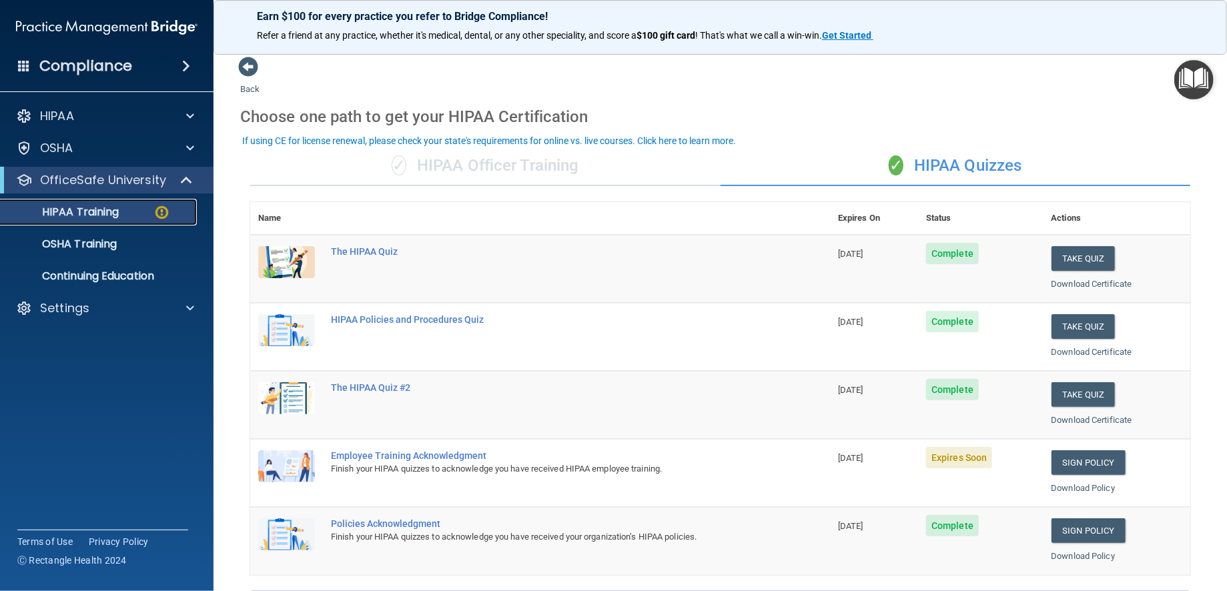
scroll to position [67, 0]
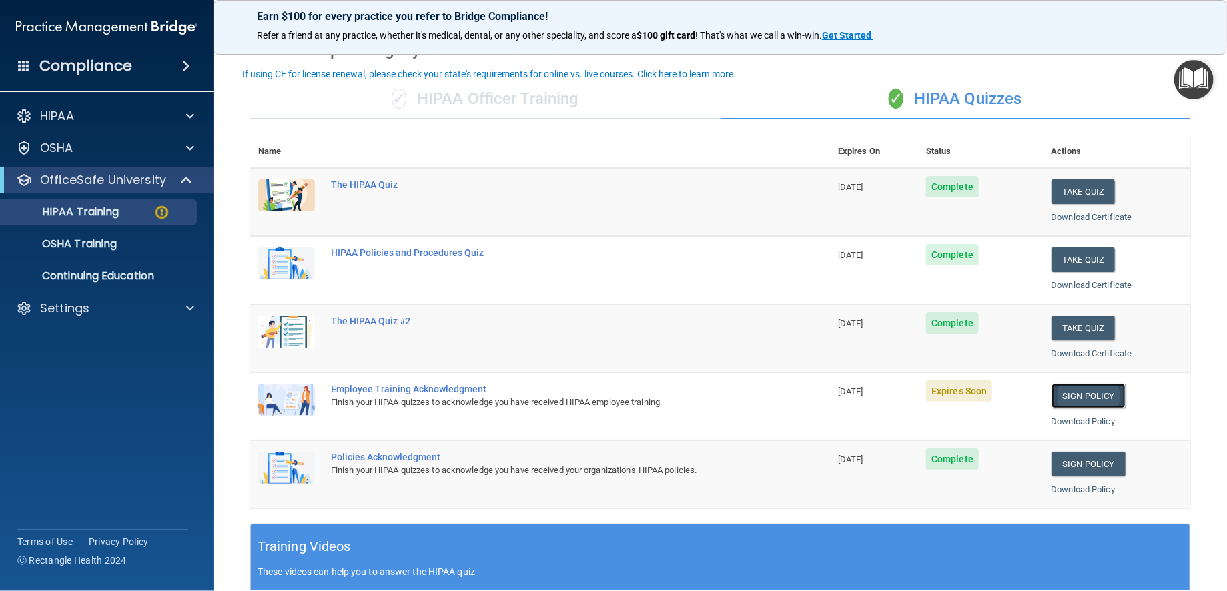
click at [1059, 408] on link "Sign Policy" at bounding box center [1088, 396] width 74 height 25
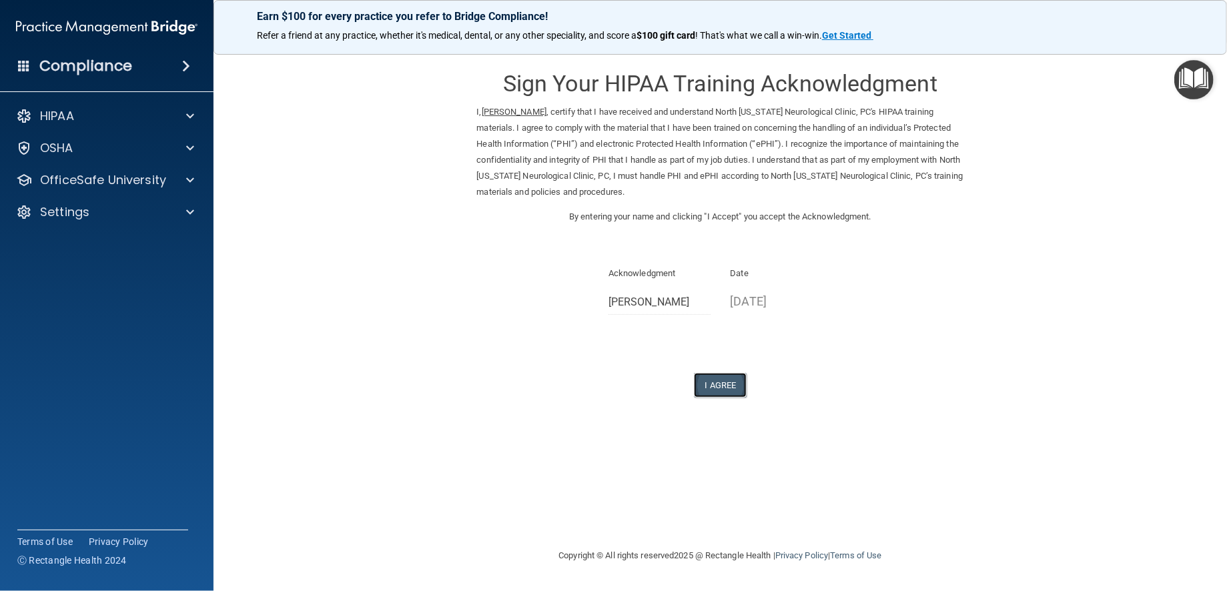
click at [709, 398] on button "I Agree" at bounding box center [720, 385] width 53 height 25
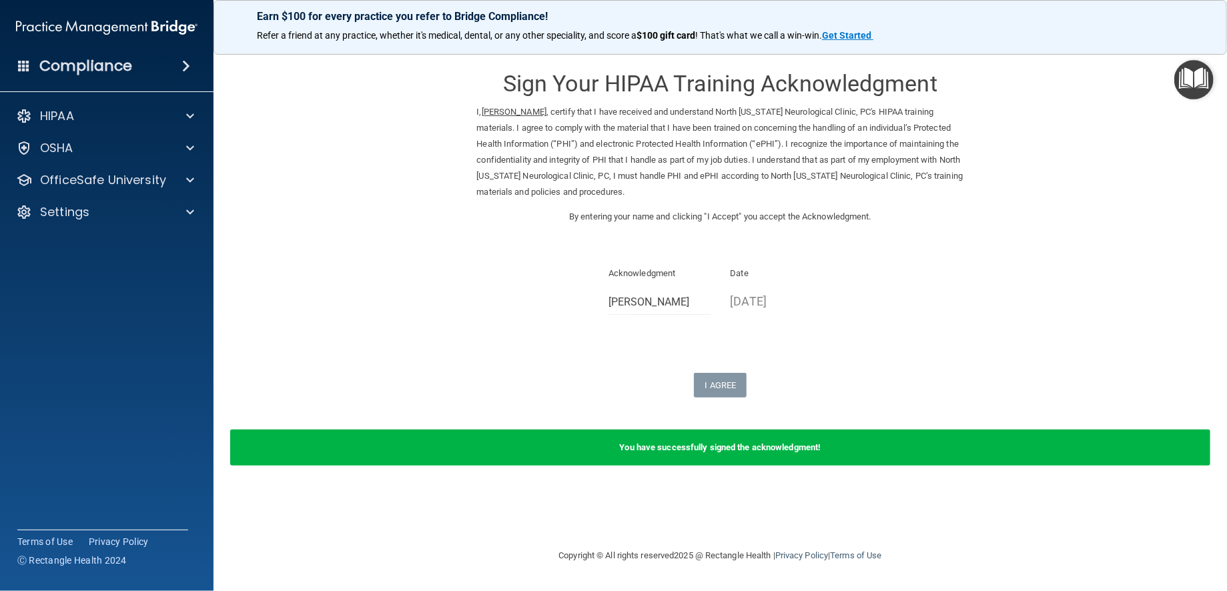
scroll to position [26, 0]
click at [119, 180] on p "OfficeSafe University" at bounding box center [103, 180] width 126 height 16
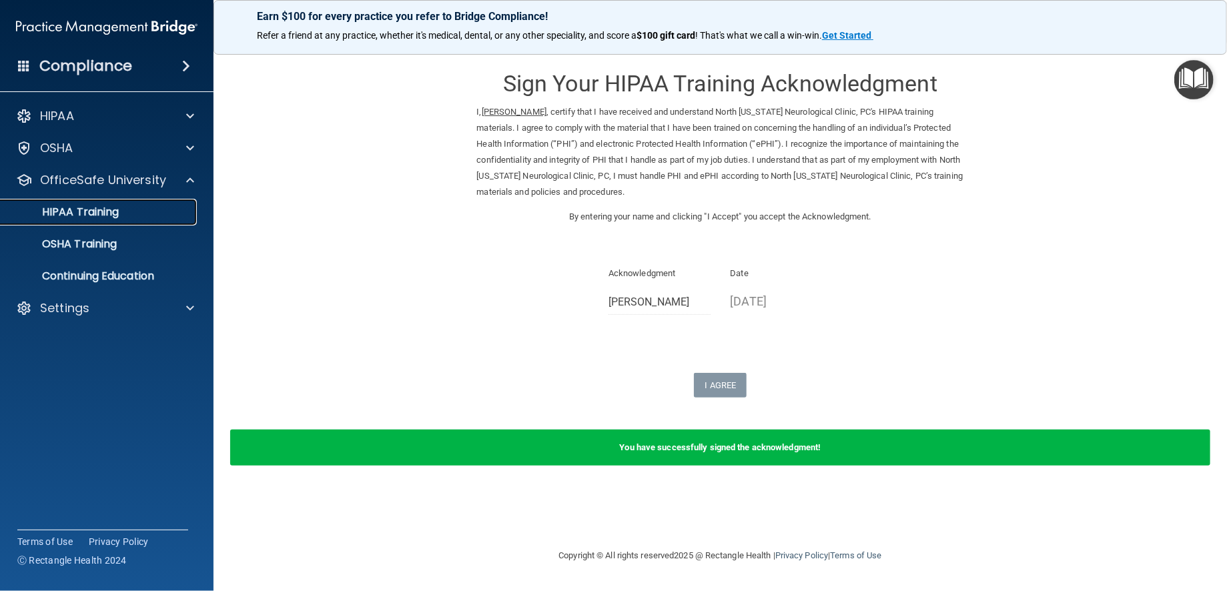
click at [87, 211] on p "HIPAA Training" at bounding box center [64, 211] width 110 height 13
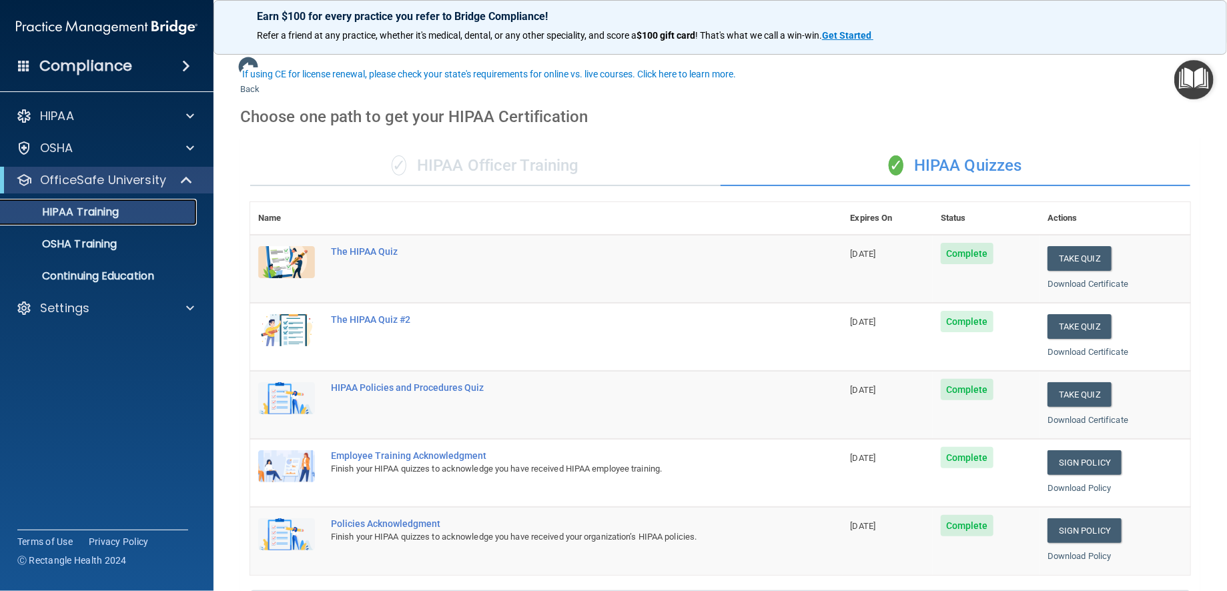
scroll to position [67, 0]
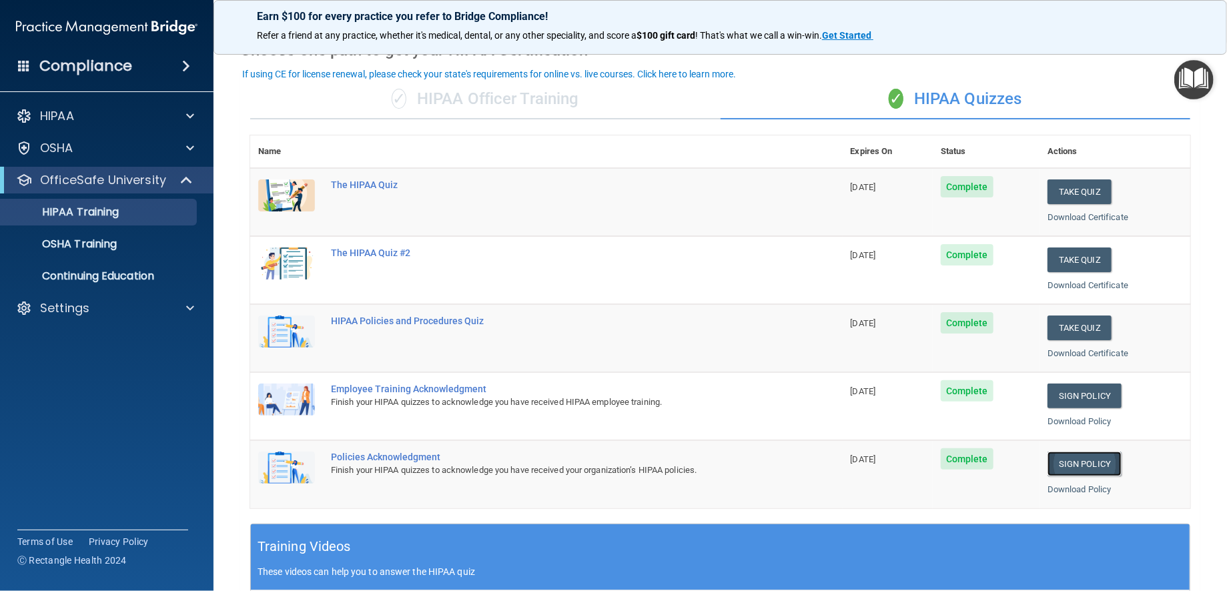
click at [1053, 476] on link "Sign Policy" at bounding box center [1084, 464] width 74 height 25
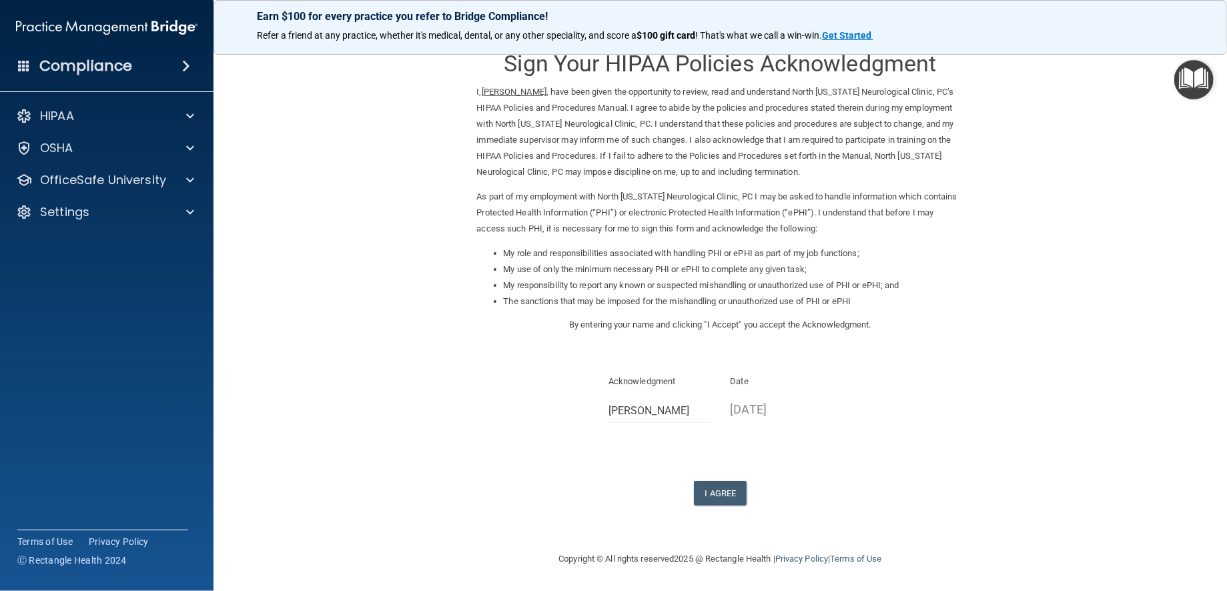
scroll to position [183, 0]
click at [714, 482] on button "I Agree" at bounding box center [720, 493] width 53 height 25
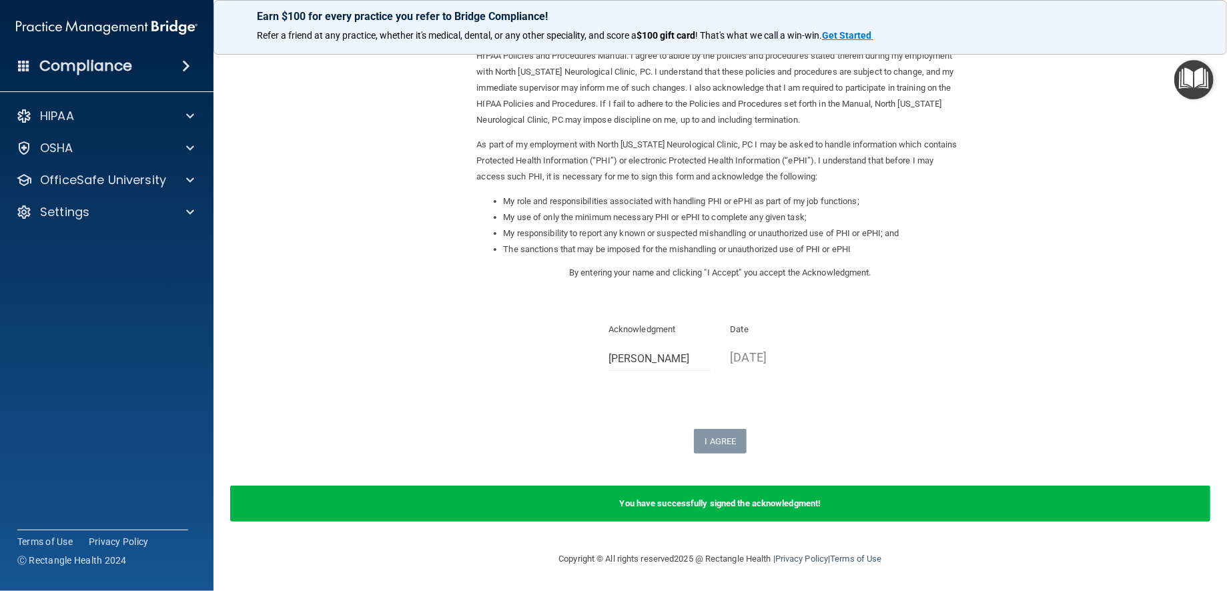
scroll to position [0, 0]
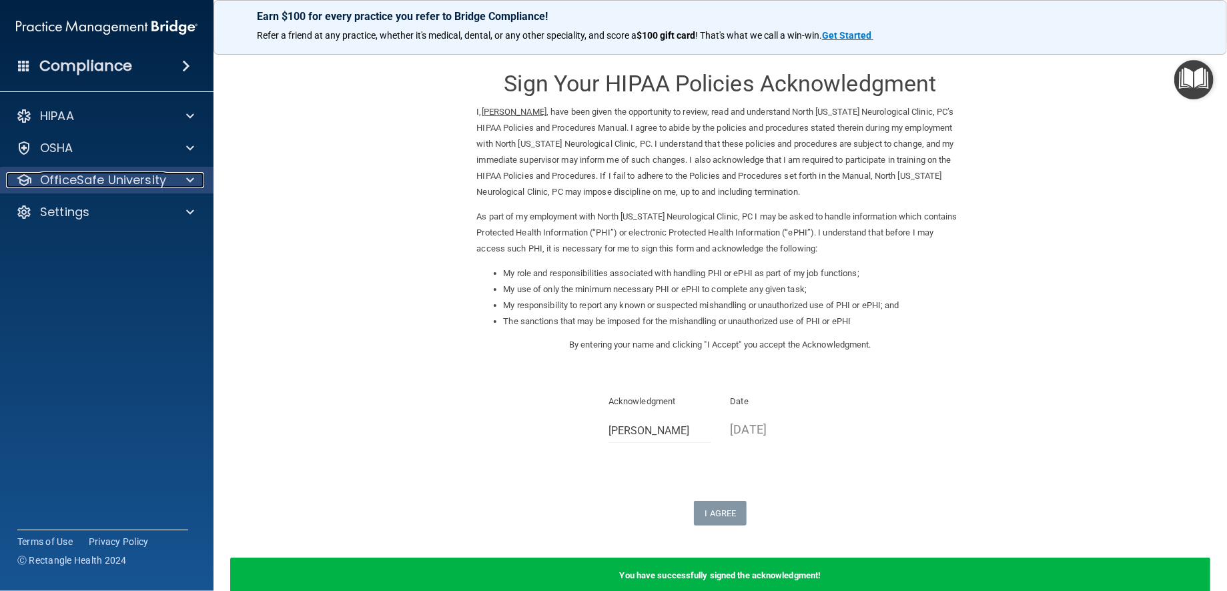
click at [89, 177] on p "OfficeSafe University" at bounding box center [103, 180] width 126 height 16
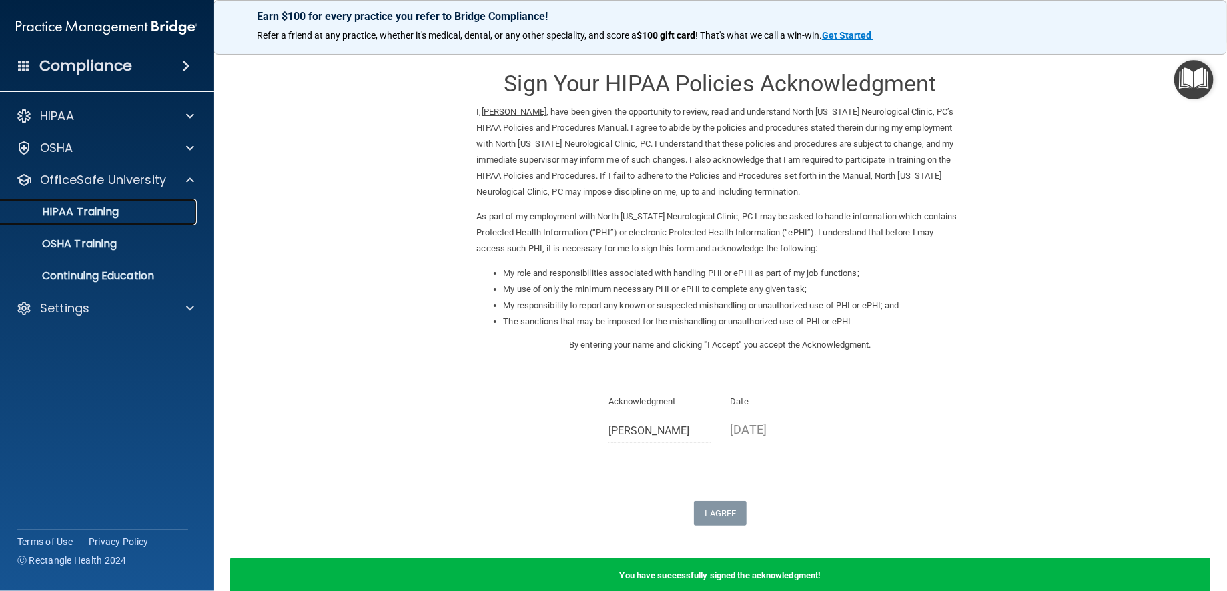
click at [87, 207] on p "HIPAA Training" at bounding box center [64, 211] width 110 height 13
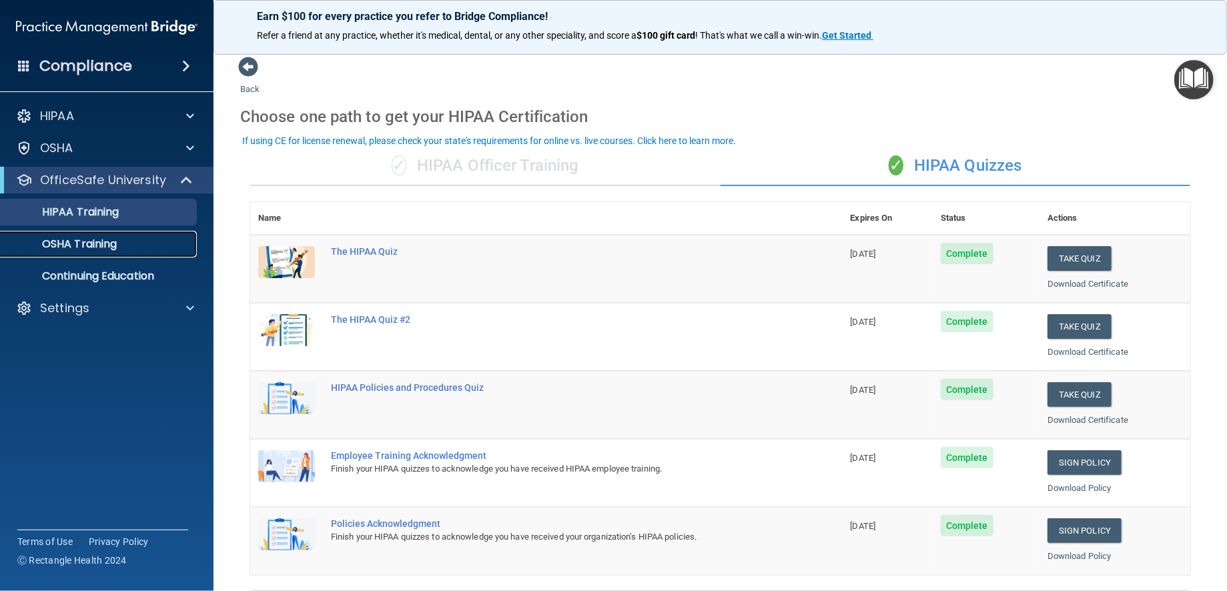
click at [105, 245] on p "OSHA Training" at bounding box center [63, 243] width 108 height 13
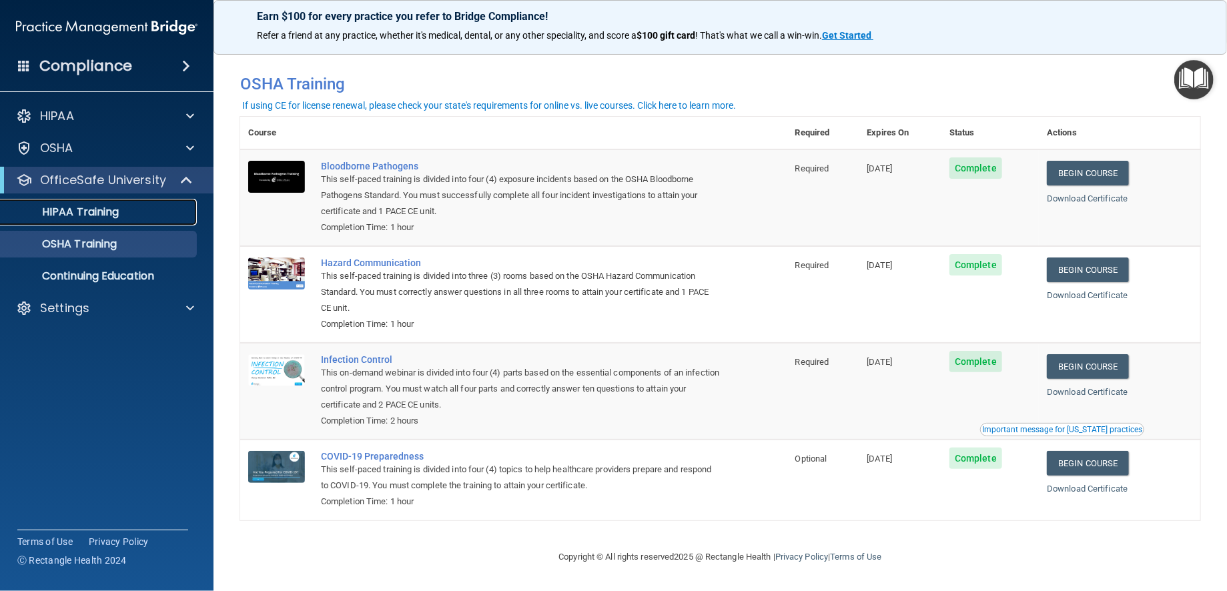
click at [99, 213] on p "HIPAA Training" at bounding box center [64, 211] width 110 height 13
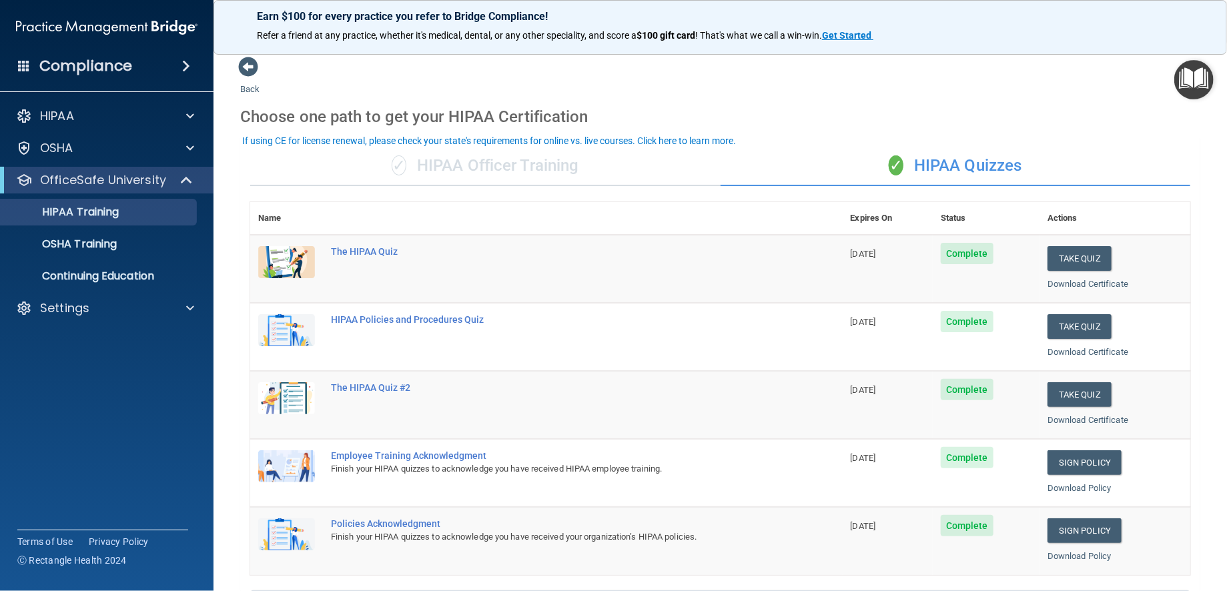
click at [1148, 543] on div "Sign Policy" at bounding box center [1114, 530] width 135 height 25
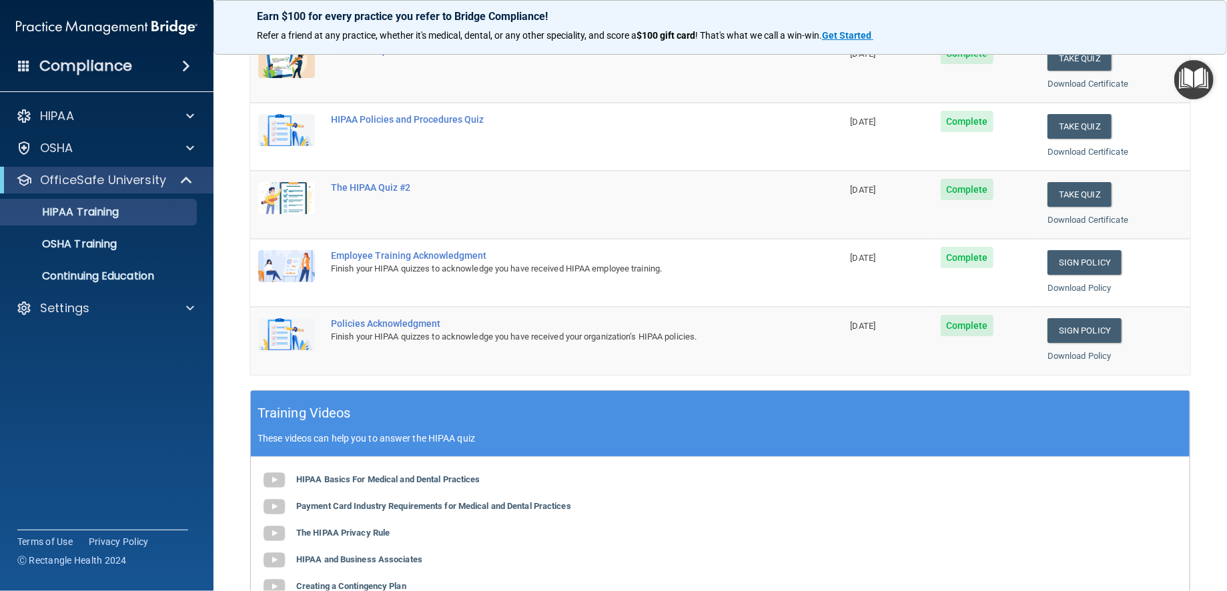
scroll to position [67, 0]
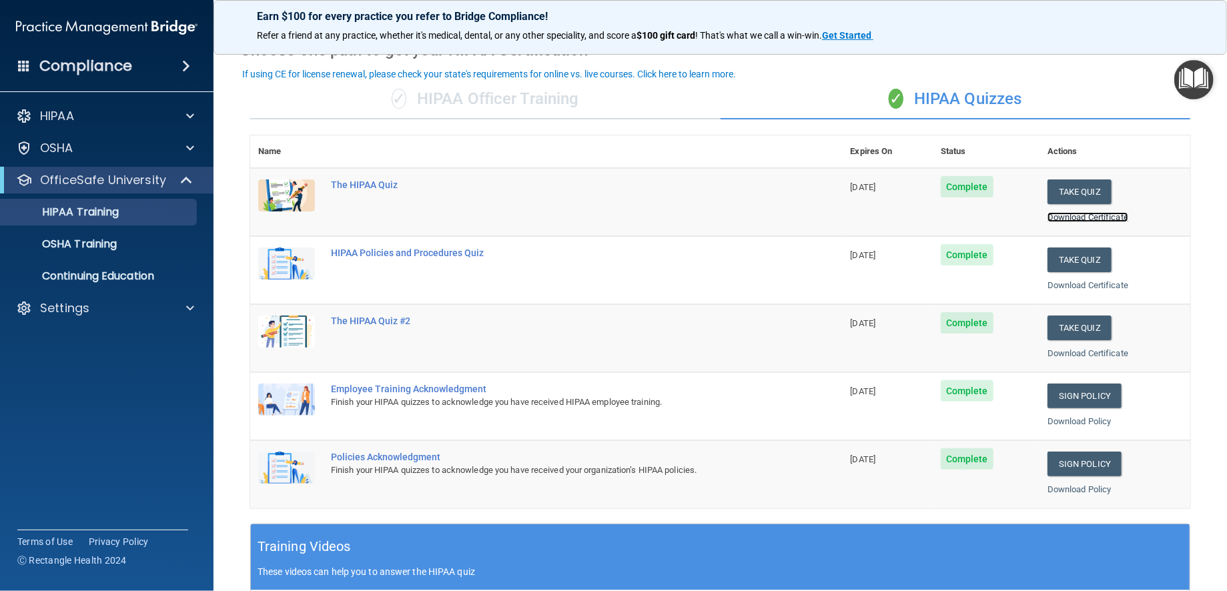
click at [1054, 222] on link "Download Certificate" at bounding box center [1087, 217] width 81 height 10
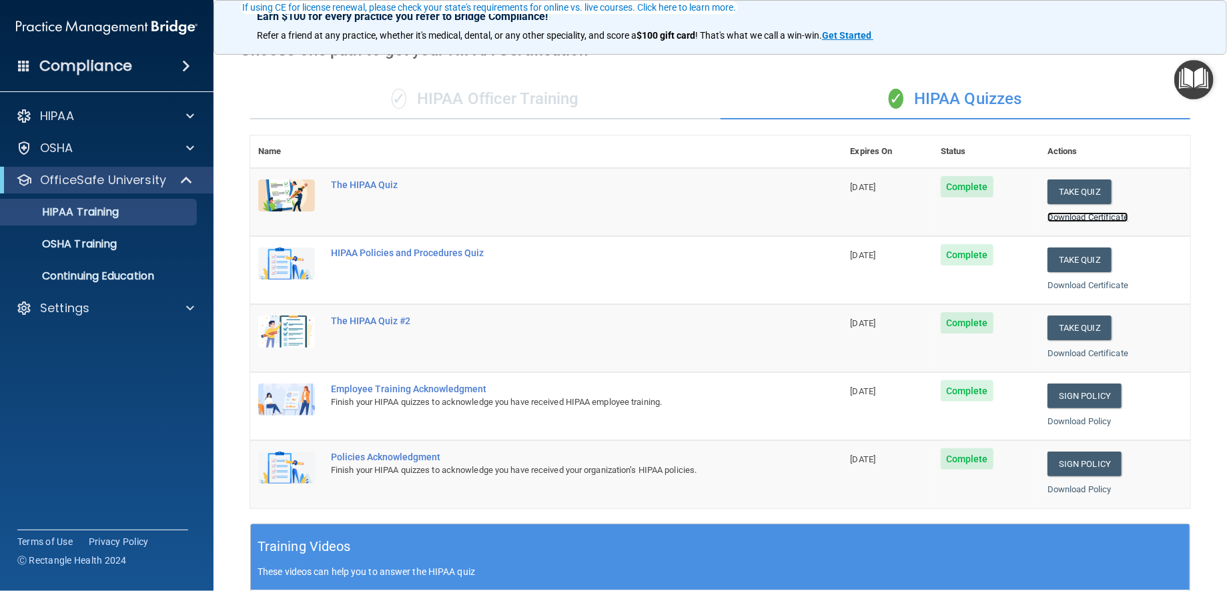
scroll to position [200, 0]
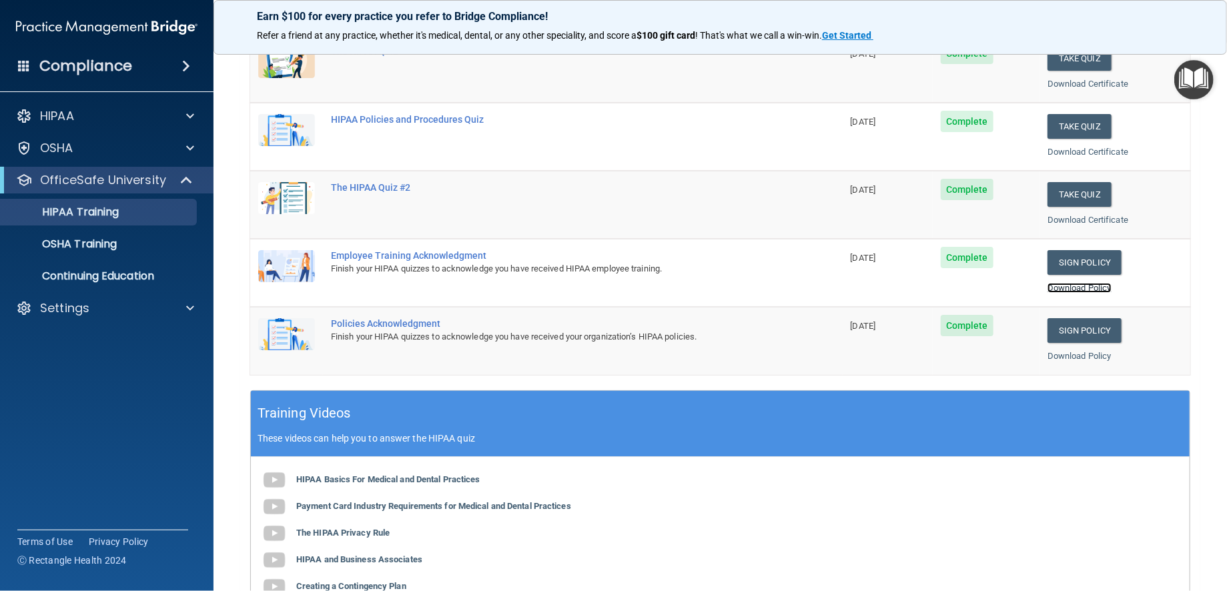
click at [1048, 293] on link "Download Policy" at bounding box center [1079, 288] width 64 height 10
click at [1047, 361] on link "Download Policy" at bounding box center [1079, 356] width 64 height 10
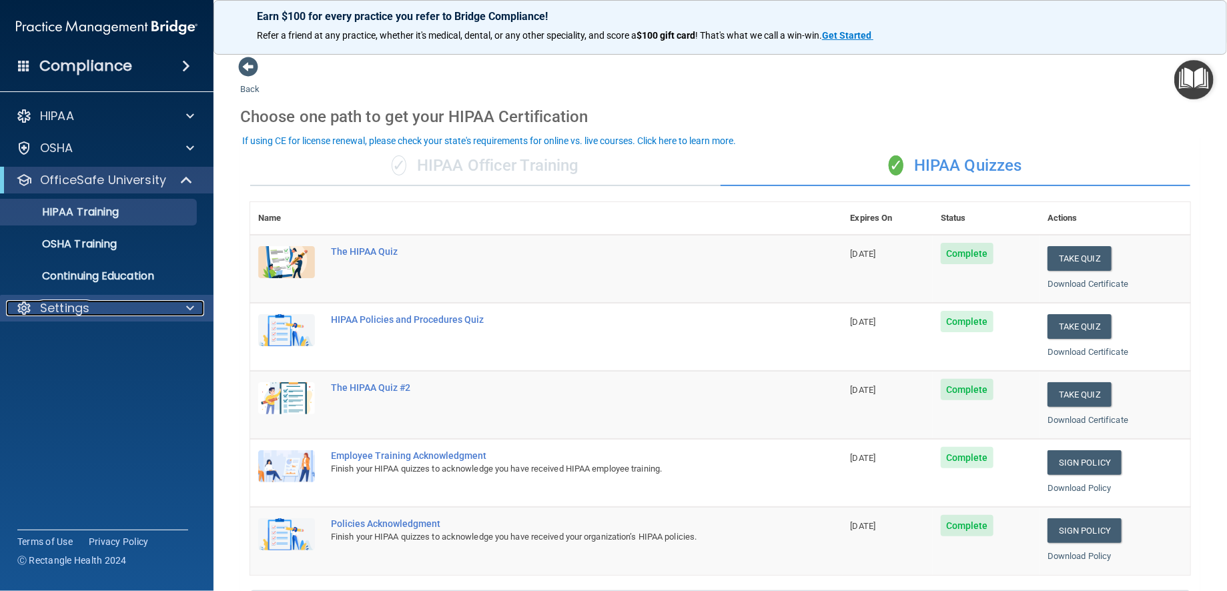
click at [62, 309] on p "Settings" at bounding box center [64, 308] width 49 height 16
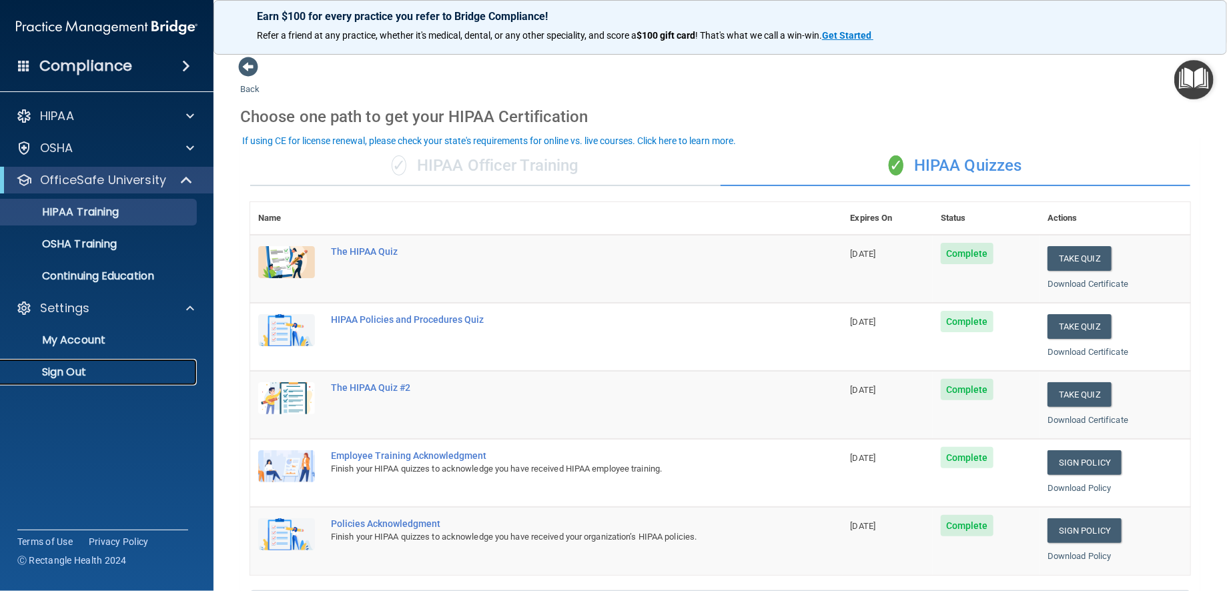
drag, startPoint x: 63, startPoint y: 372, endPoint x: 123, endPoint y: 345, distance: 66.3
click at [63, 371] on p "Sign Out" at bounding box center [100, 372] width 182 height 13
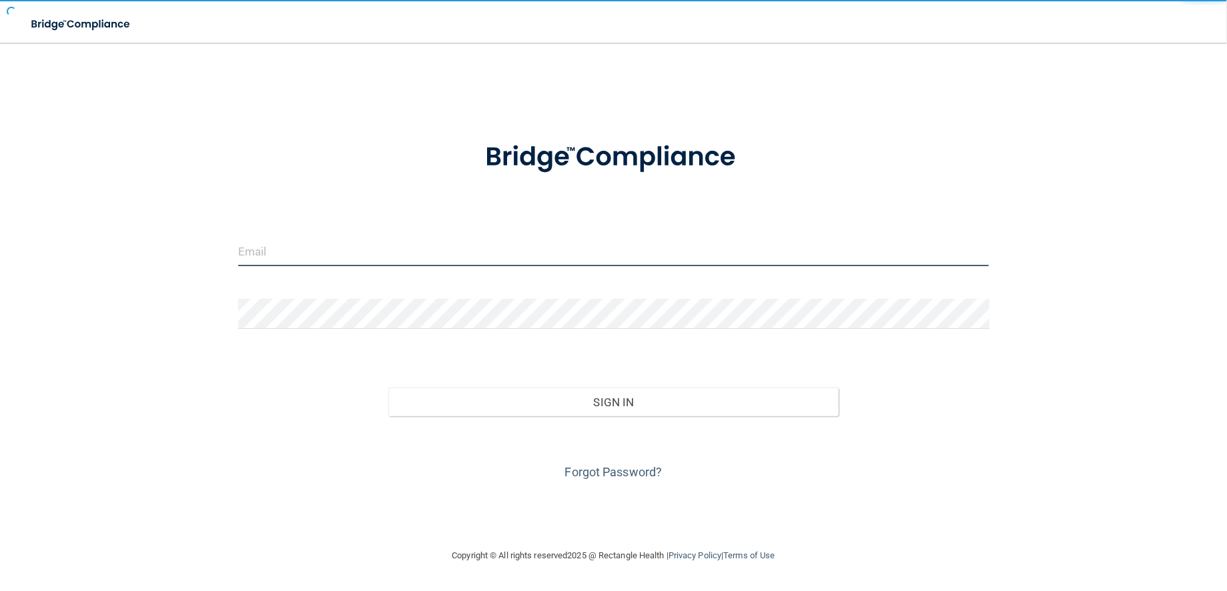
type input "[EMAIL_ADDRESS][DOMAIN_NAME]"
